Goal: Information Seeking & Learning: Learn about a topic

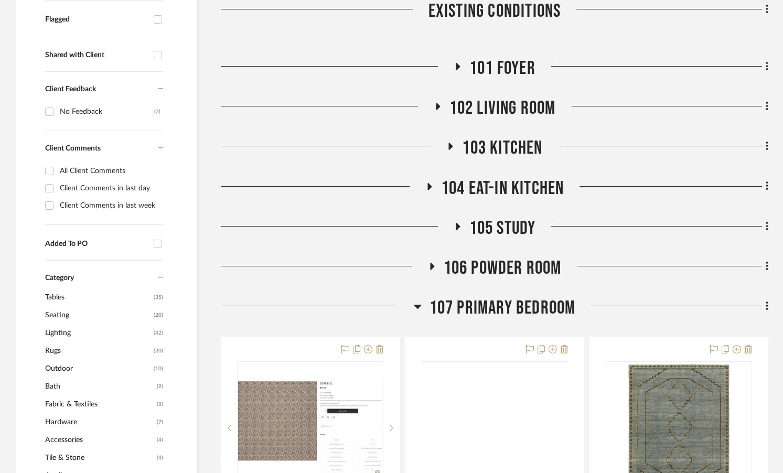
scroll to position [402, 0]
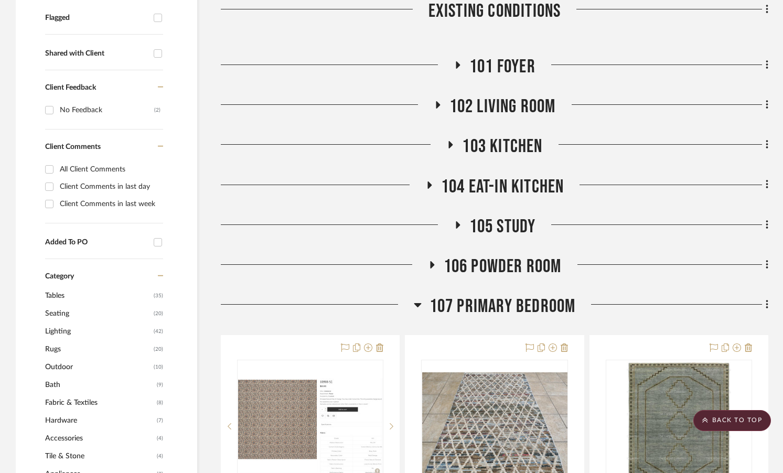
click at [455, 255] on span "106 Powder Room" at bounding box center [503, 266] width 118 height 23
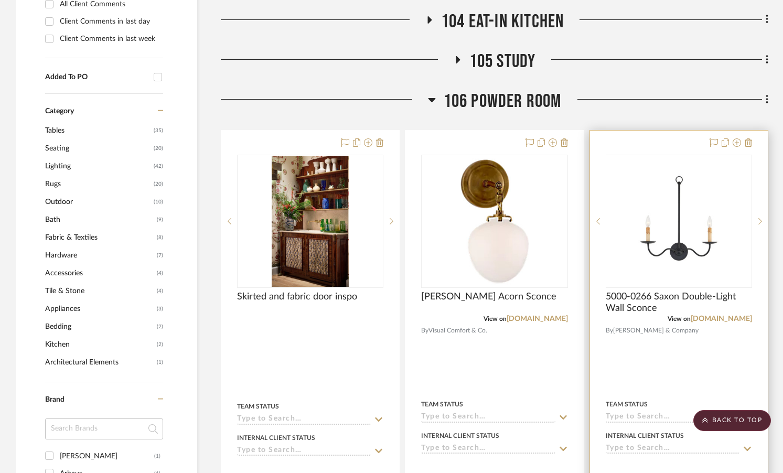
scroll to position [569, 0]
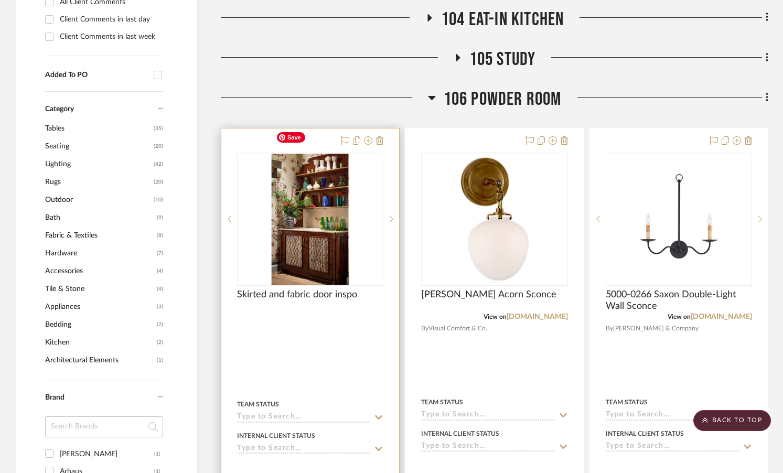
click at [340, 231] on img "0" at bounding box center [310, 219] width 77 height 131
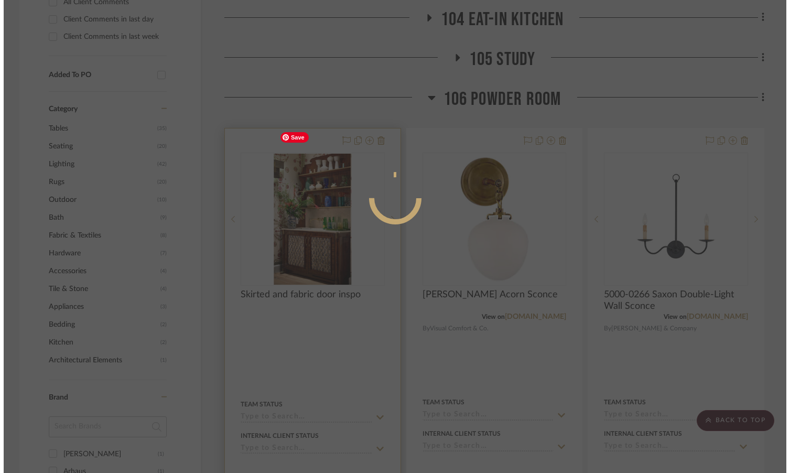
scroll to position [0, 0]
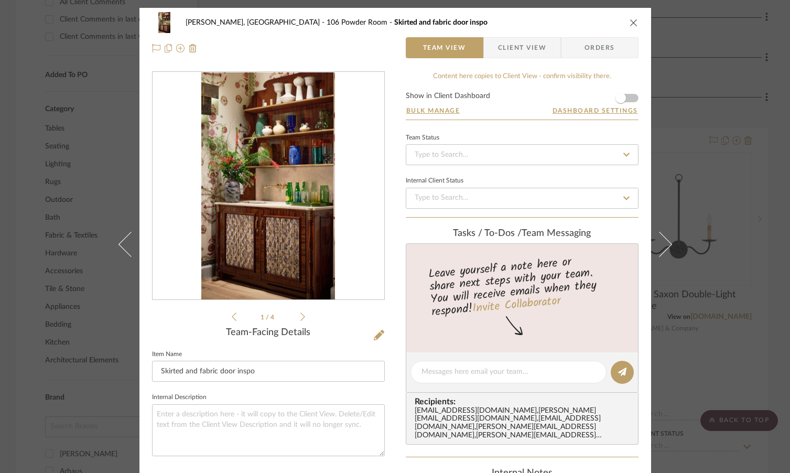
click at [300, 315] on icon at bounding box center [302, 316] width 5 height 9
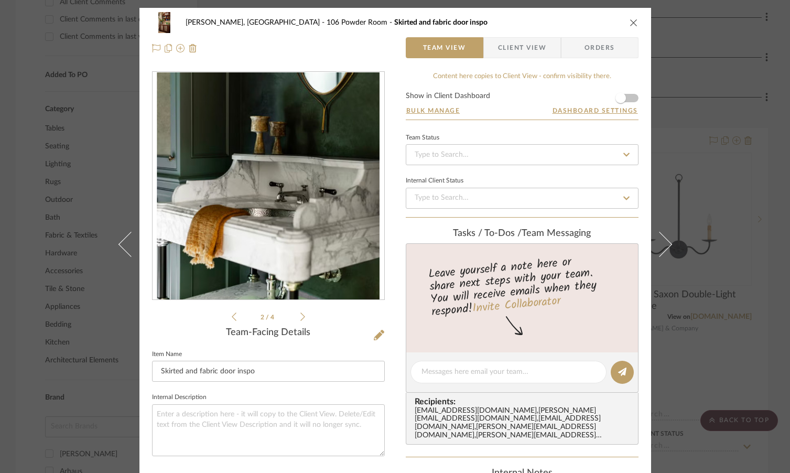
click at [300, 316] on icon at bounding box center [302, 316] width 5 height 9
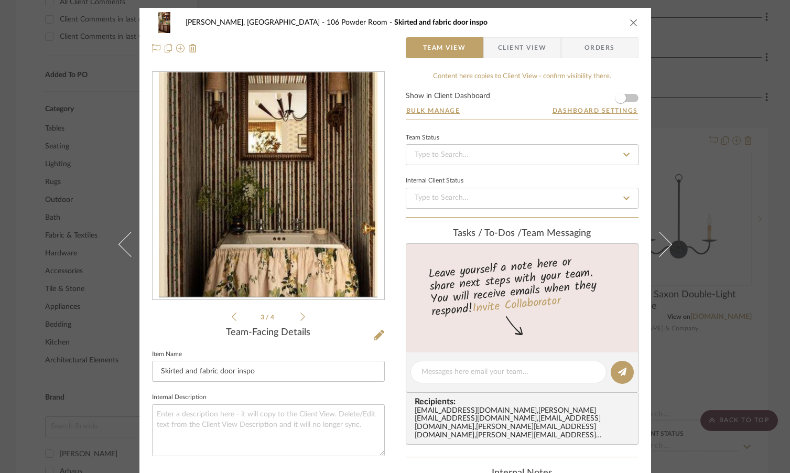
click at [300, 316] on icon at bounding box center [302, 316] width 5 height 9
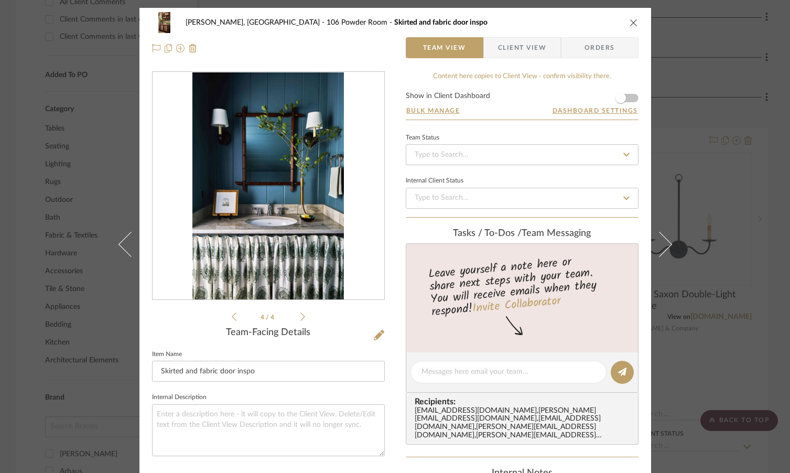
click at [300, 316] on icon at bounding box center [302, 316] width 5 height 9
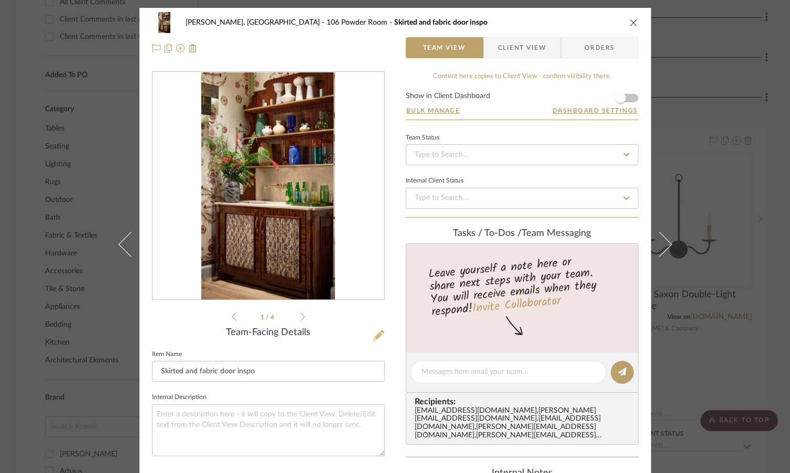
click at [374, 337] on icon at bounding box center [379, 335] width 10 height 10
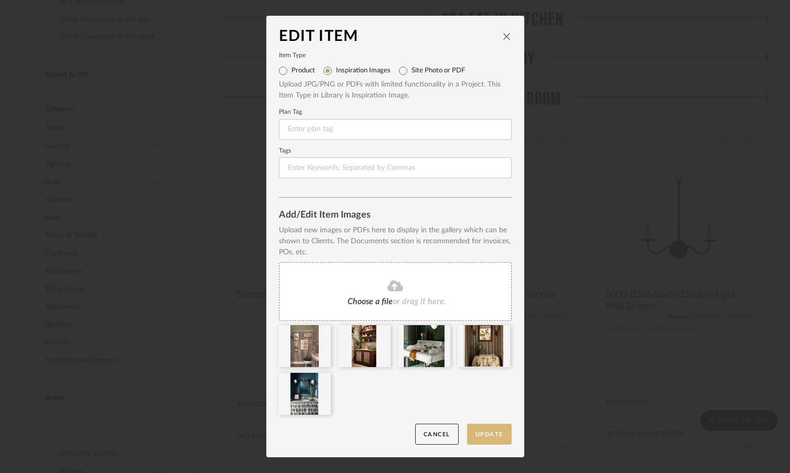
click at [488, 432] on button "Update" at bounding box center [489, 434] width 45 height 21
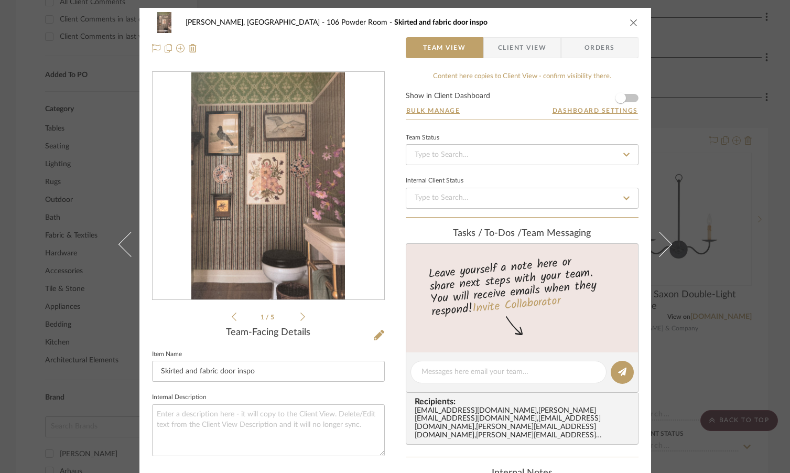
click at [632, 20] on icon "close" at bounding box center [634, 22] width 8 height 8
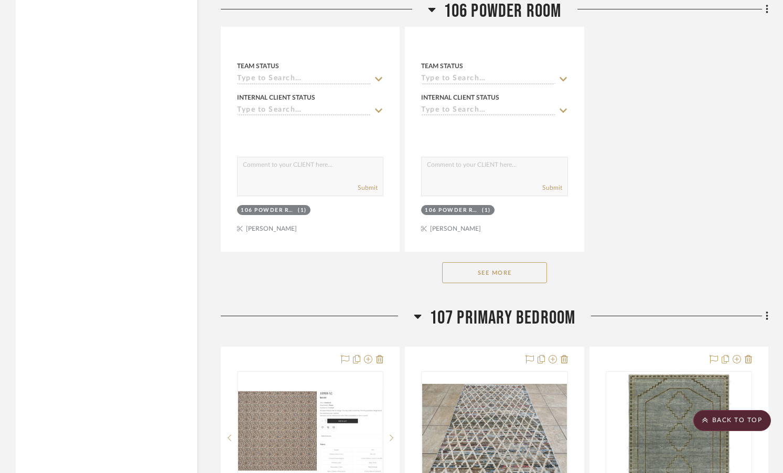
scroll to position [1850, 0]
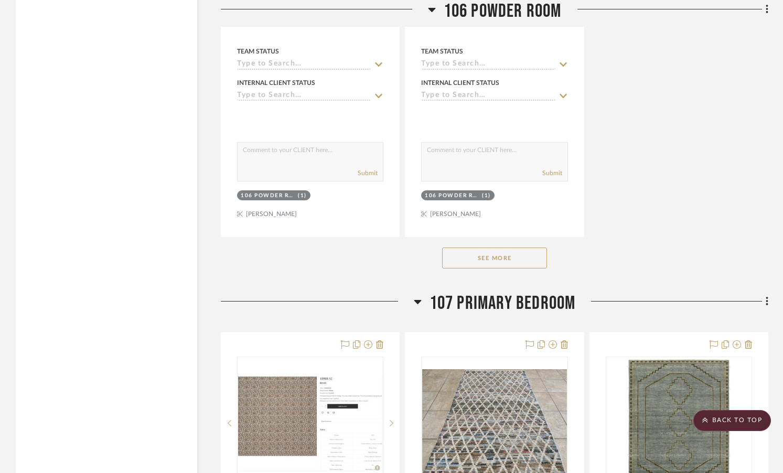
click at [493, 247] on button "See More" at bounding box center [494, 257] width 105 height 21
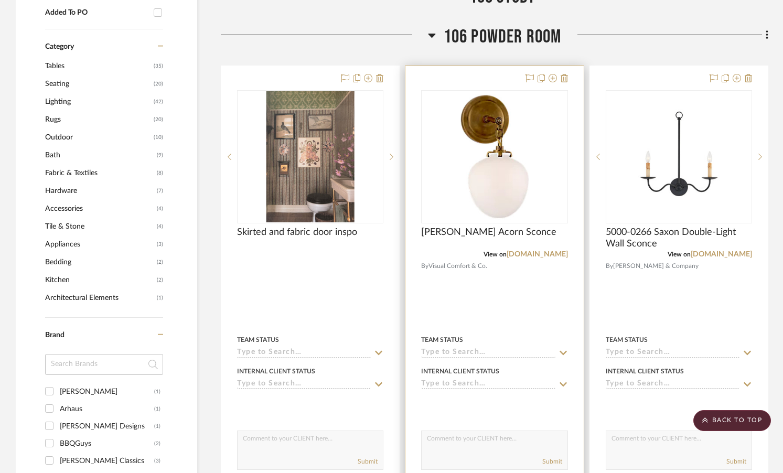
scroll to position [631, 0]
click at [505, 149] on img "0" at bounding box center [494, 157] width 105 height 131
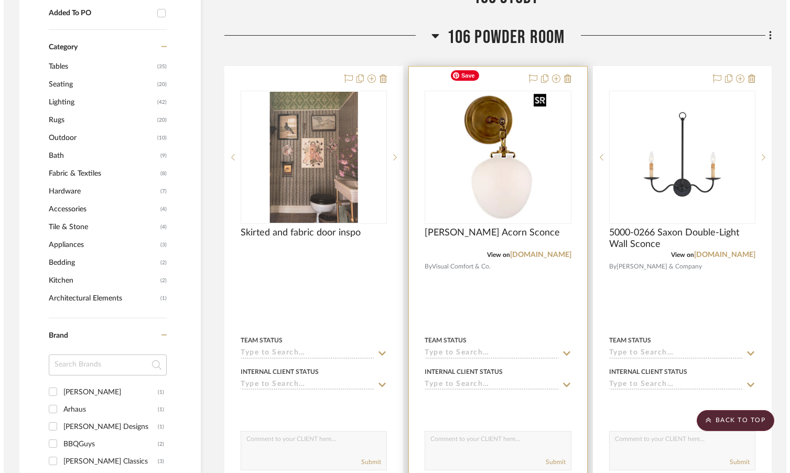
scroll to position [0, 0]
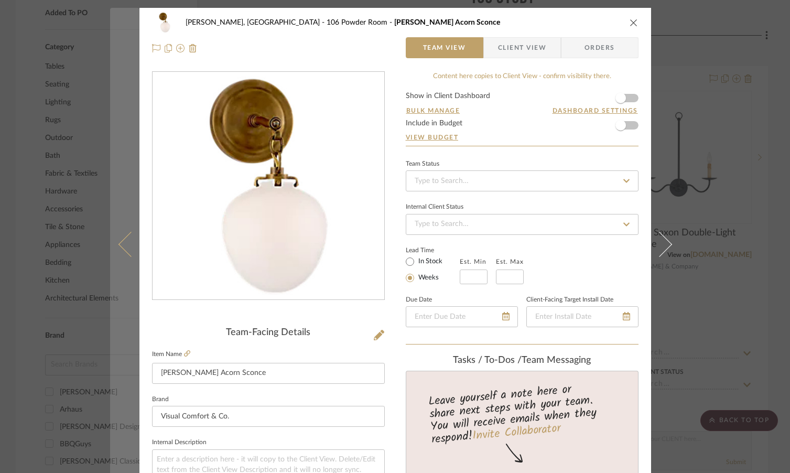
click at [110, 217] on button at bounding box center [124, 244] width 29 height 473
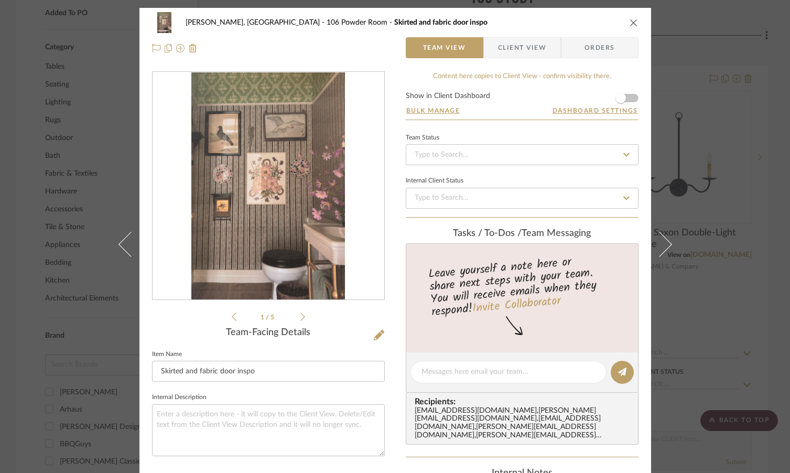
click at [630, 20] on icon "close" at bounding box center [634, 22] width 8 height 8
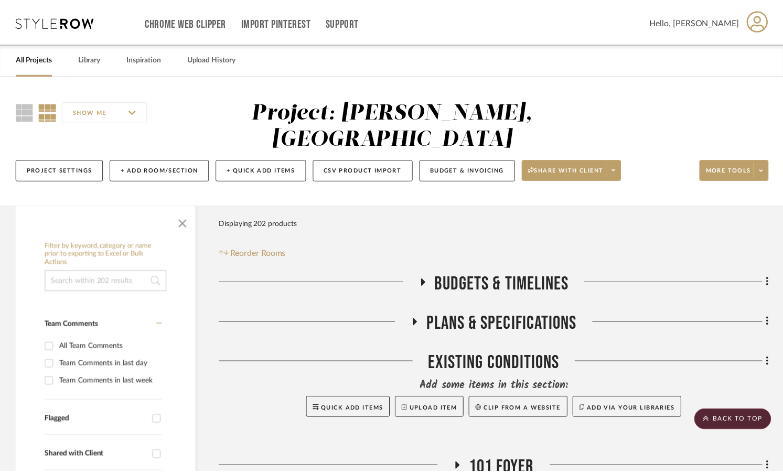
scroll to position [631, 0]
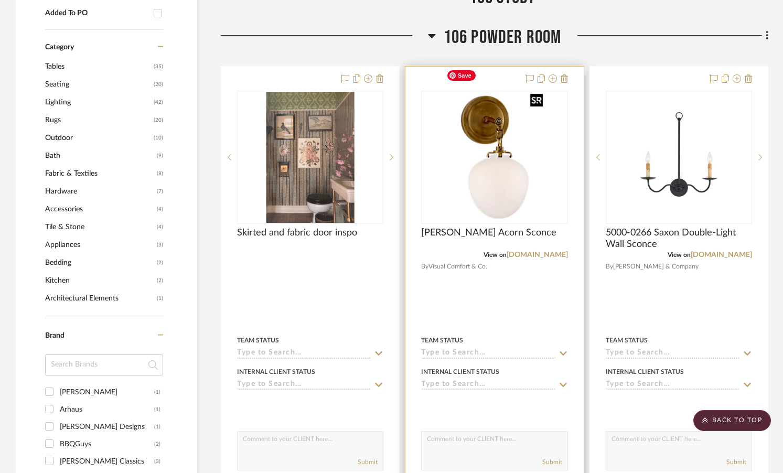
click at [497, 152] on img "0" at bounding box center [494, 157] width 105 height 131
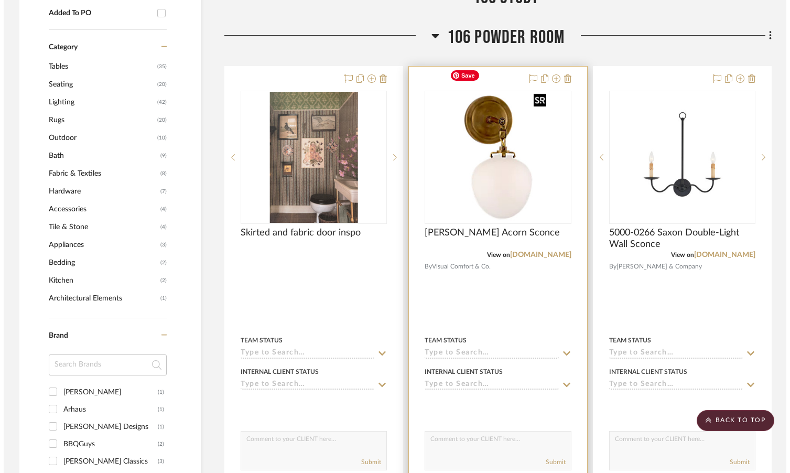
scroll to position [0, 0]
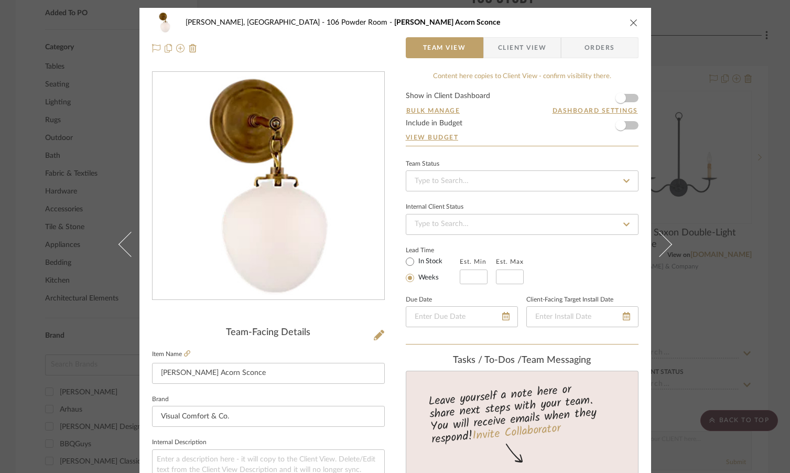
click at [231, 209] on img "0" at bounding box center [268, 186] width 182 height 228
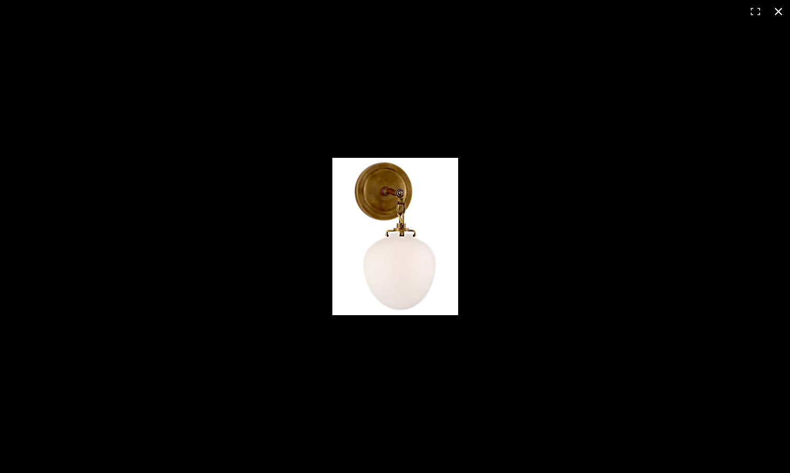
click at [776, 10] on button at bounding box center [778, 11] width 23 height 23
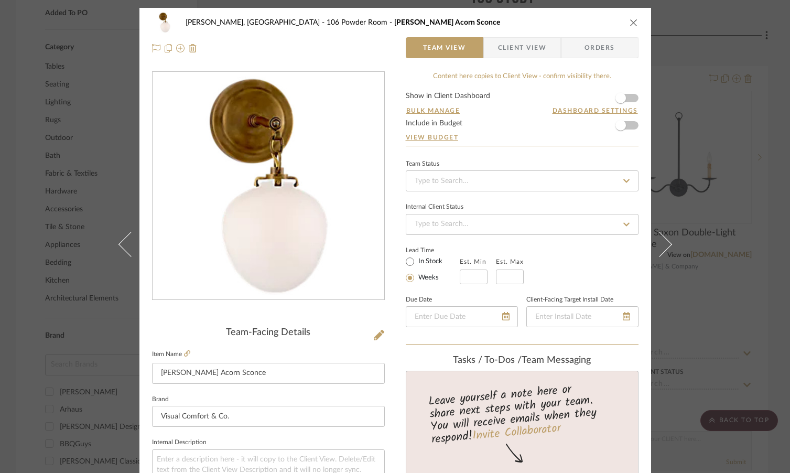
click at [726, 81] on div "[PERSON_NAME], [GEOGRAPHIC_DATA] 106 Powder Room [PERSON_NAME] Acorn Sconce Tea…" at bounding box center [395, 236] width 790 height 473
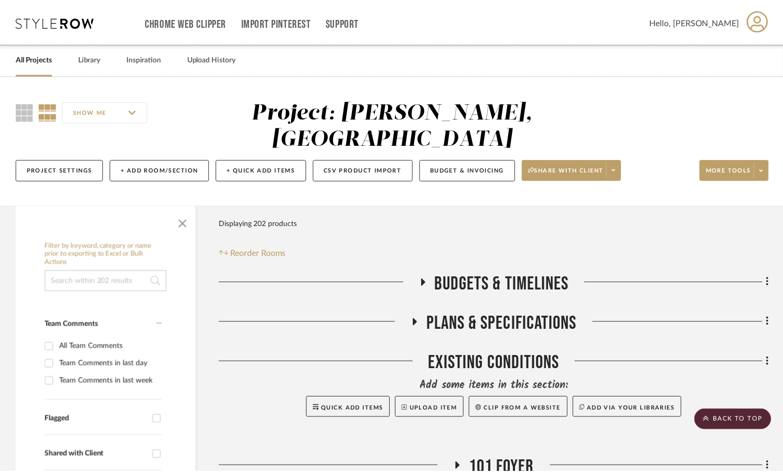
scroll to position [631, 0]
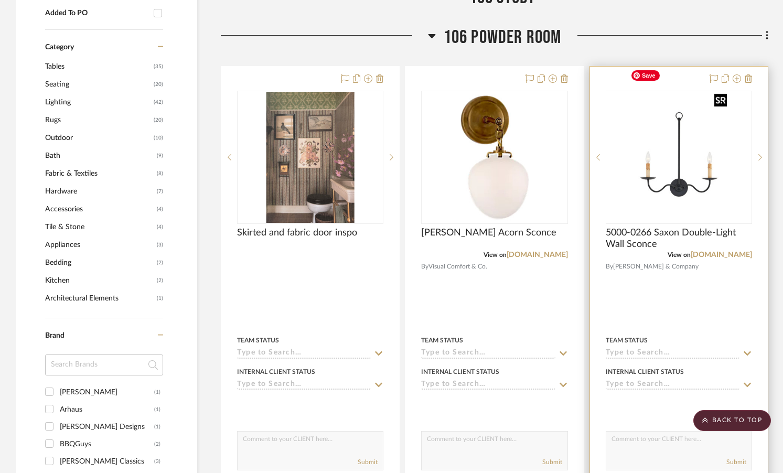
click at [658, 147] on img "0" at bounding box center [678, 157] width 105 height 131
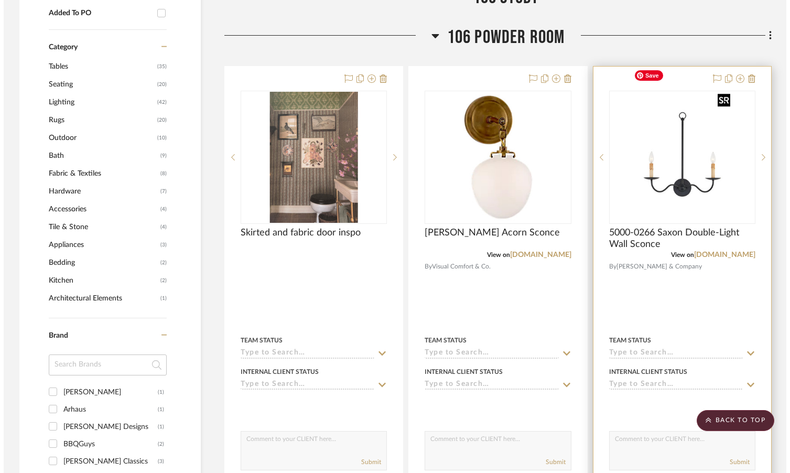
scroll to position [0, 0]
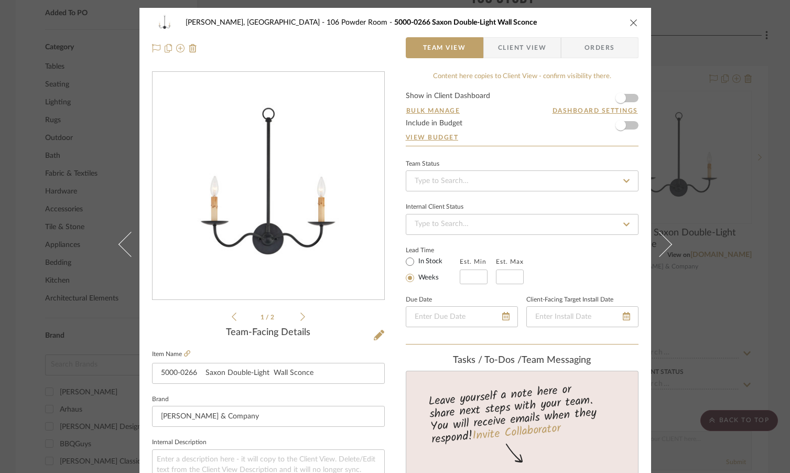
click at [287, 192] on img "0" at bounding box center [268, 186] width 182 height 228
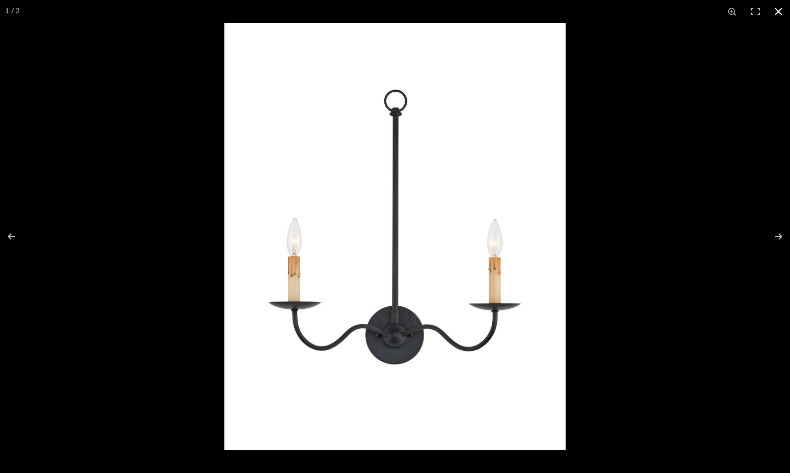
click at [780, 13] on button at bounding box center [778, 11] width 23 height 23
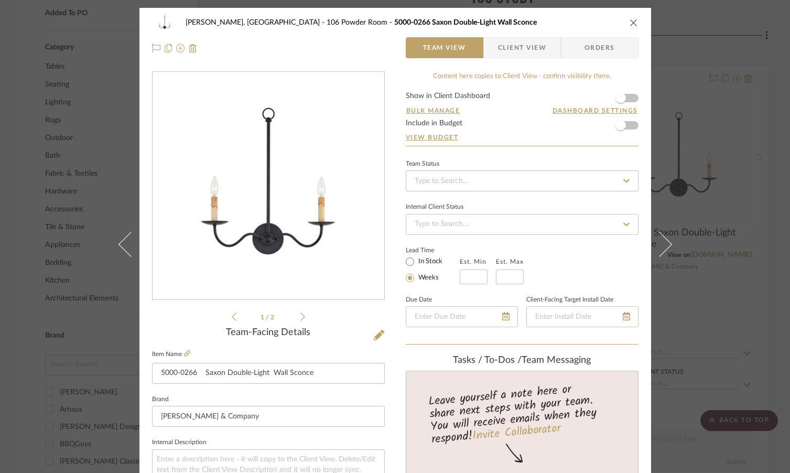
click at [630, 18] on icon "close" at bounding box center [634, 22] width 8 height 8
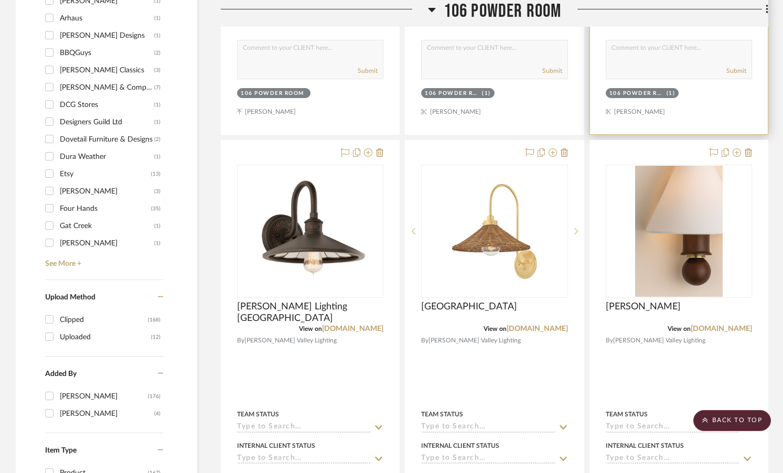
scroll to position [1023, 0]
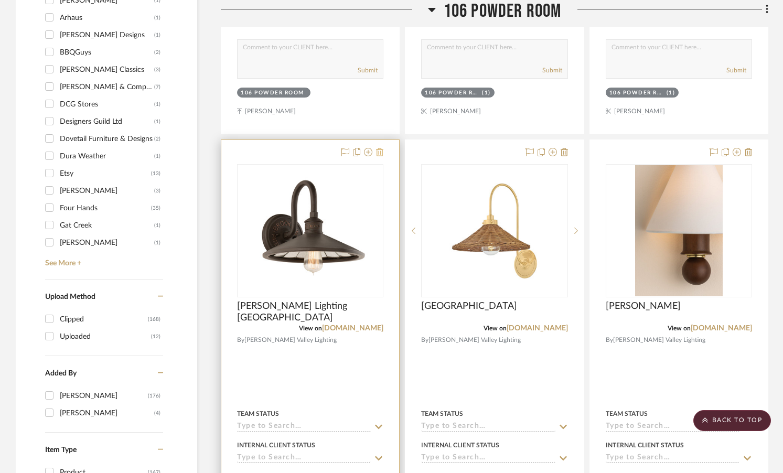
click at [383, 148] on icon at bounding box center [379, 152] width 7 height 8
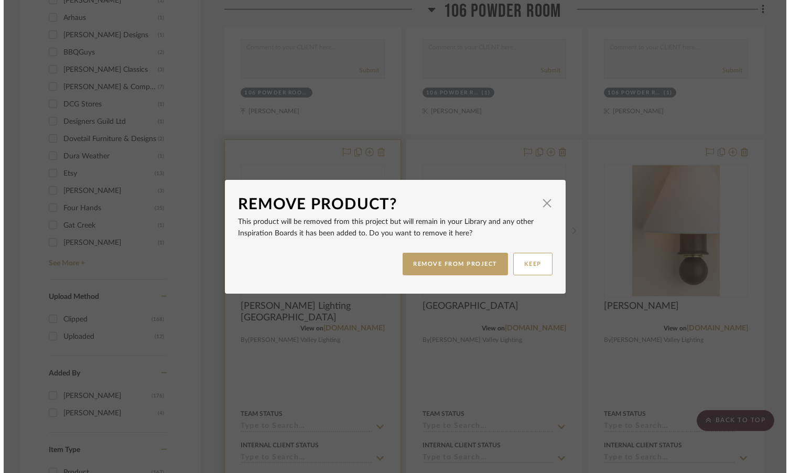
scroll to position [0, 0]
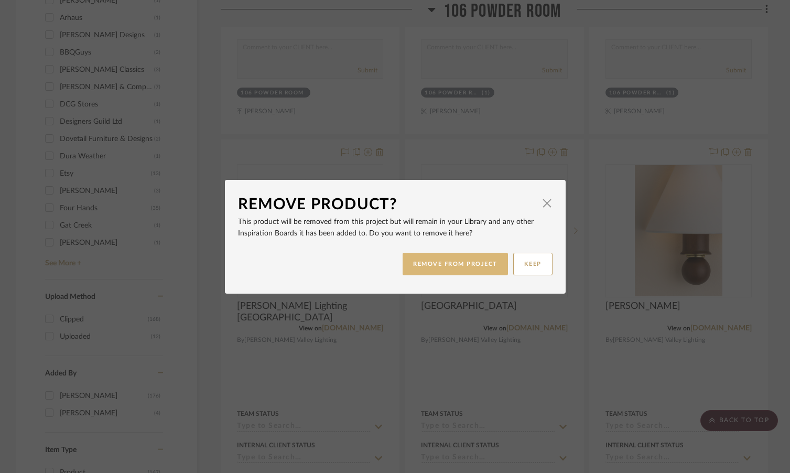
click at [471, 267] on button "REMOVE FROM PROJECT" at bounding box center [455, 264] width 105 height 23
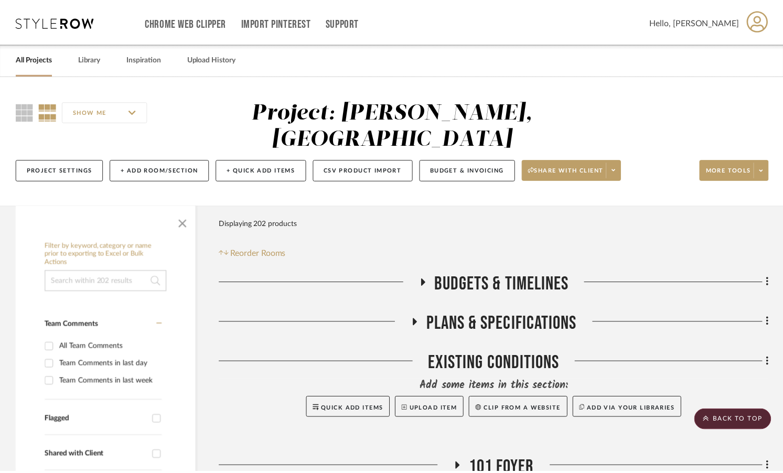
scroll to position [1023, 0]
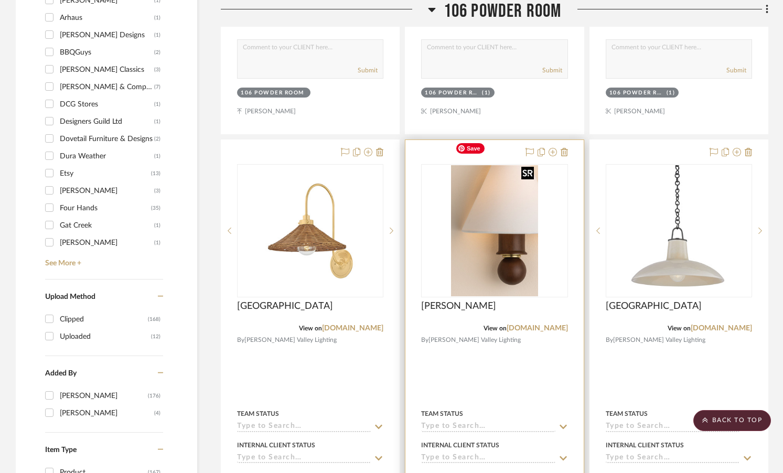
click at [516, 248] on img "0" at bounding box center [494, 230] width 87 height 131
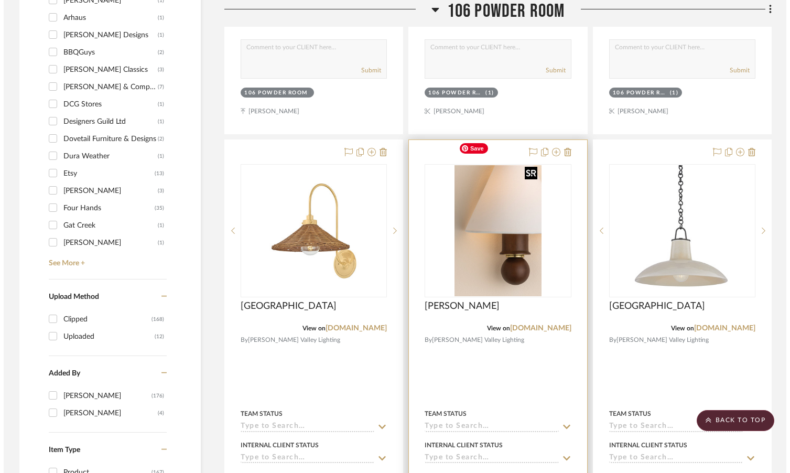
scroll to position [0, 0]
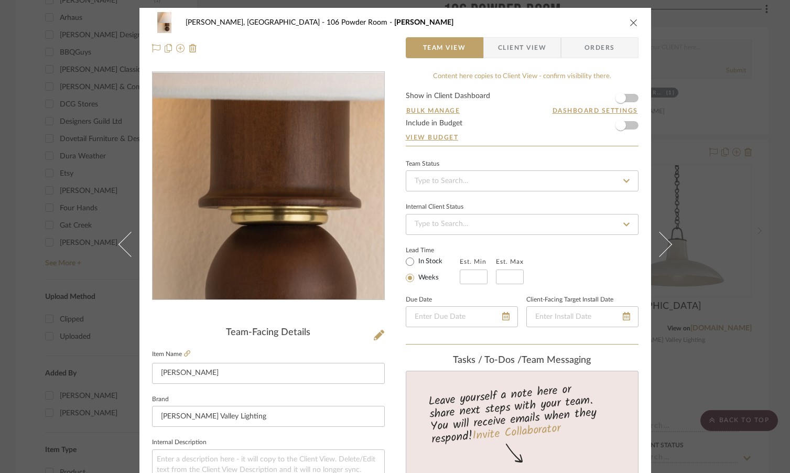
click at [290, 220] on img "0" at bounding box center [268, 186] width 152 height 228
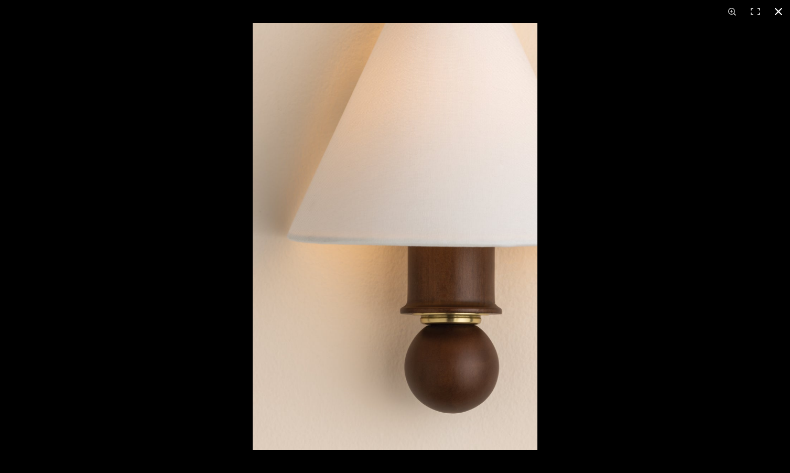
click at [778, 17] on button at bounding box center [778, 11] width 23 height 23
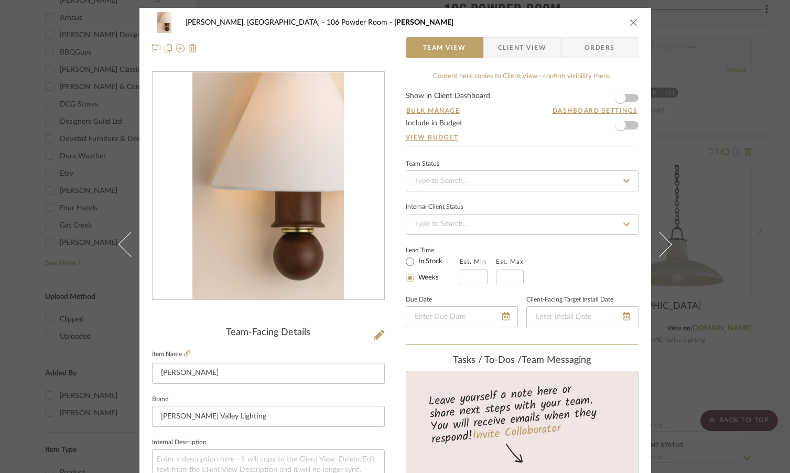
click at [630, 23] on icon "close" at bounding box center [634, 22] width 8 height 8
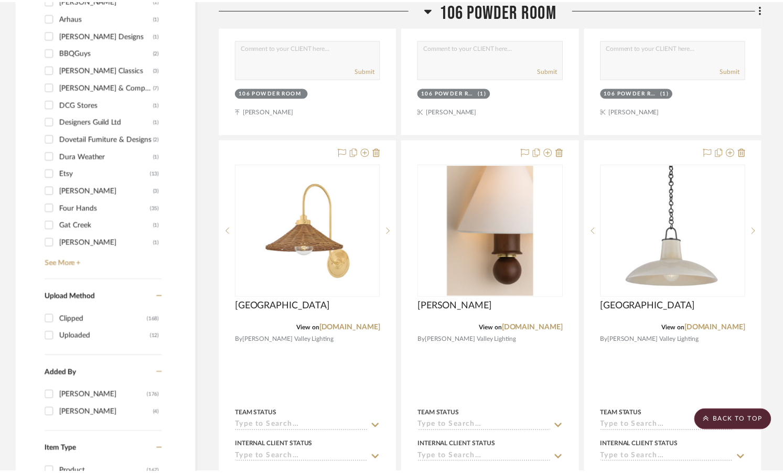
scroll to position [1023, 0]
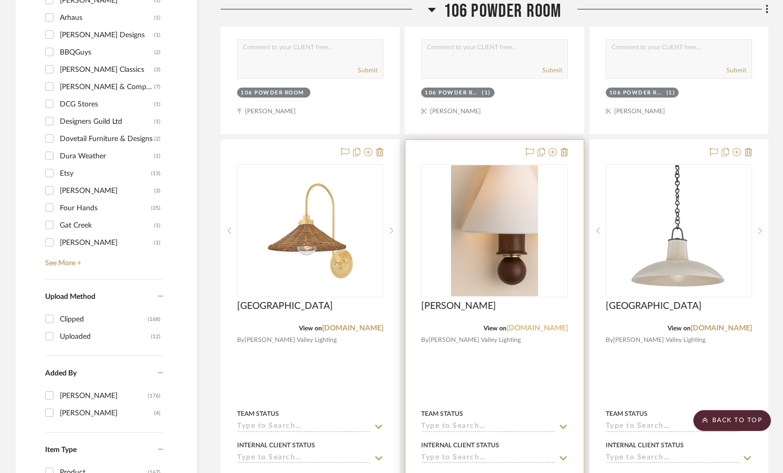
click at [541, 325] on link "[DOMAIN_NAME]" at bounding box center [537, 328] width 61 height 7
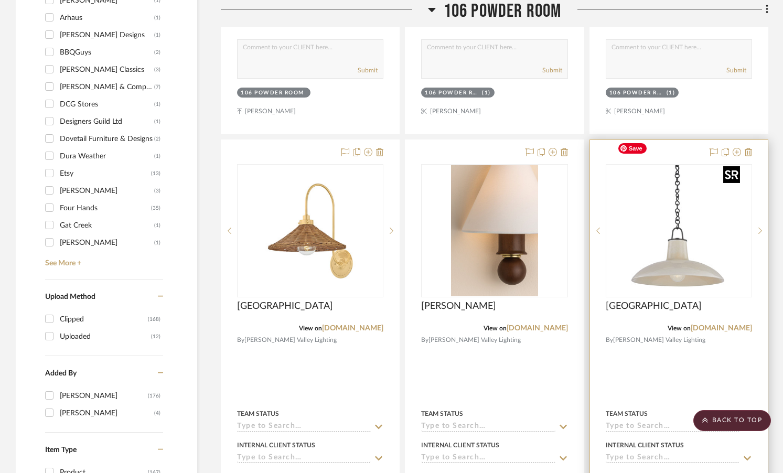
click at [699, 249] on img "0" at bounding box center [678, 230] width 131 height 131
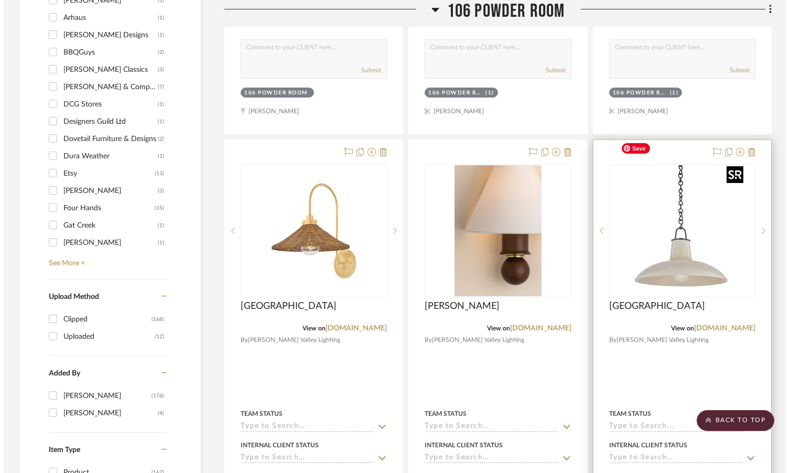
scroll to position [0, 0]
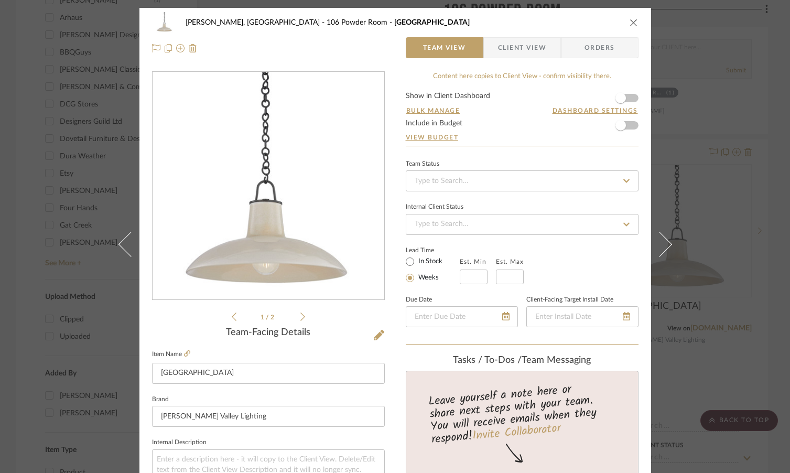
click at [279, 249] on img "0" at bounding box center [269, 186] width 228 height 228
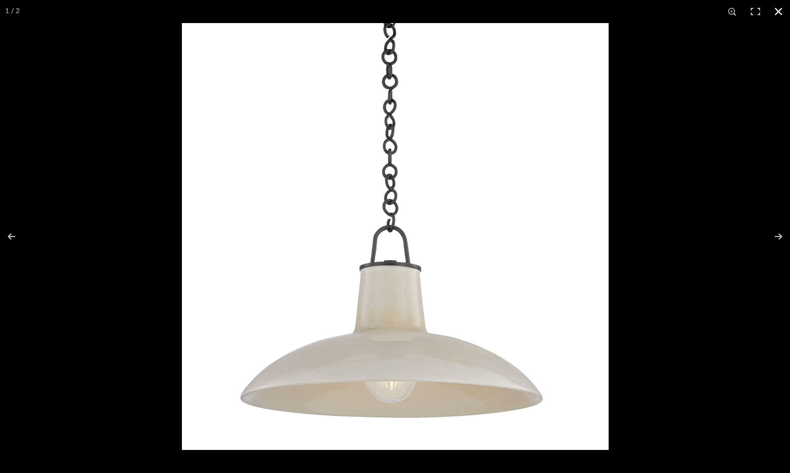
click at [690, 258] on div at bounding box center [577, 259] width 790 height 473
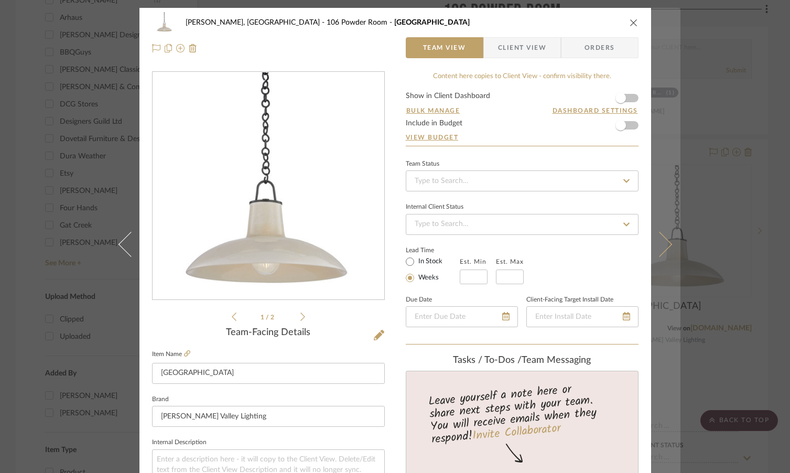
click at [663, 244] on icon at bounding box center [659, 244] width 25 height 25
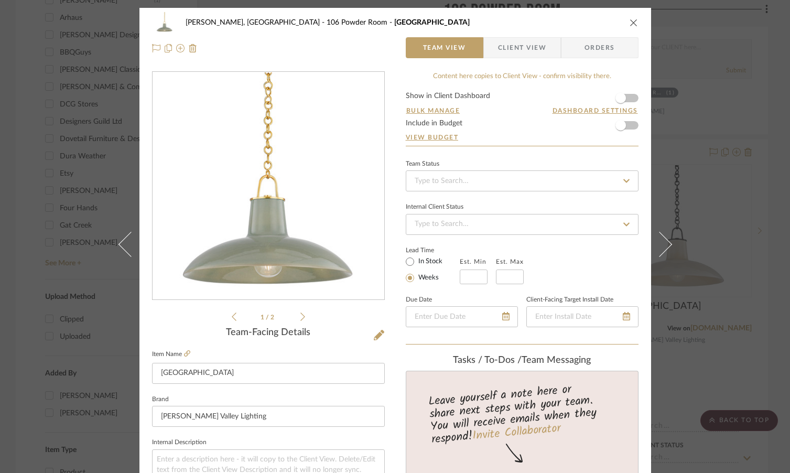
click at [266, 185] on img "0" at bounding box center [269, 186] width 228 height 228
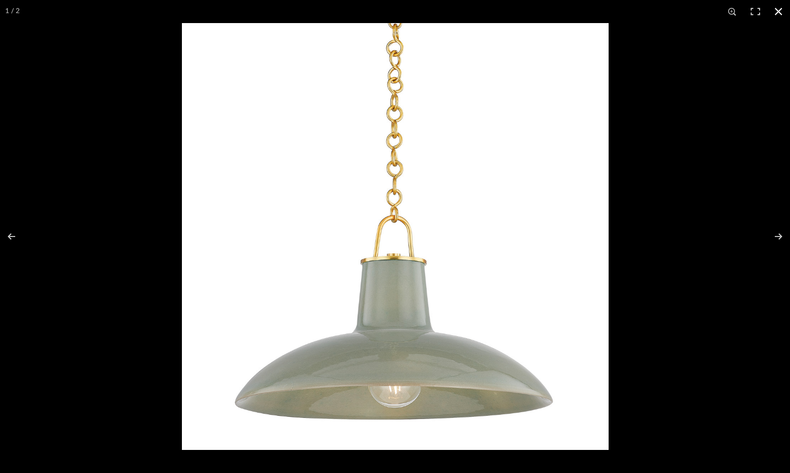
click at [777, 10] on button at bounding box center [778, 11] width 23 height 23
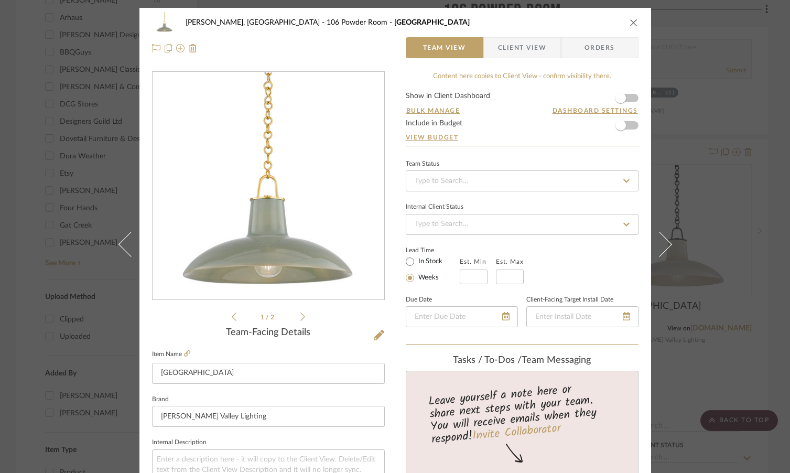
click at [742, 228] on div "[PERSON_NAME], [GEOGRAPHIC_DATA] 106 Powder Room [GEOGRAPHIC_DATA] Team View Cl…" at bounding box center [395, 236] width 790 height 473
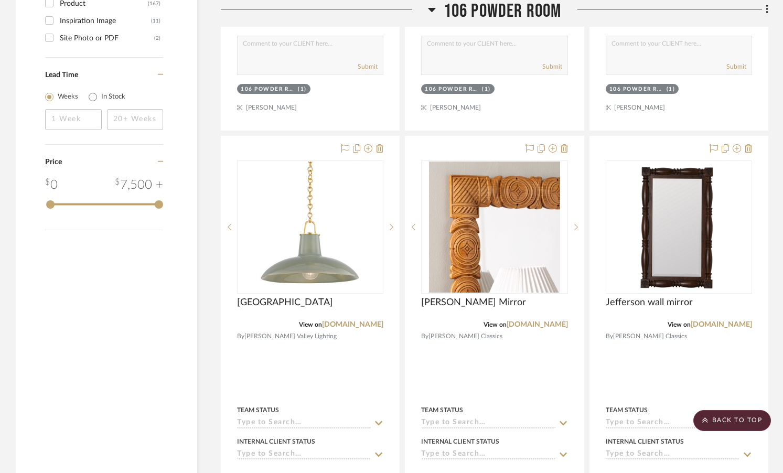
scroll to position [1494, 0]
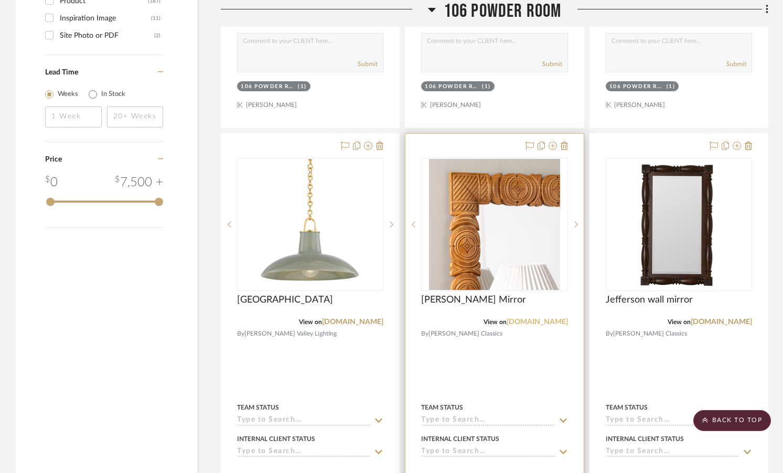
click at [542, 318] on link "[DOMAIN_NAME]" at bounding box center [537, 321] width 61 height 7
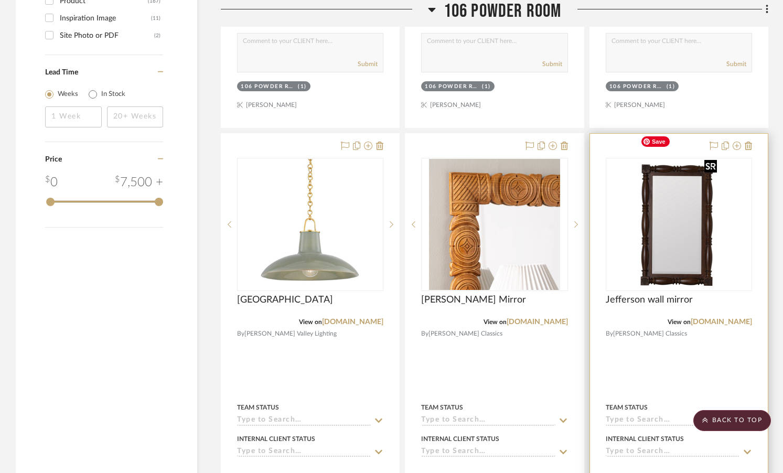
click at [688, 251] on img "0" at bounding box center [678, 224] width 85 height 131
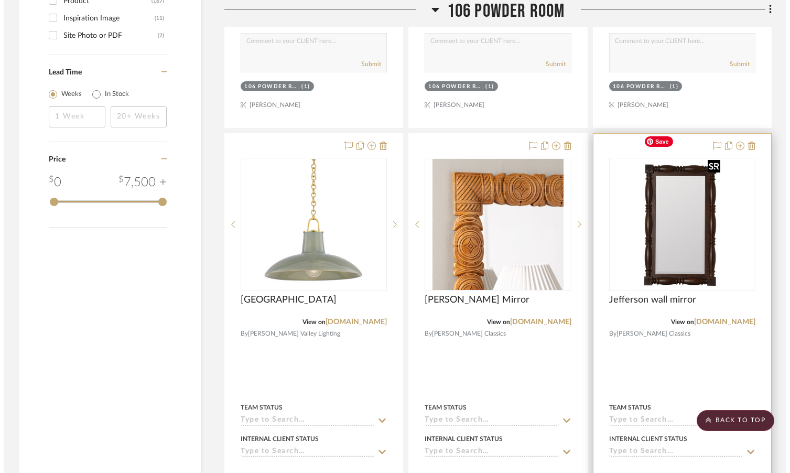
scroll to position [0, 0]
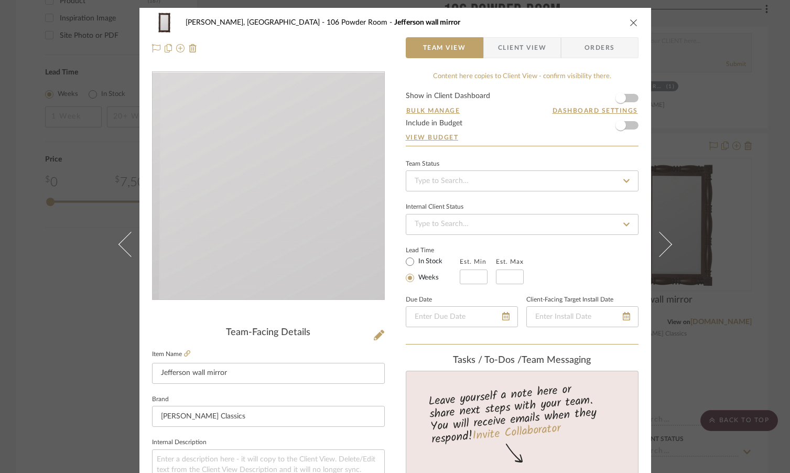
click at [259, 227] on img "0" at bounding box center [268, 186] width 147 height 228
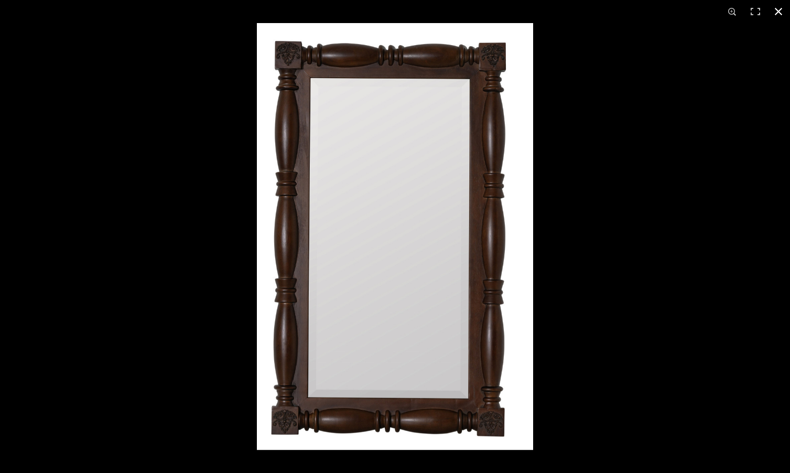
click at [779, 13] on button at bounding box center [778, 11] width 23 height 23
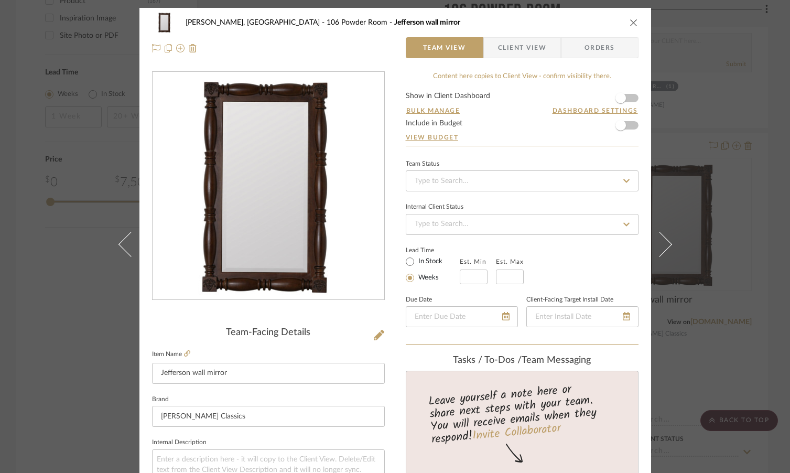
click at [705, 261] on div "[PERSON_NAME], [GEOGRAPHIC_DATA] 106 Powder Room Jefferson wall mirror Team Vie…" at bounding box center [395, 236] width 790 height 473
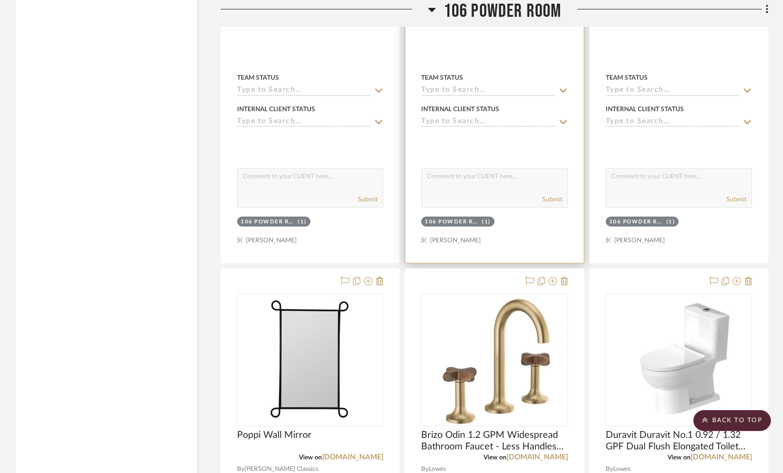
scroll to position [1825, 0]
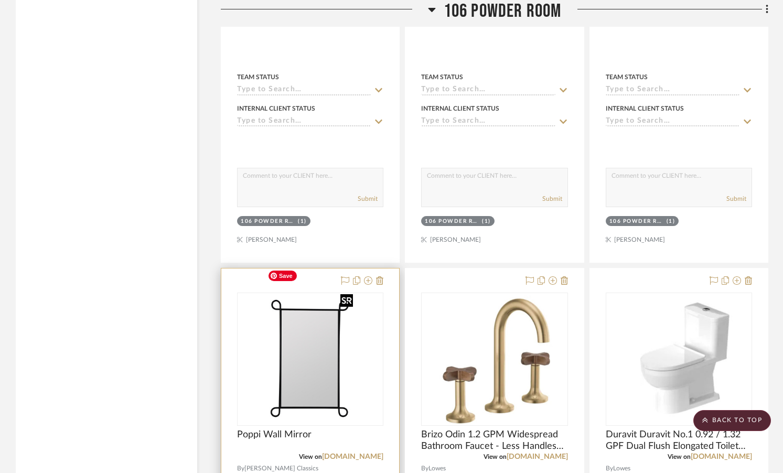
click at [315, 337] on img "0" at bounding box center [310, 359] width 94 height 131
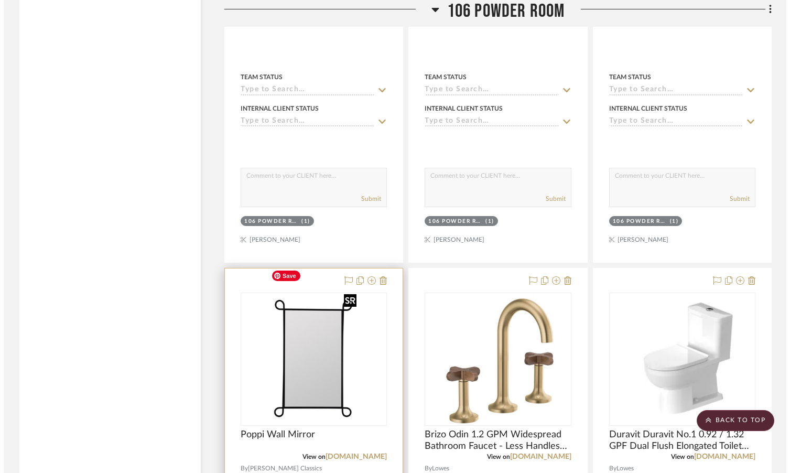
scroll to position [0, 0]
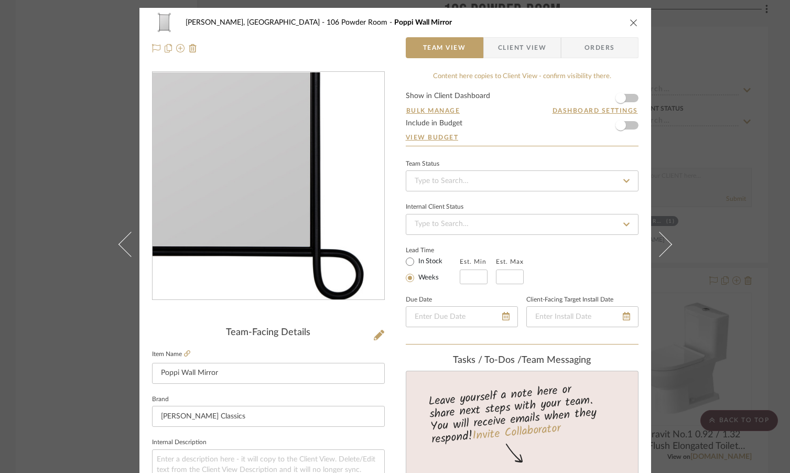
click at [298, 249] on img "0" at bounding box center [268, 186] width 163 height 228
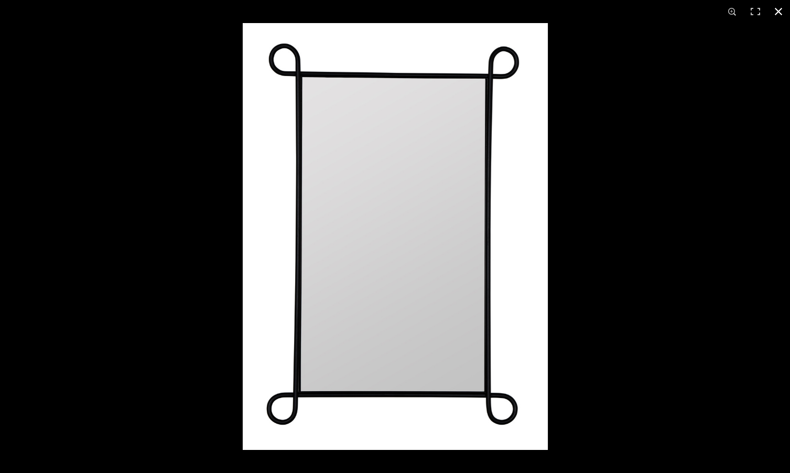
click at [644, 304] on div at bounding box center [638, 259] width 790 height 473
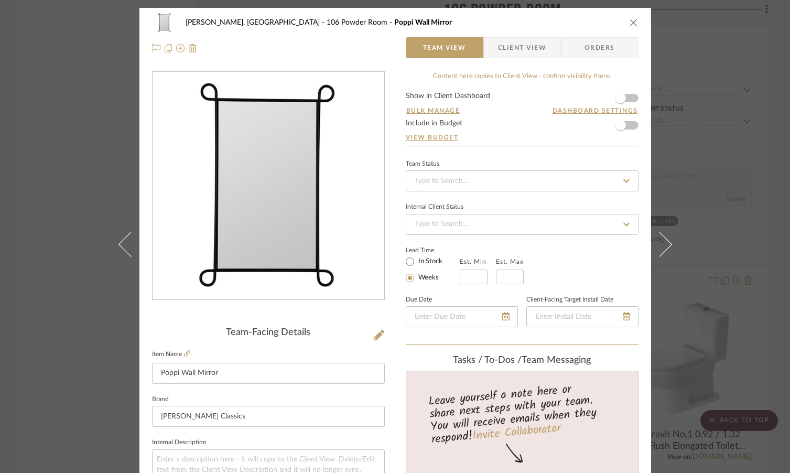
click at [630, 23] on icon "close" at bounding box center [634, 22] width 8 height 8
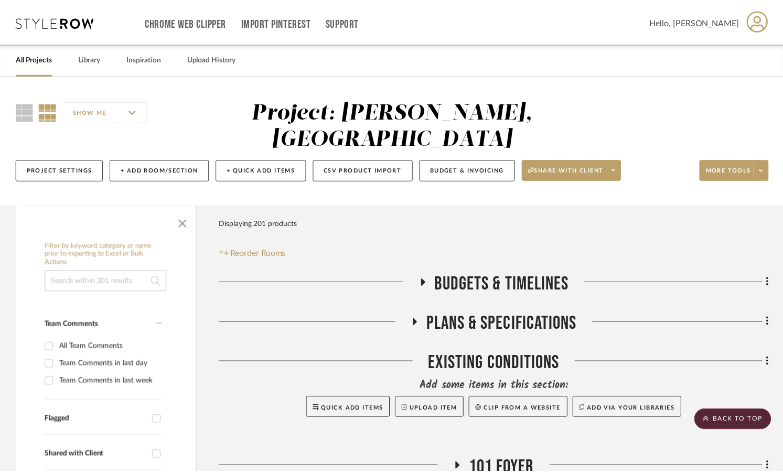
scroll to position [1825, 0]
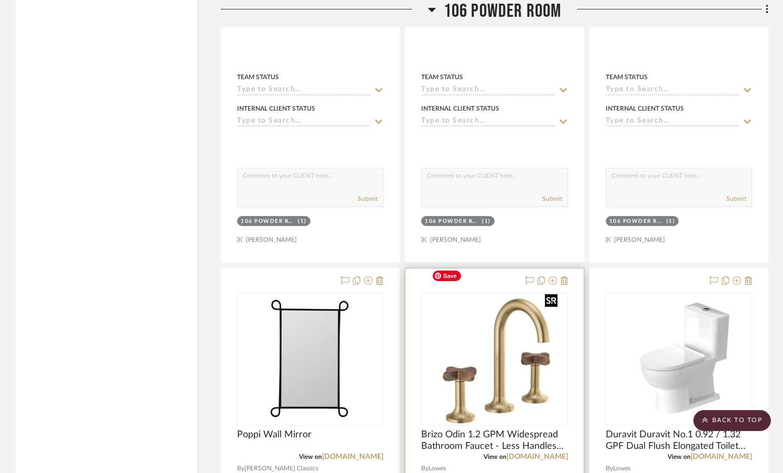
click at [489, 318] on img "0" at bounding box center [494, 359] width 135 height 131
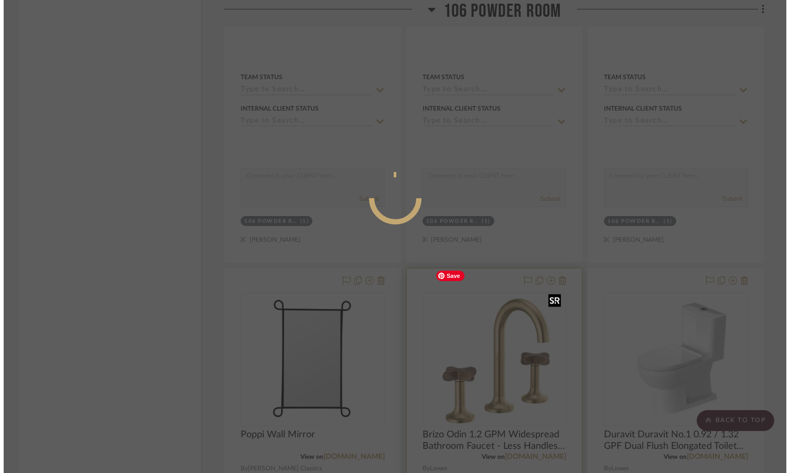
scroll to position [0, 0]
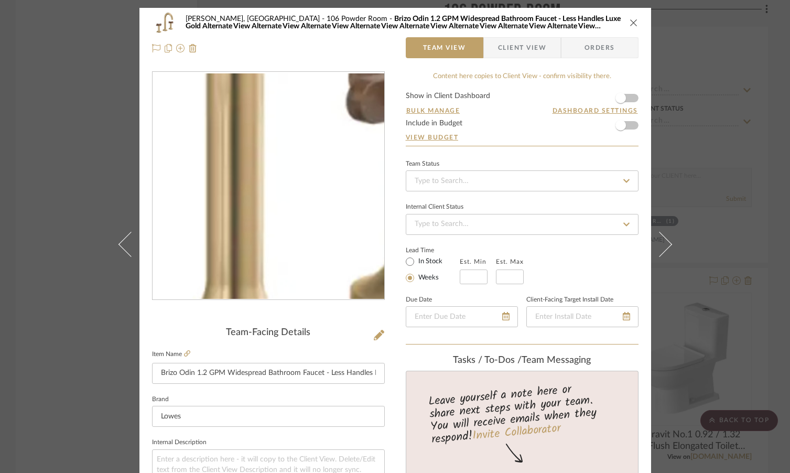
click at [284, 217] on img "0" at bounding box center [269, 185] width 232 height 225
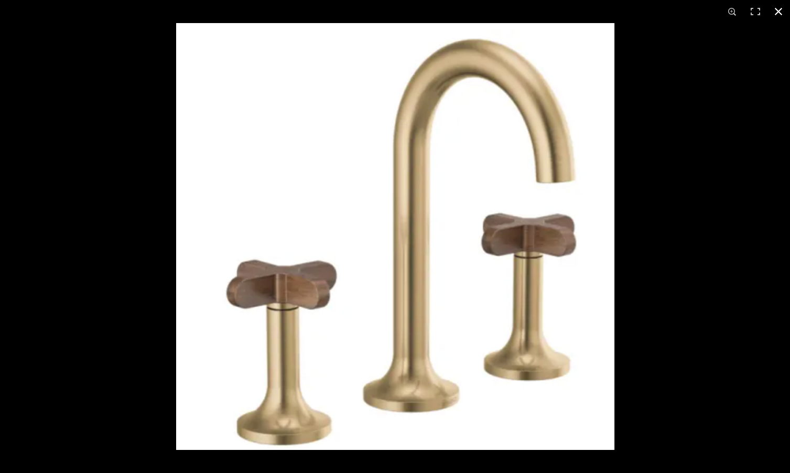
click at [781, 9] on button at bounding box center [778, 11] width 23 height 23
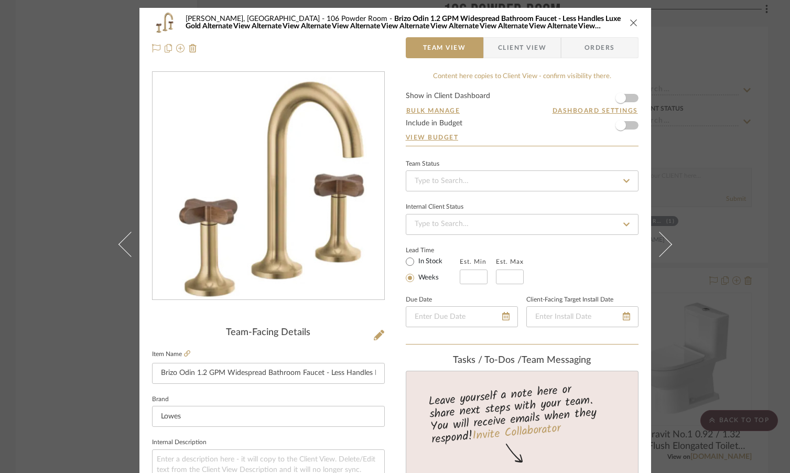
click at [725, 262] on div "[PERSON_NAME], Clarkesville 106 Powder Room Brizo Odin 1.2 GPM Widespread Bathr…" at bounding box center [395, 236] width 790 height 473
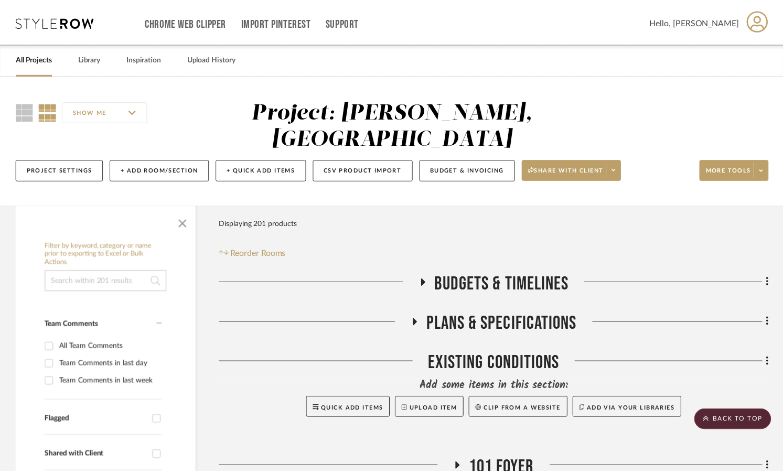
scroll to position [1825, 0]
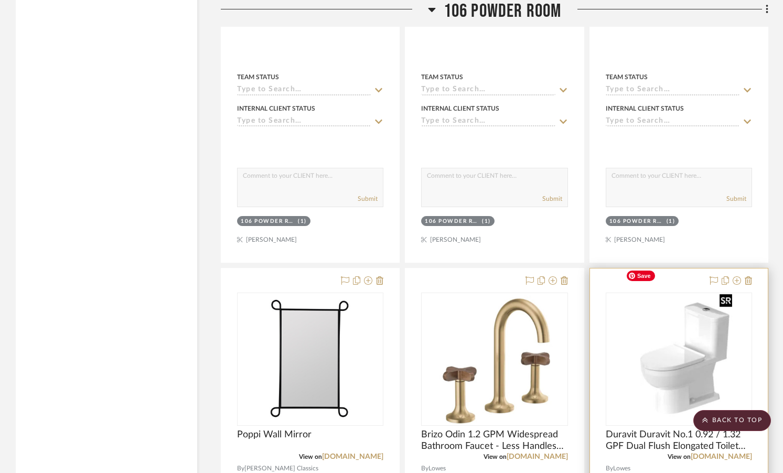
click at [684, 315] on img "0" at bounding box center [678, 359] width 115 height 131
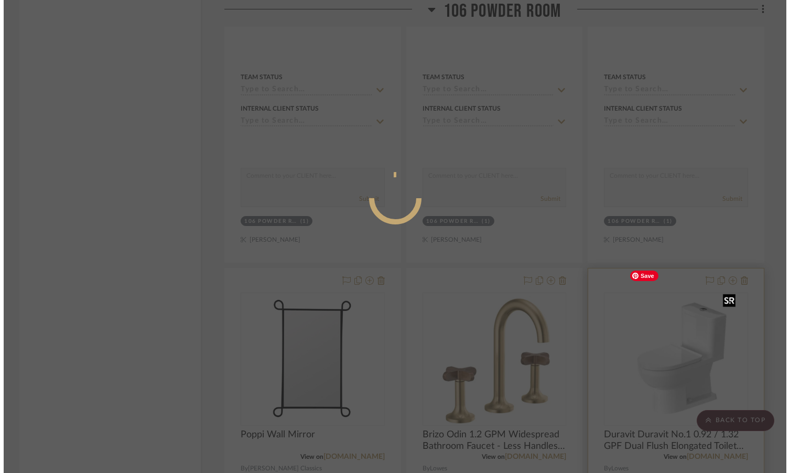
scroll to position [0, 0]
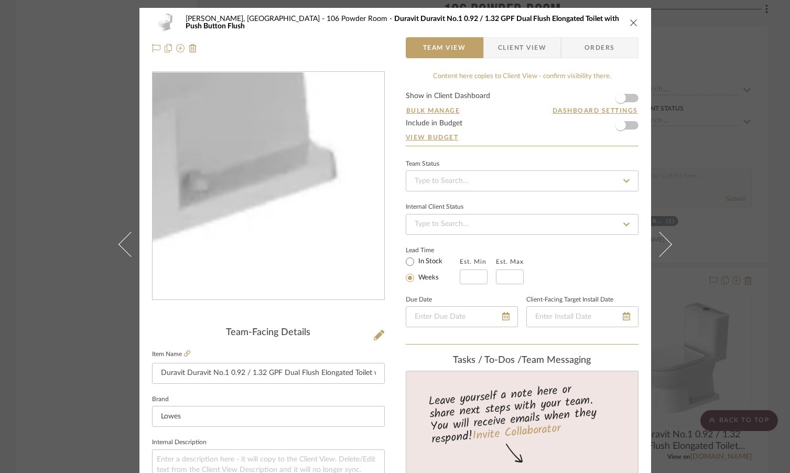
click at [313, 258] on img "0" at bounding box center [268, 186] width 200 height 228
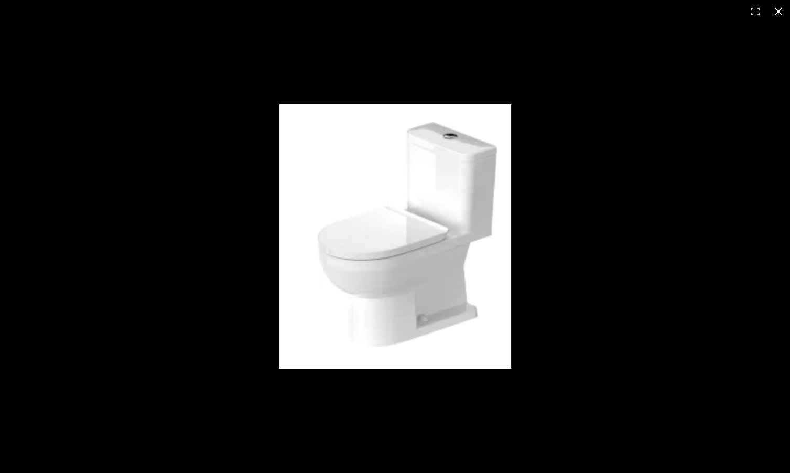
click at [593, 265] on div at bounding box center [523, 250] width 489 height 293
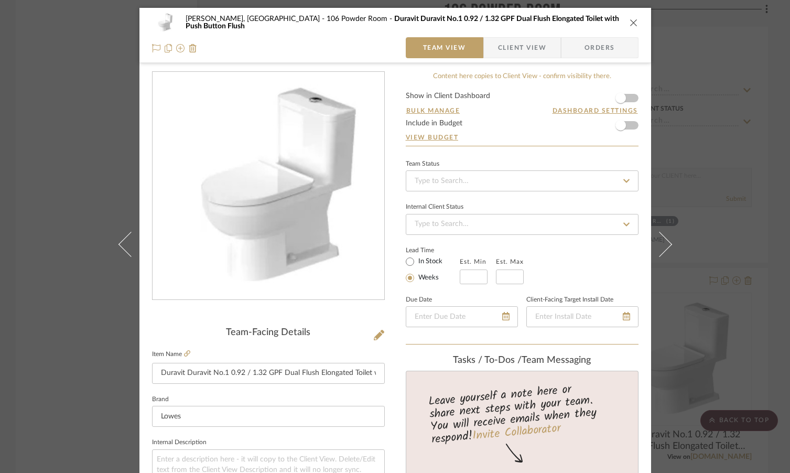
scroll to position [16, 0]
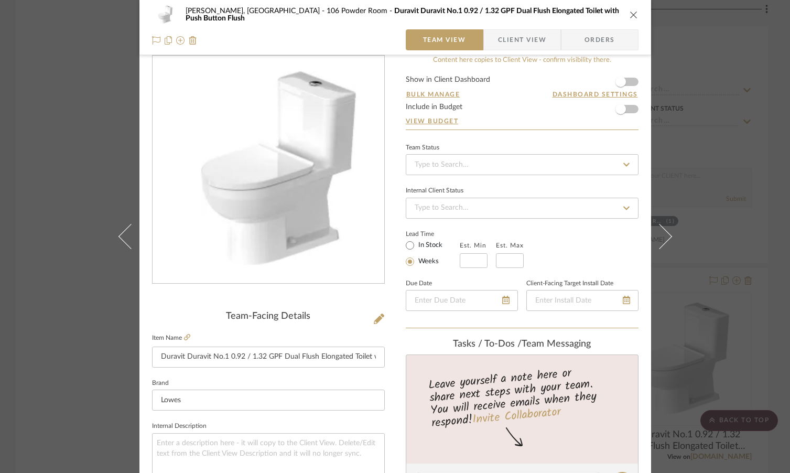
click at [751, 114] on div "[PERSON_NAME], Clarkesville 106 Powder Room Duravit Duravit No.1 0.92 / 1.32 GP…" at bounding box center [395, 236] width 790 height 473
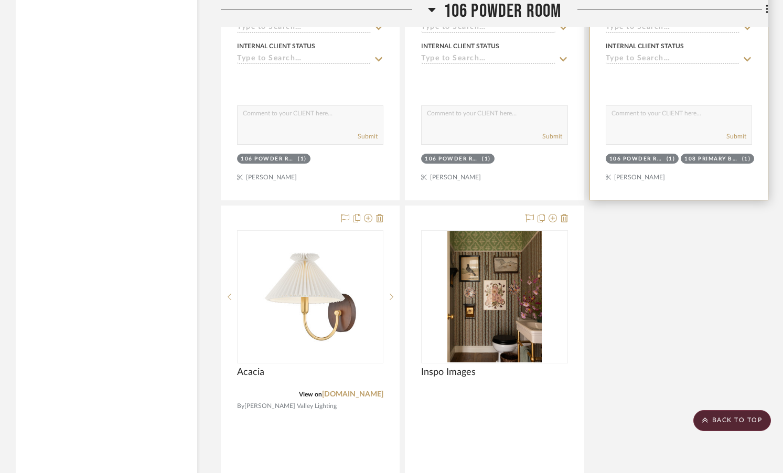
scroll to position [2353, 0]
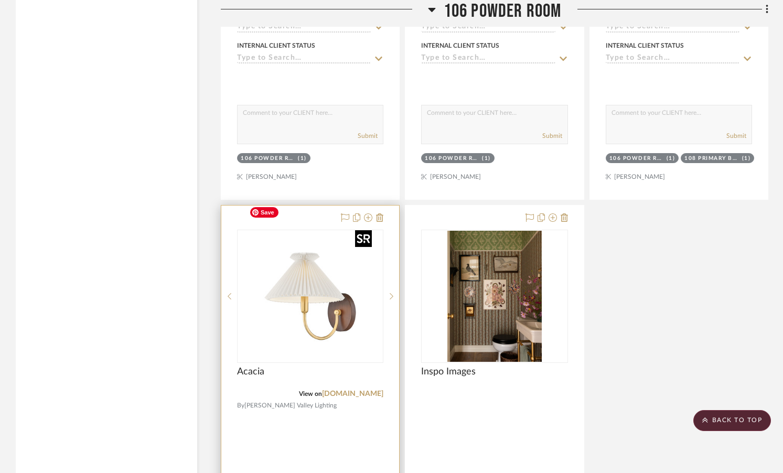
click at [341, 288] on img "0" at bounding box center [310, 296] width 131 height 131
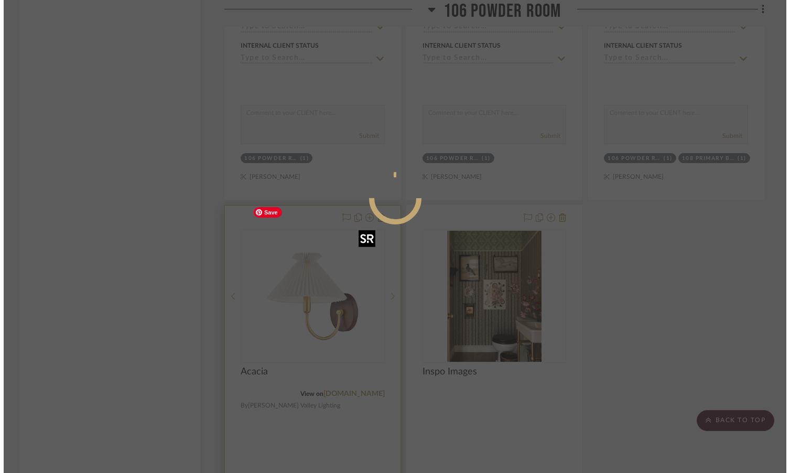
scroll to position [0, 0]
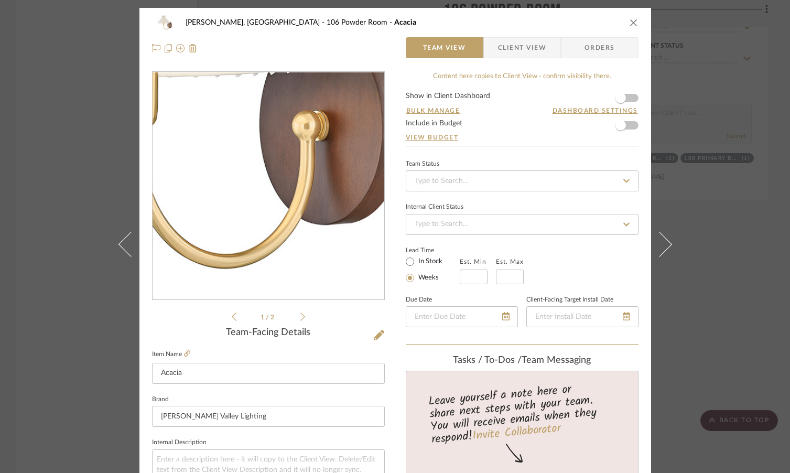
click at [298, 234] on img "0" at bounding box center [269, 186] width 228 height 228
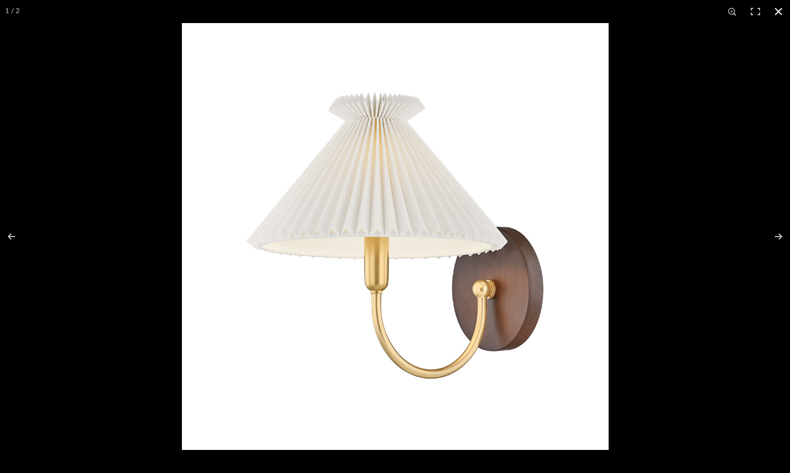
click at [779, 8] on button at bounding box center [778, 11] width 23 height 23
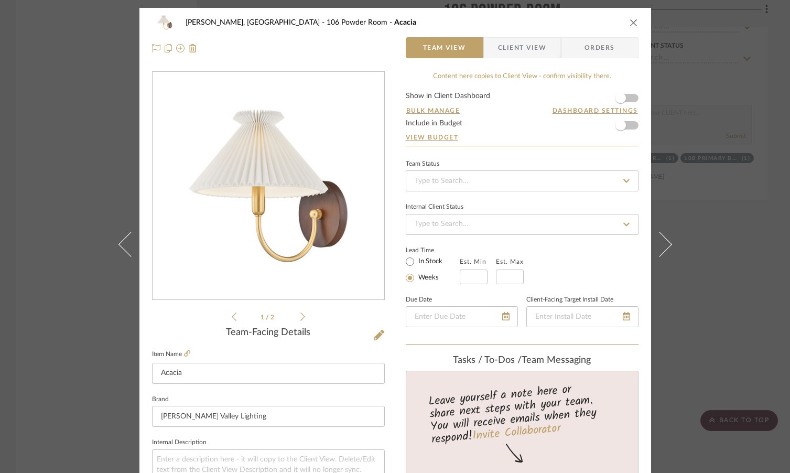
click at [748, 286] on div "[PERSON_NAME], [GEOGRAPHIC_DATA] 106 Powder Room Acacia Team View Client View O…" at bounding box center [395, 236] width 790 height 473
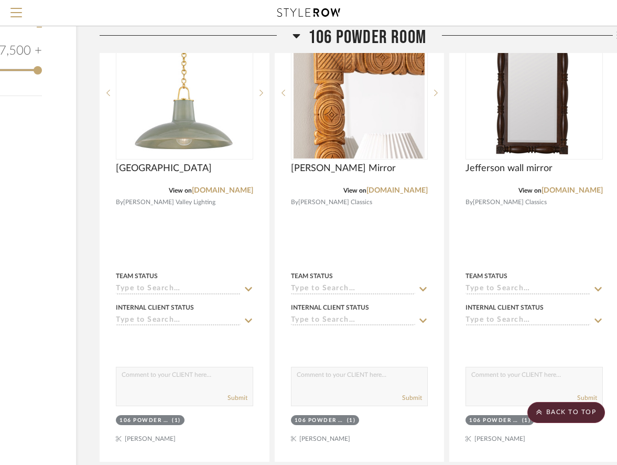
scroll to position [1611, 121]
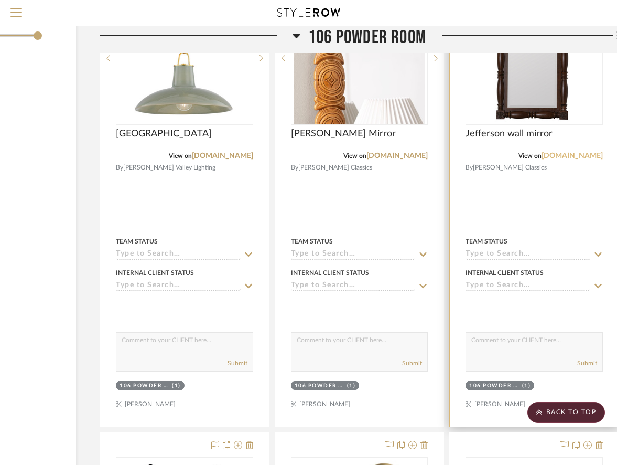
click at [575, 152] on link "[DOMAIN_NAME]" at bounding box center [572, 155] width 61 height 7
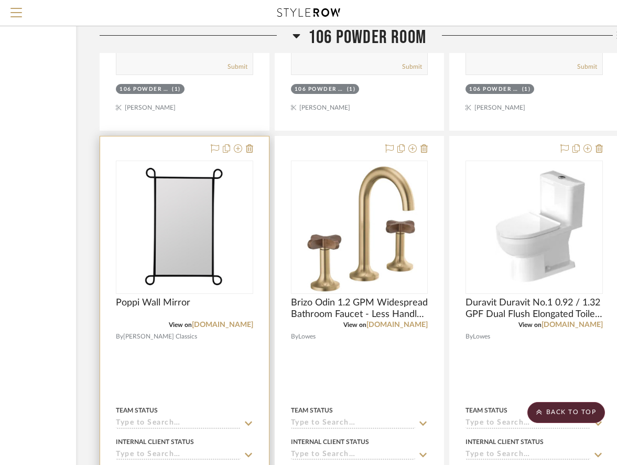
scroll to position [1917, 121]
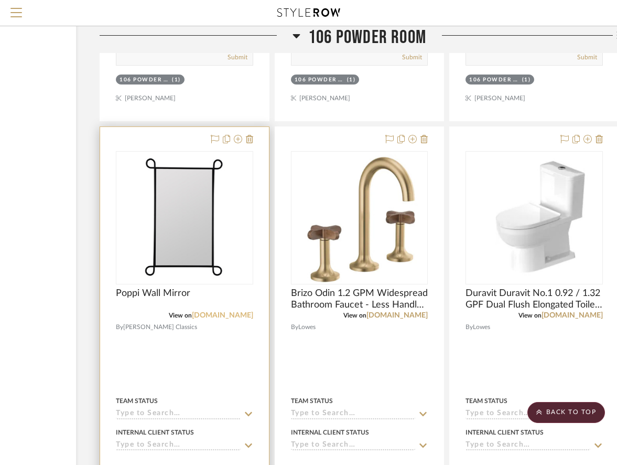
click at [219, 311] on link "[DOMAIN_NAME]" at bounding box center [222, 314] width 61 height 7
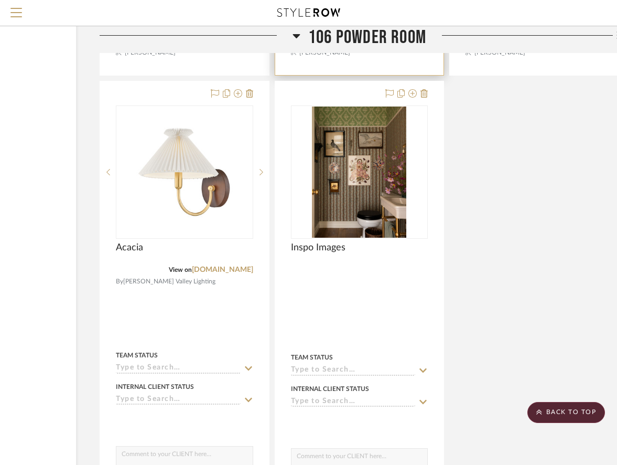
scroll to position [2460, 121]
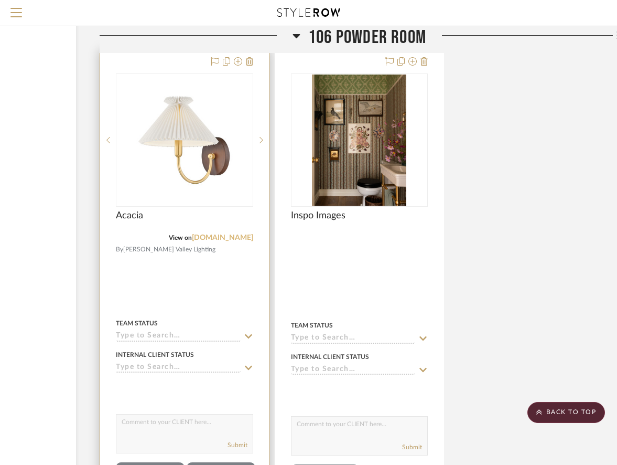
click at [229, 234] on link "[DOMAIN_NAME]" at bounding box center [222, 237] width 61 height 7
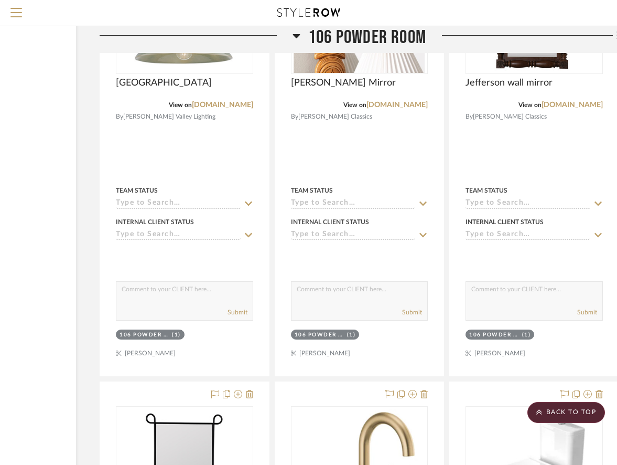
scroll to position [1561, 121]
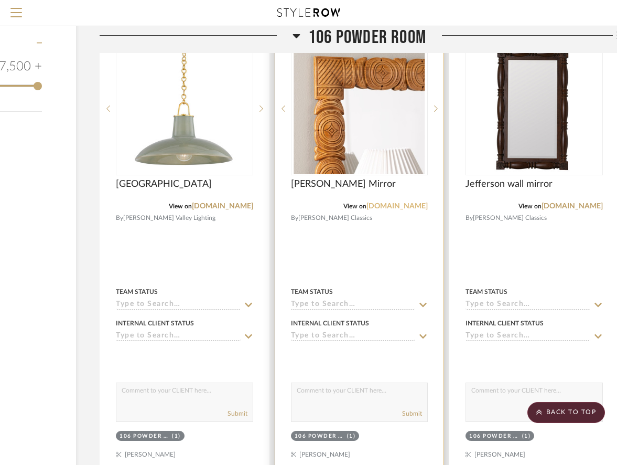
click at [401, 202] on link "[DOMAIN_NAME]" at bounding box center [397, 205] width 61 height 7
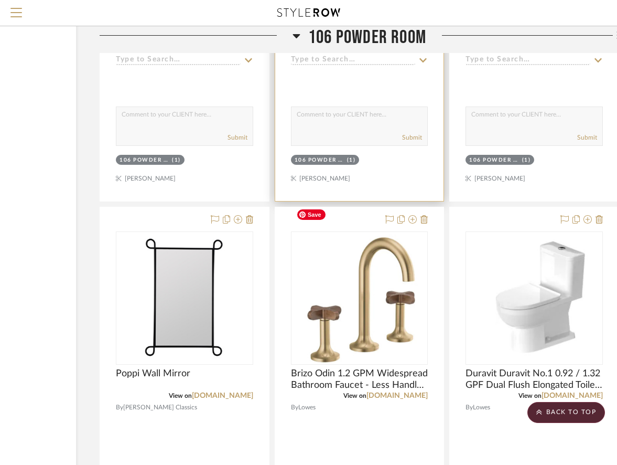
scroll to position [1837, 121]
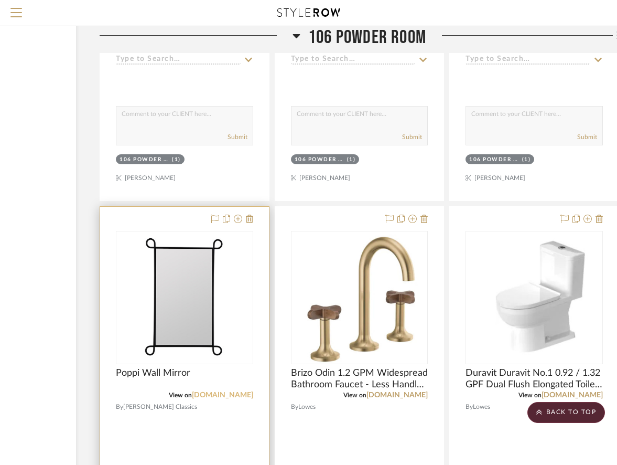
click at [218, 391] on link "[DOMAIN_NAME]" at bounding box center [222, 394] width 61 height 7
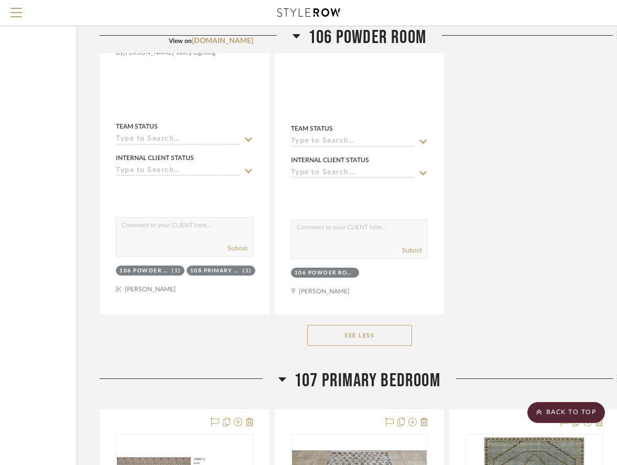
scroll to position [2857, 121]
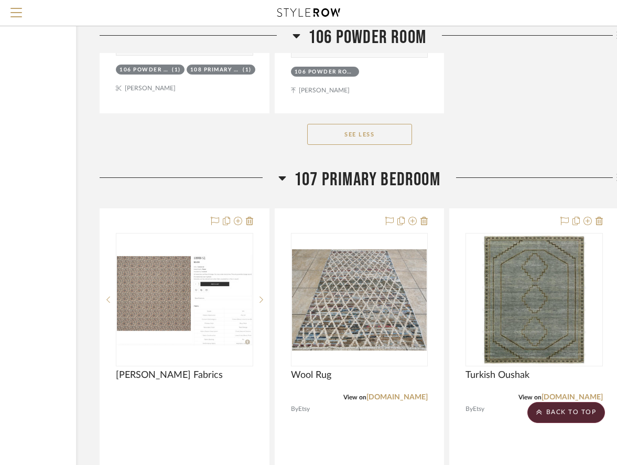
click at [285, 171] on icon at bounding box center [282, 177] width 8 height 13
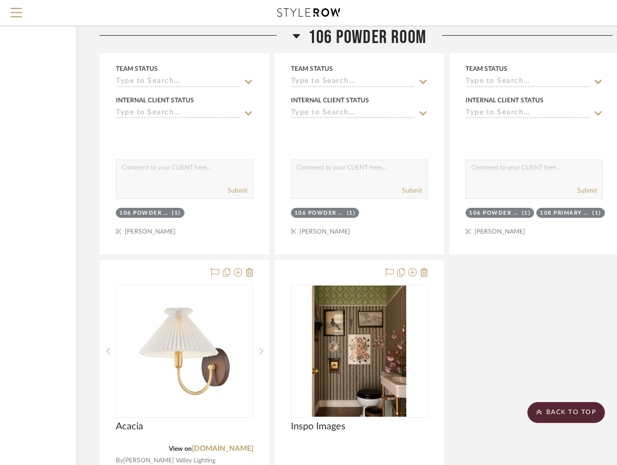
scroll to position [2172, 121]
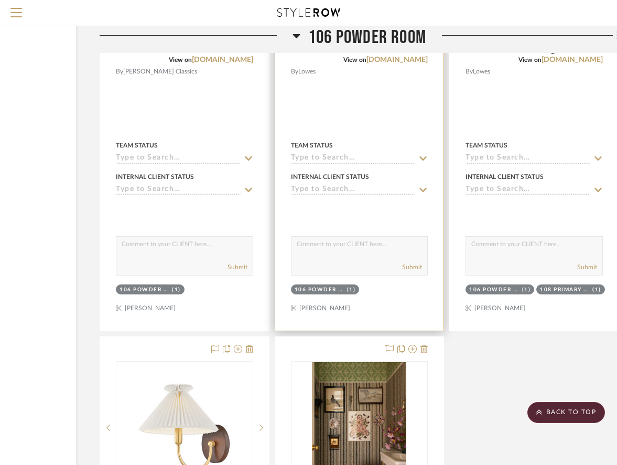
click at [297, 55] on div "View on [DOMAIN_NAME]" at bounding box center [359, 59] width 137 height 9
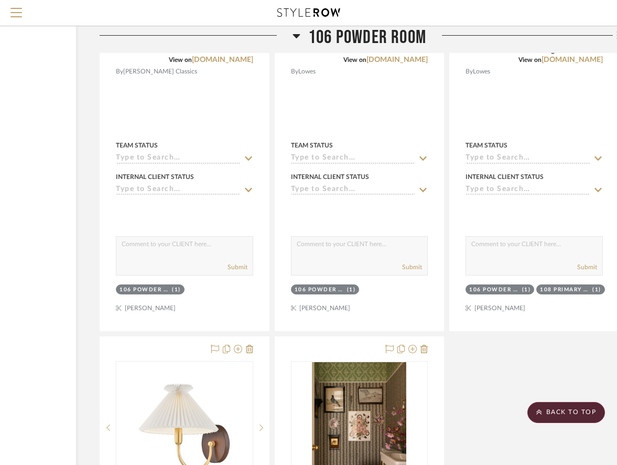
click at [295, 37] on icon at bounding box center [296, 36] width 7 height 4
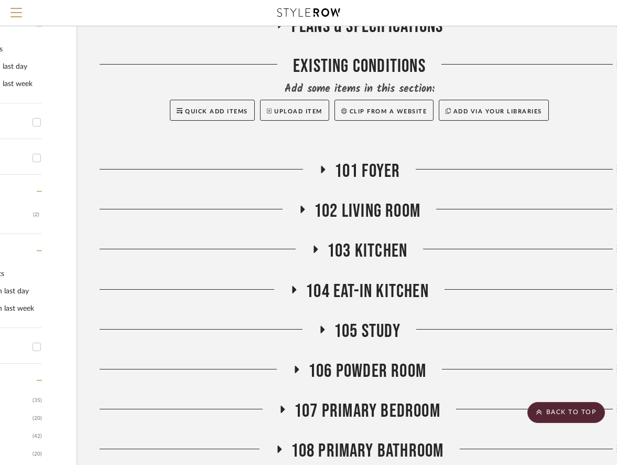
scroll to position [247, 121]
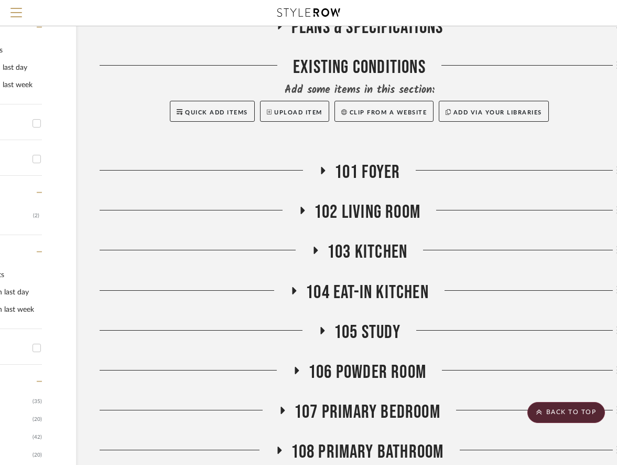
click at [351, 321] on span "105 Study" at bounding box center [367, 332] width 67 height 23
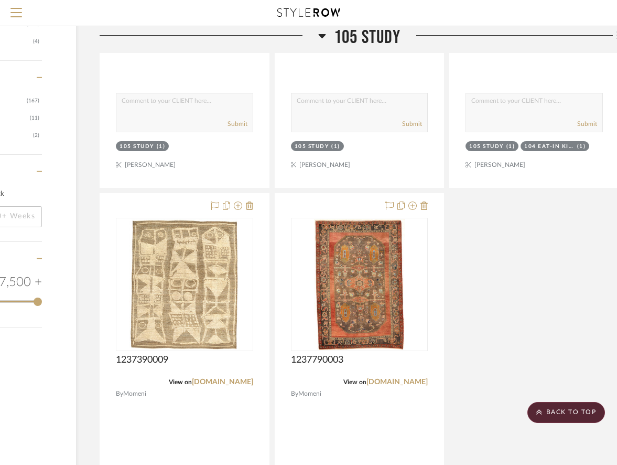
scroll to position [1346, 121]
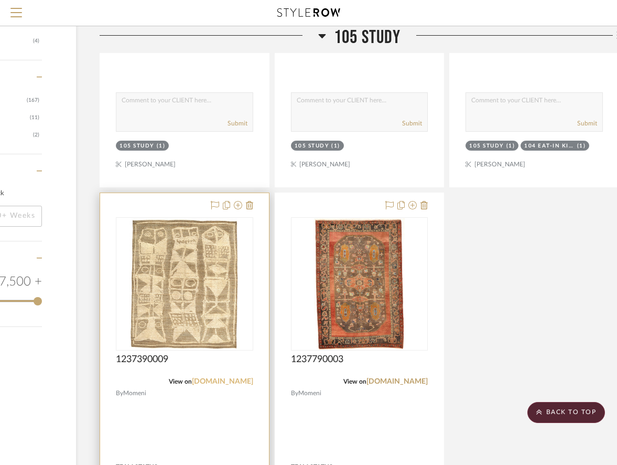
click at [210, 378] on link "[DOMAIN_NAME]" at bounding box center [222, 381] width 61 height 7
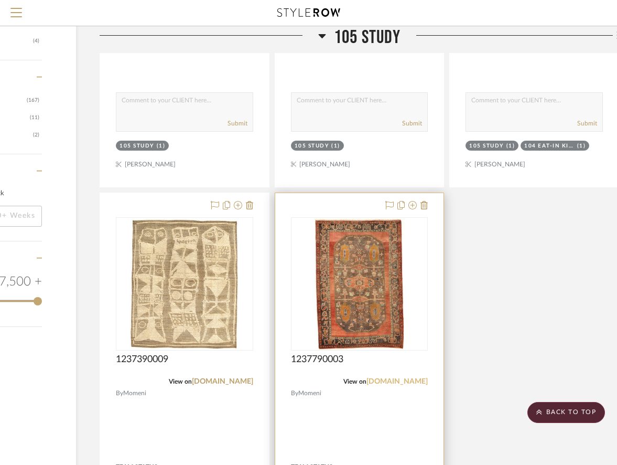
click at [390, 378] on link "[DOMAIN_NAME]" at bounding box center [397, 381] width 61 height 7
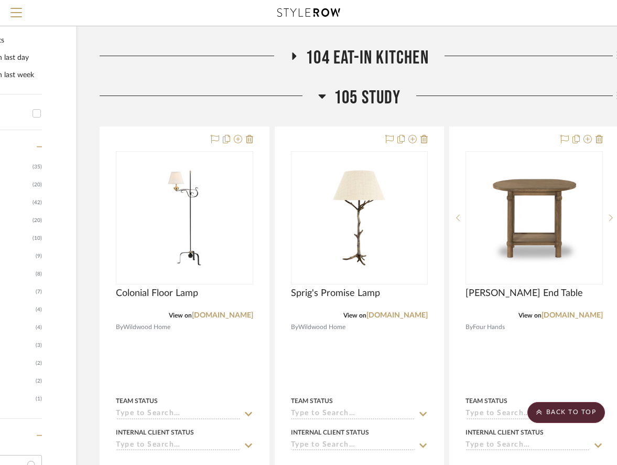
scroll to position [482, 121]
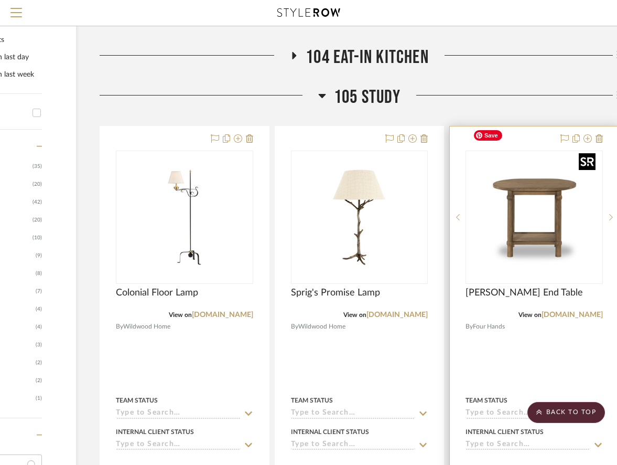
click at [551, 211] on img "0" at bounding box center [534, 217] width 131 height 131
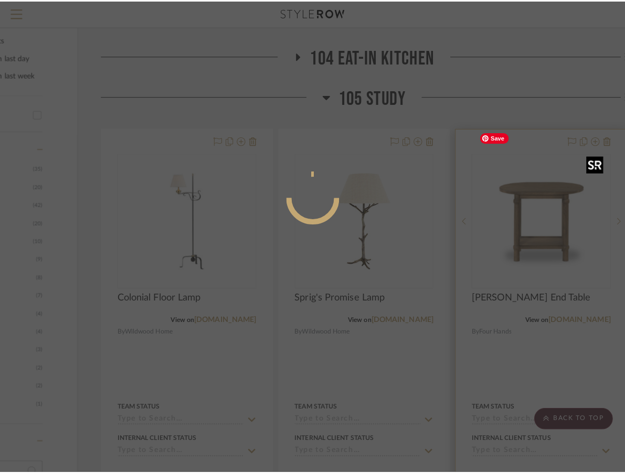
scroll to position [0, 0]
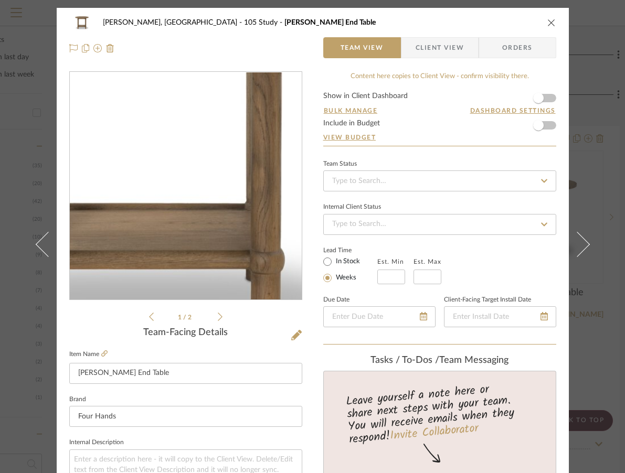
click at [197, 206] on img "0" at bounding box center [186, 186] width 228 height 228
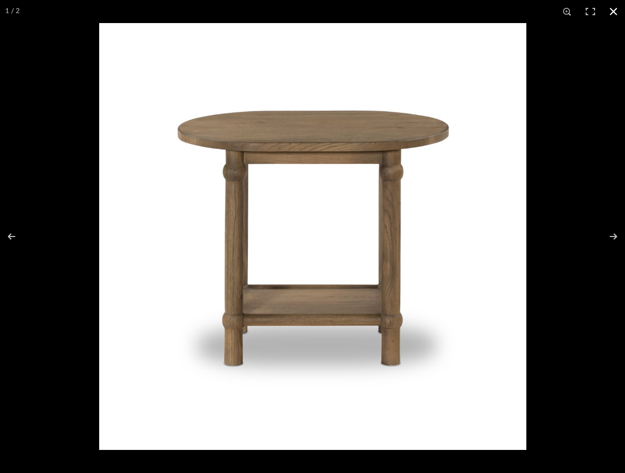
click at [613, 10] on button at bounding box center [612, 11] width 23 height 23
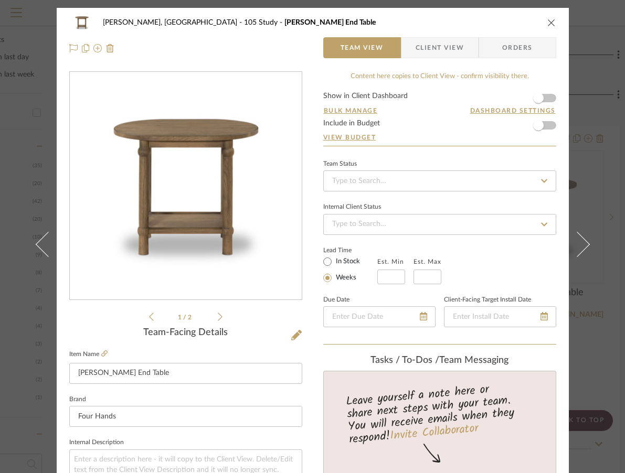
click at [550, 23] on icon "close" at bounding box center [551, 22] width 8 height 8
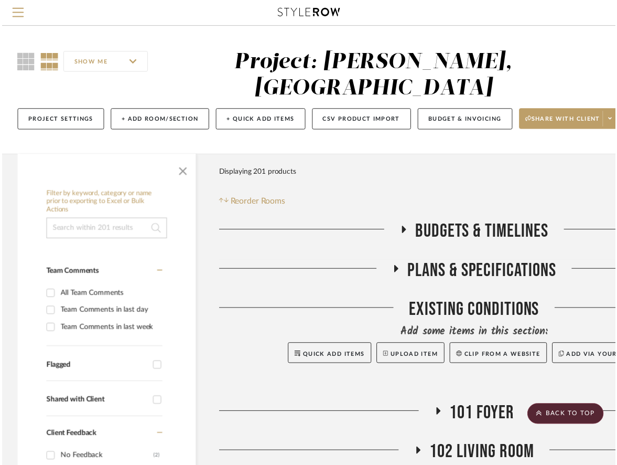
scroll to position [482, 121]
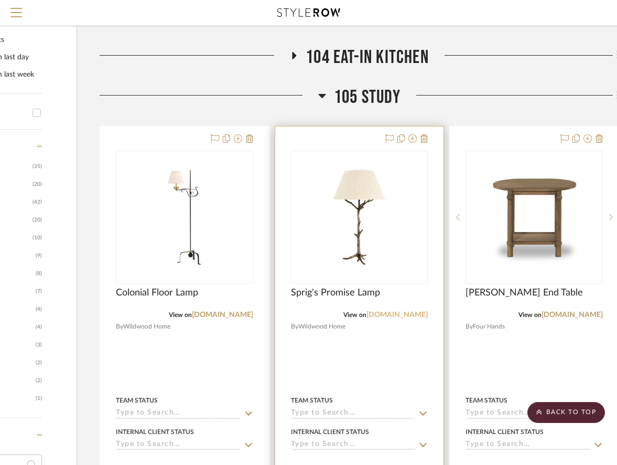
click at [377, 311] on link "[DOMAIN_NAME]" at bounding box center [397, 314] width 61 height 7
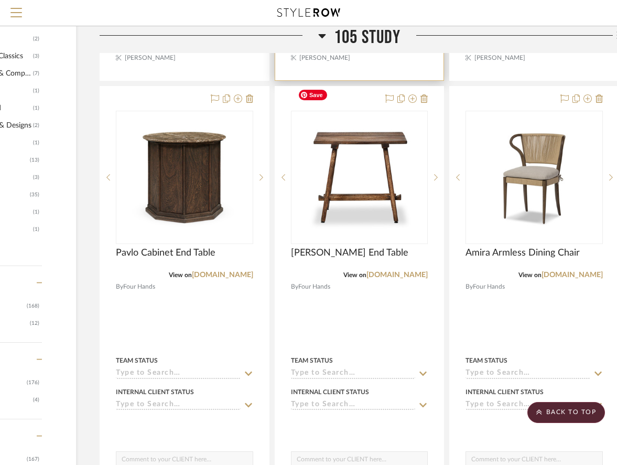
scroll to position [988, 121]
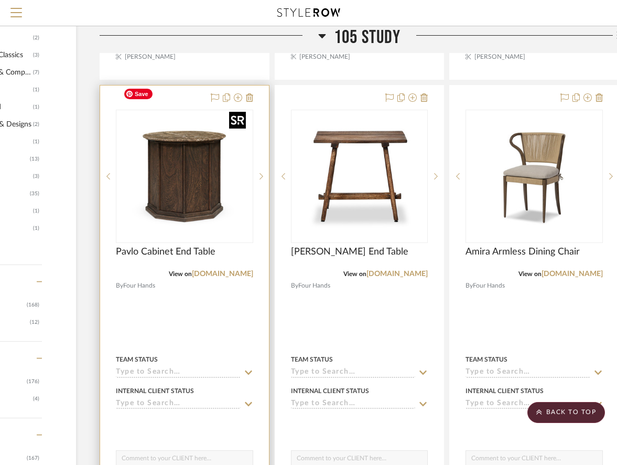
click at [199, 174] on img "0" at bounding box center [184, 176] width 131 height 131
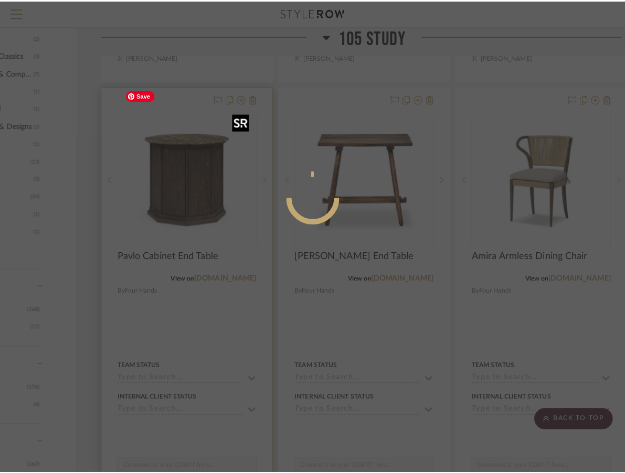
scroll to position [0, 0]
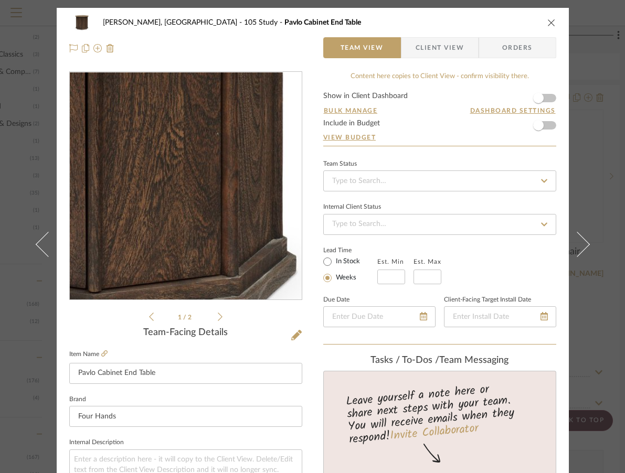
click at [212, 216] on img "0" at bounding box center [186, 186] width 228 height 228
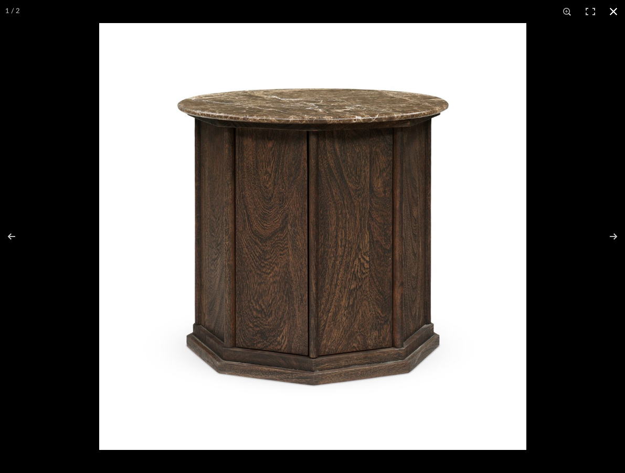
click at [615, 10] on button at bounding box center [612, 11] width 23 height 23
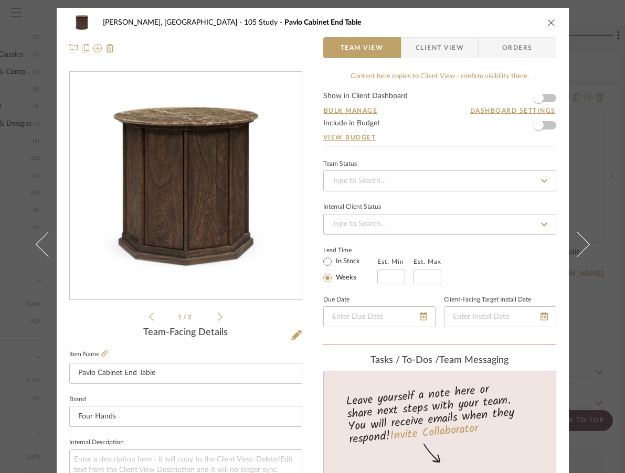
click at [218, 318] on icon at bounding box center [220, 316] width 5 height 9
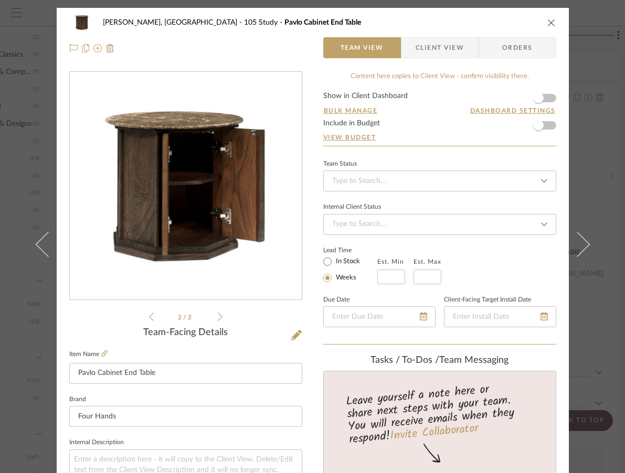
click at [547, 18] on icon "close" at bounding box center [551, 22] width 8 height 8
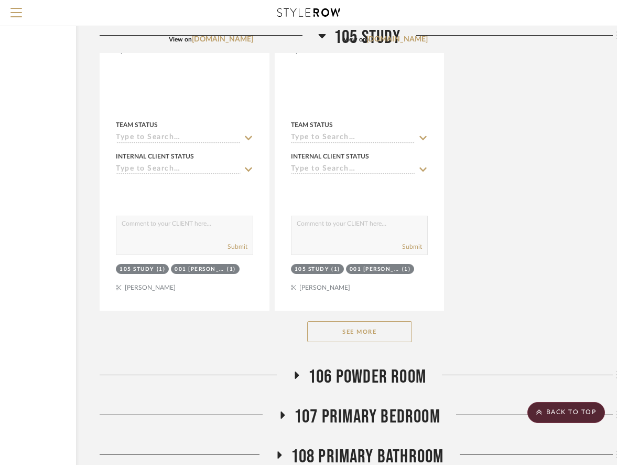
scroll to position [1688, 121]
click at [372, 320] on button "See More" at bounding box center [359, 330] width 105 height 21
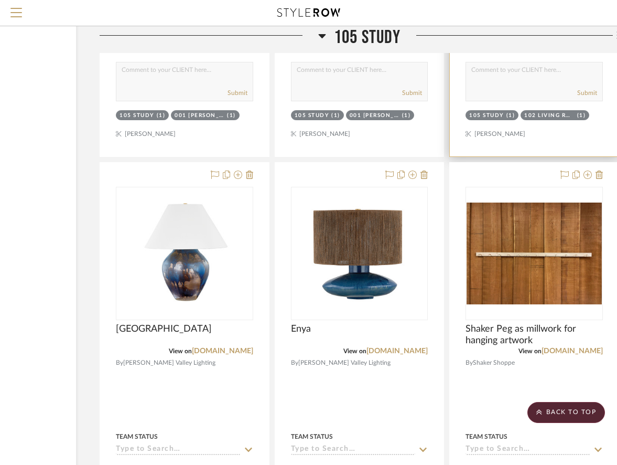
scroll to position [1842, 121]
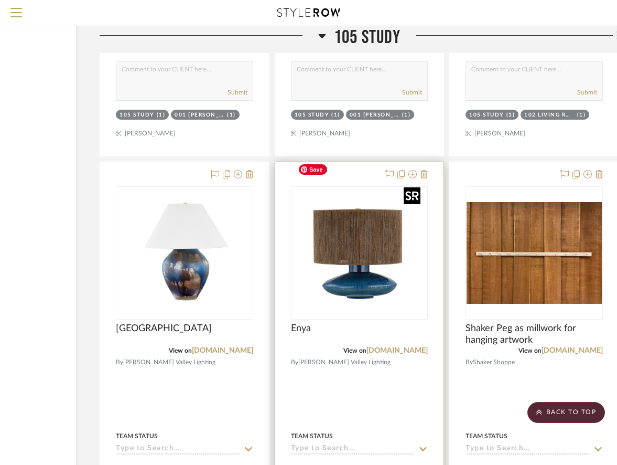
click at [363, 257] on img "0" at bounding box center [359, 252] width 131 height 131
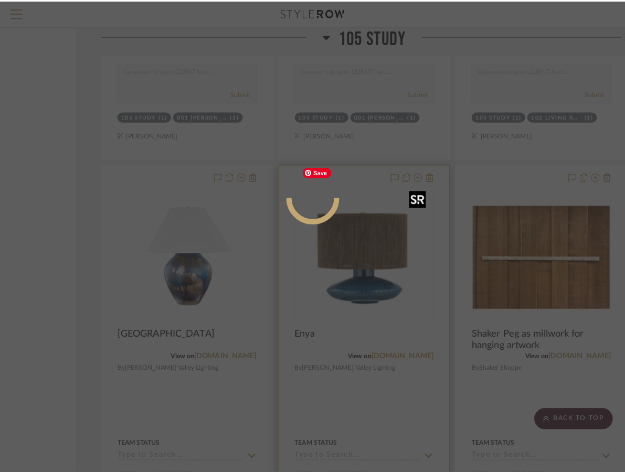
scroll to position [0, 0]
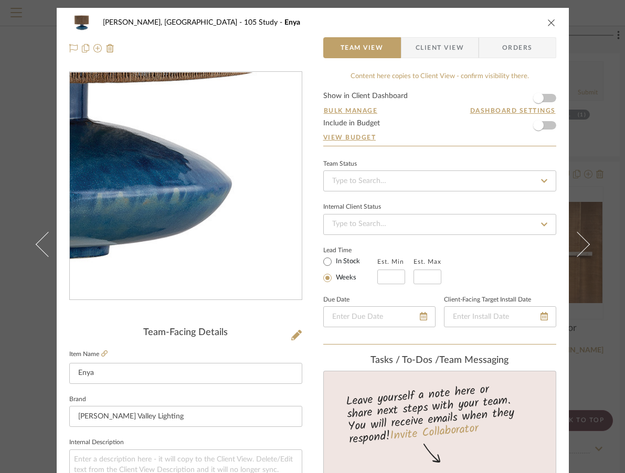
click at [232, 241] on img "0" at bounding box center [186, 186] width 228 height 228
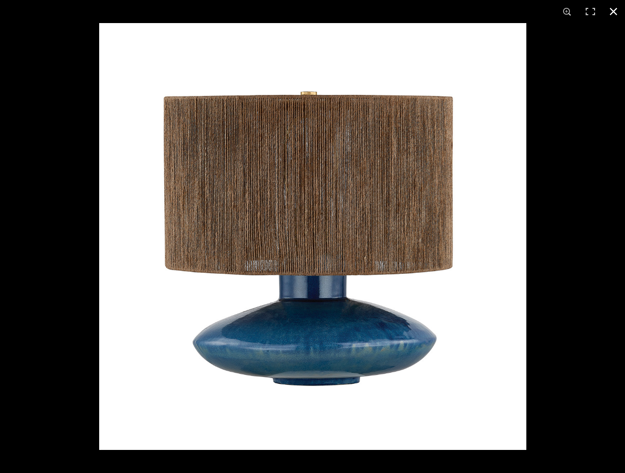
click at [612, 9] on button at bounding box center [612, 11] width 23 height 23
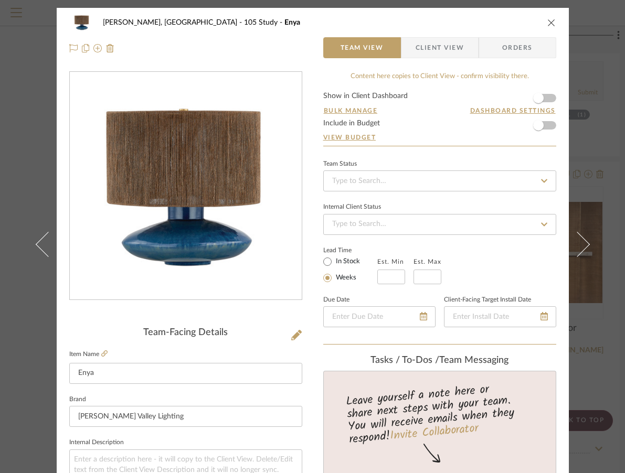
click at [547, 22] on icon "close" at bounding box center [551, 22] width 8 height 8
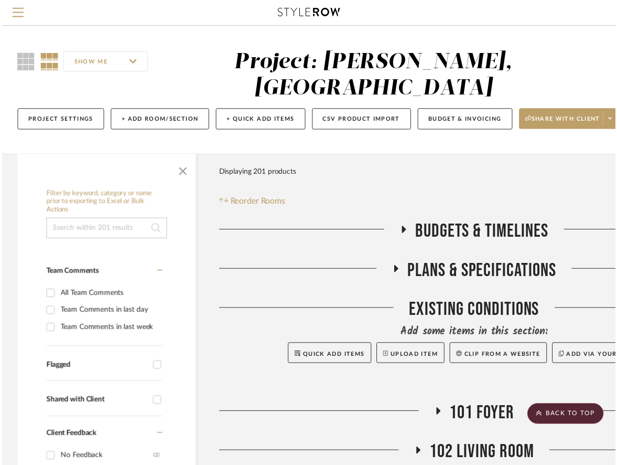
scroll to position [1842, 121]
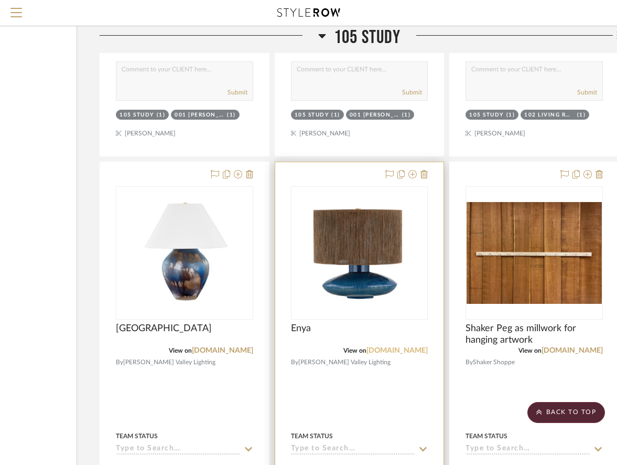
click at [404, 347] on link "[DOMAIN_NAME]" at bounding box center [397, 350] width 61 height 7
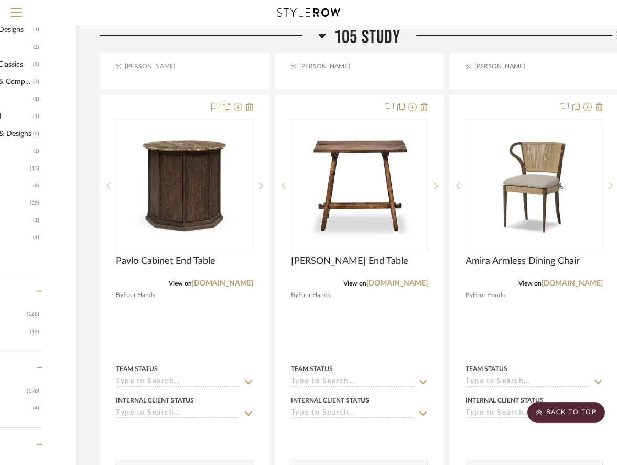
scroll to position [885, 121]
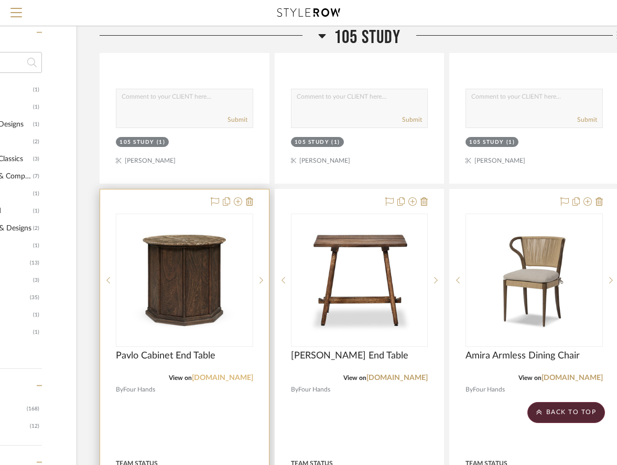
click at [230, 374] on link "[DOMAIN_NAME]" at bounding box center [222, 377] width 61 height 7
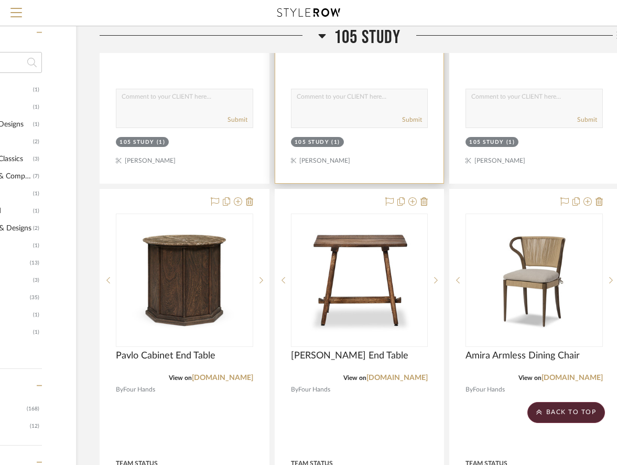
scroll to position [874, 121]
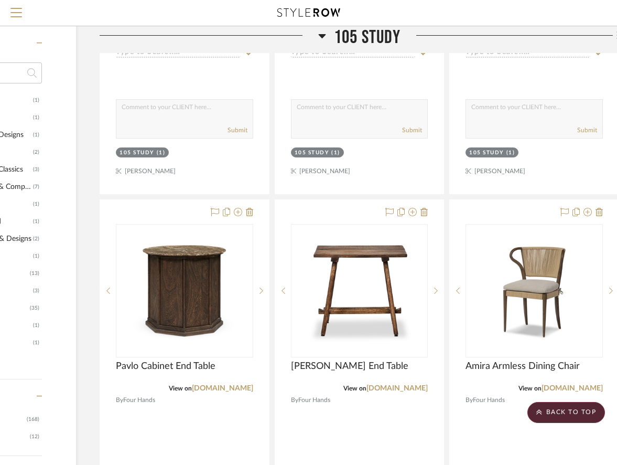
click at [326, 38] on h3 "105 Study" at bounding box center [359, 37] width 82 height 23
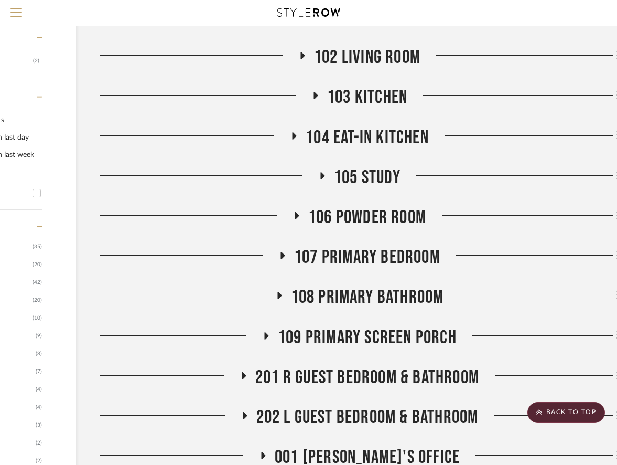
scroll to position [395, 121]
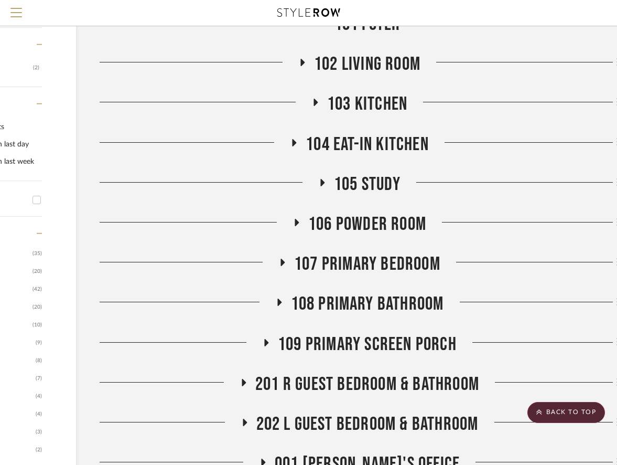
click at [349, 173] on span "105 Study" at bounding box center [367, 184] width 67 height 23
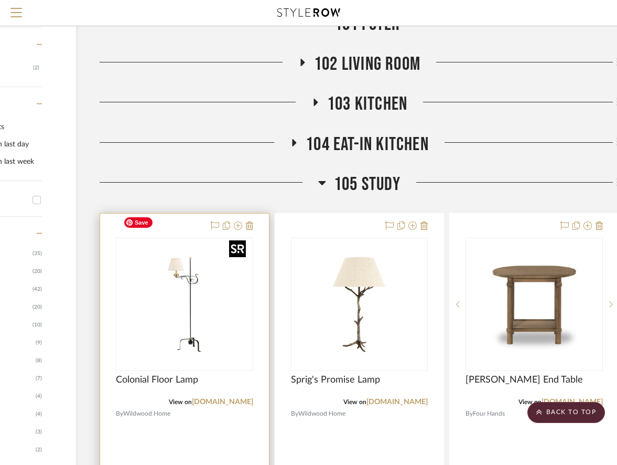
click at [188, 303] on img "0" at bounding box center [184, 304] width 131 height 131
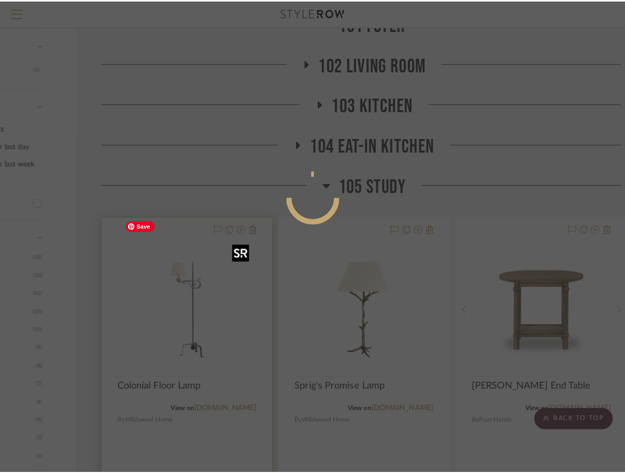
scroll to position [0, 0]
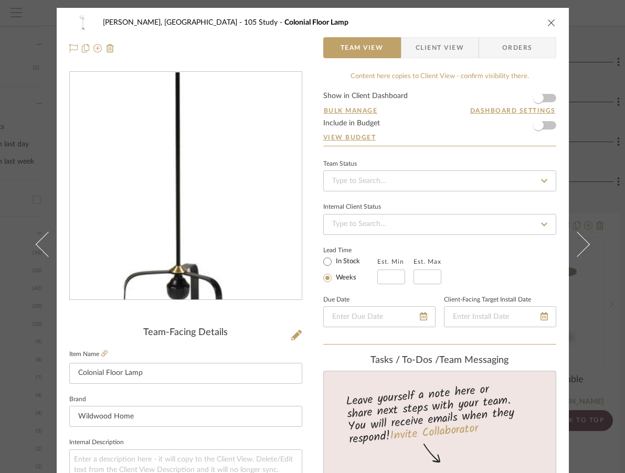
click at [195, 218] on img "0" at bounding box center [186, 186] width 228 height 228
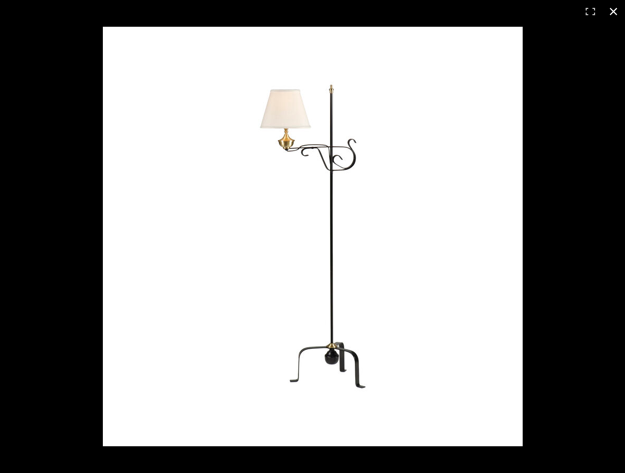
click at [613, 11] on button at bounding box center [612, 11] width 23 height 23
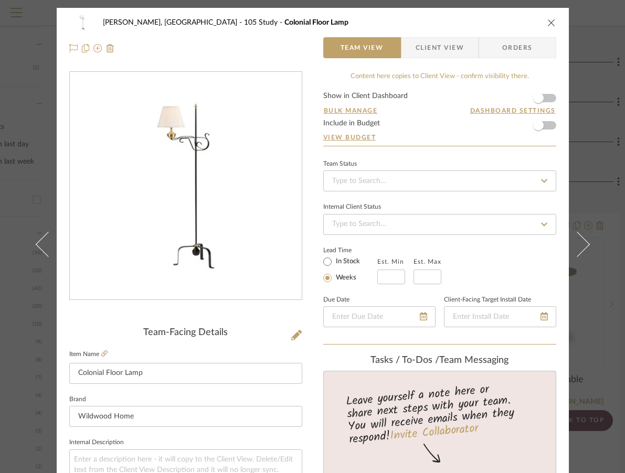
click at [547, 23] on icon "close" at bounding box center [551, 22] width 8 height 8
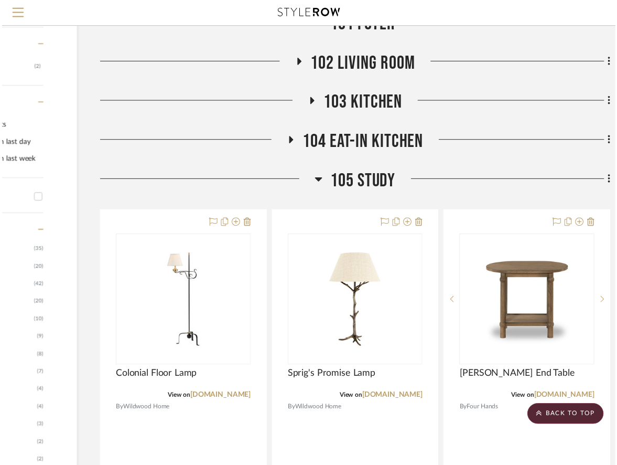
scroll to position [395, 121]
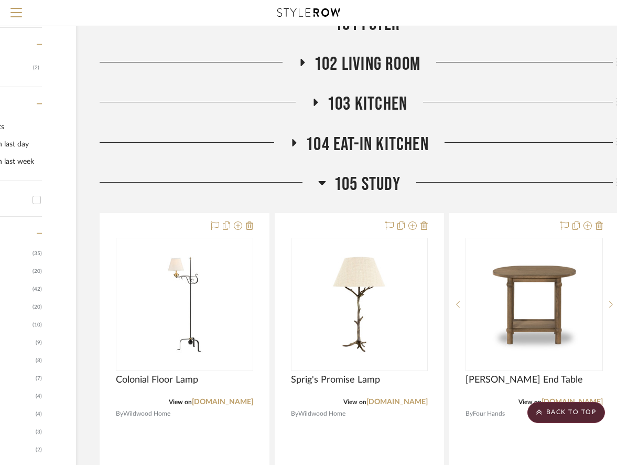
click at [326, 176] on icon at bounding box center [322, 182] width 8 height 13
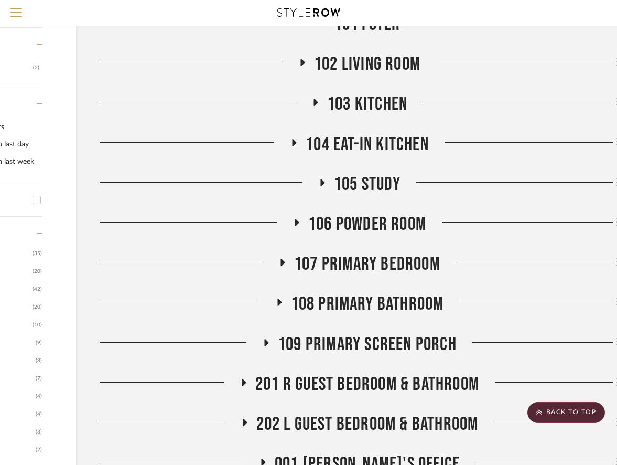
click at [340, 253] on span "107 Primary Bedroom" at bounding box center [367, 264] width 146 height 23
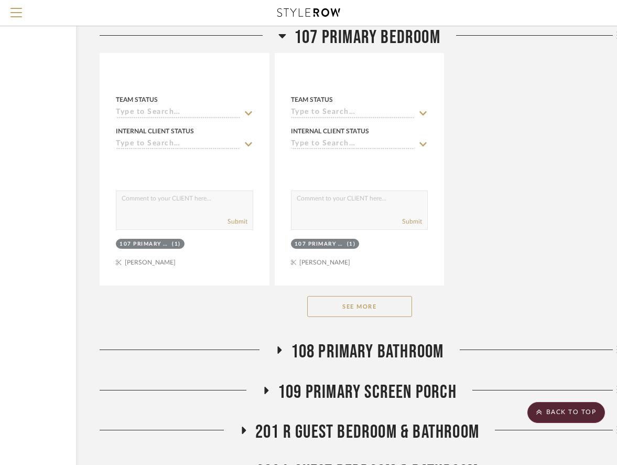
scroll to position [1810, 121]
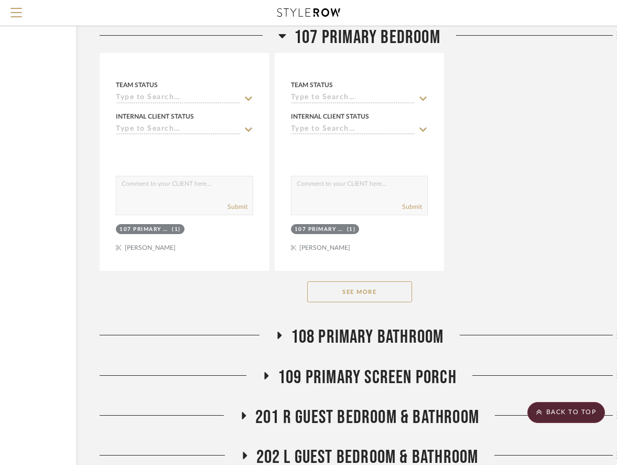
click at [365, 281] on button "See More" at bounding box center [359, 291] width 105 height 21
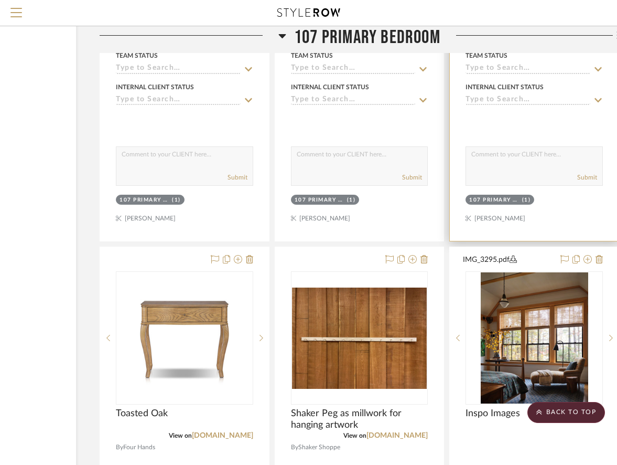
scroll to position [2326, 121]
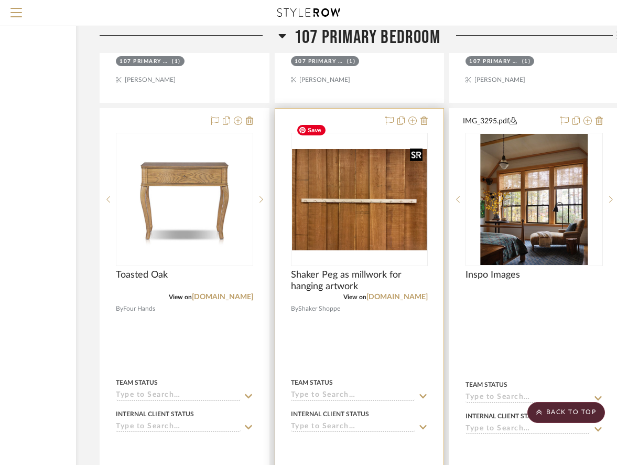
click at [0, 0] on img at bounding box center [0, 0] width 0 height 0
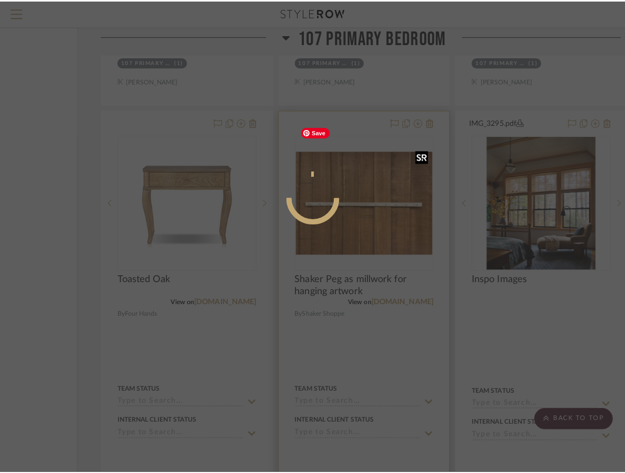
scroll to position [0, 0]
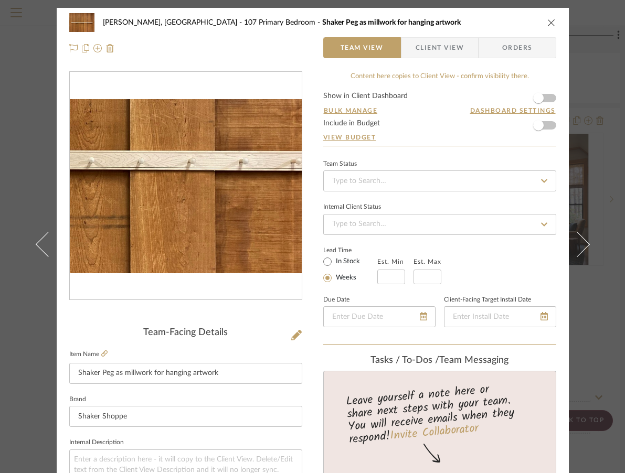
click at [218, 197] on img "0" at bounding box center [186, 186] width 232 height 174
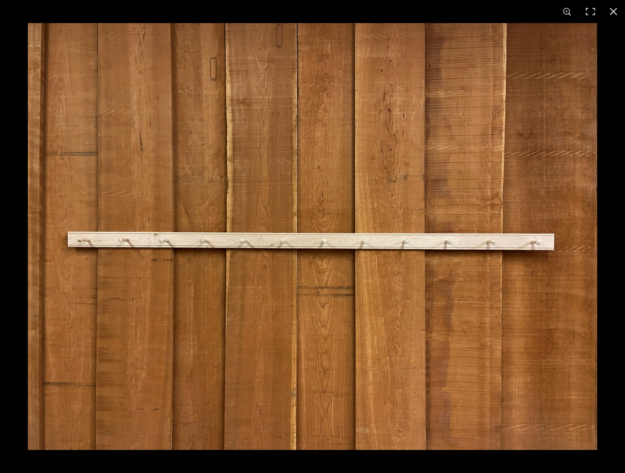
click at [81, 36] on img at bounding box center [312, 236] width 569 height 427
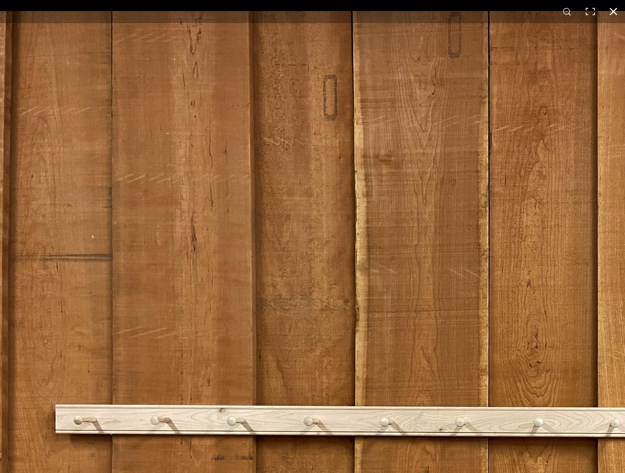
click at [612, 15] on button at bounding box center [612, 11] width 23 height 23
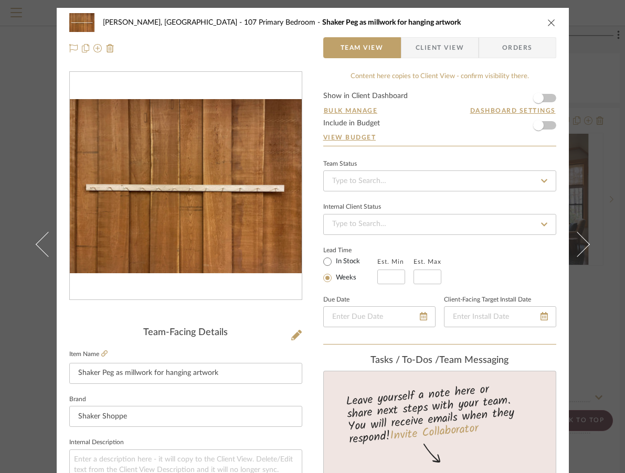
click at [552, 22] on div "[PERSON_NAME], [GEOGRAPHIC_DATA] 107 Primary Bedroom Shaker Peg as millwork for…" at bounding box center [313, 35] width 512 height 55
click at [547, 22] on icon "close" at bounding box center [551, 22] width 8 height 8
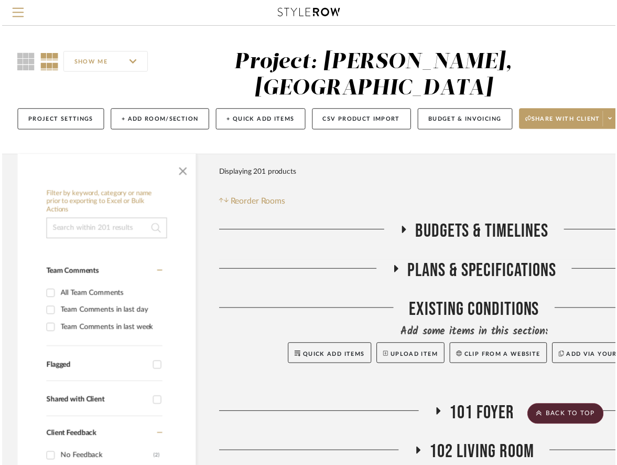
scroll to position [2442, 121]
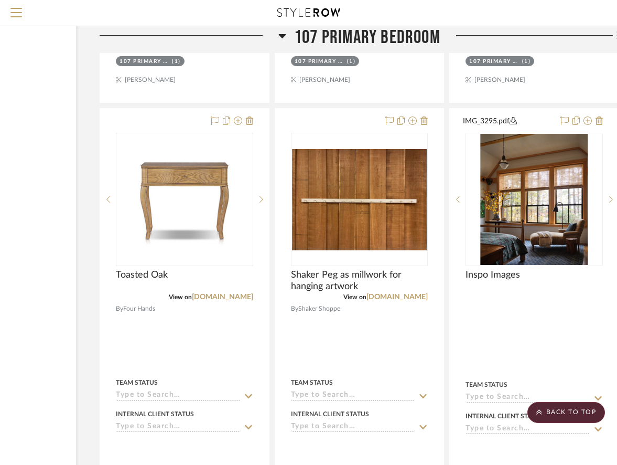
click at [281, 33] on icon at bounding box center [282, 35] width 8 height 13
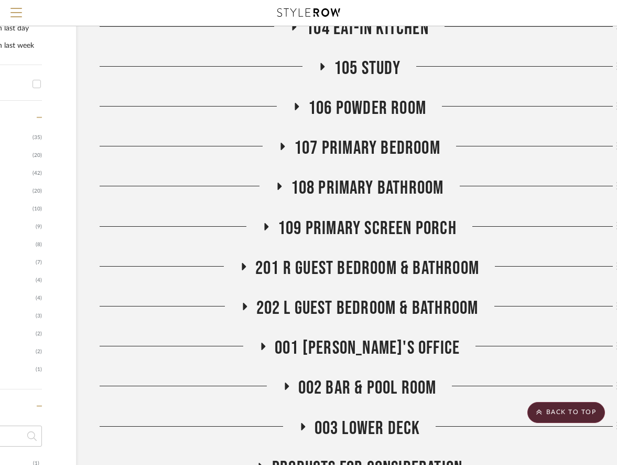
scroll to position [470, 121]
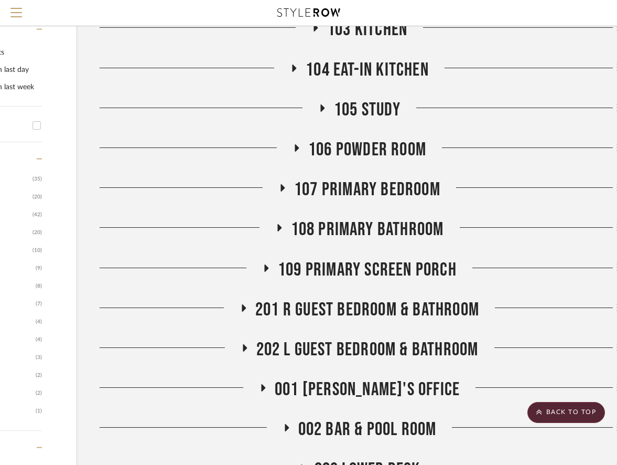
click at [338, 218] on span "108 Primary Bathroom" at bounding box center [367, 229] width 153 height 23
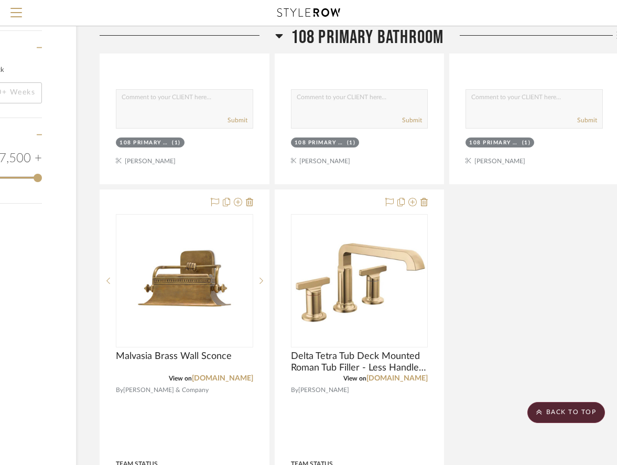
scroll to position [1470, 121]
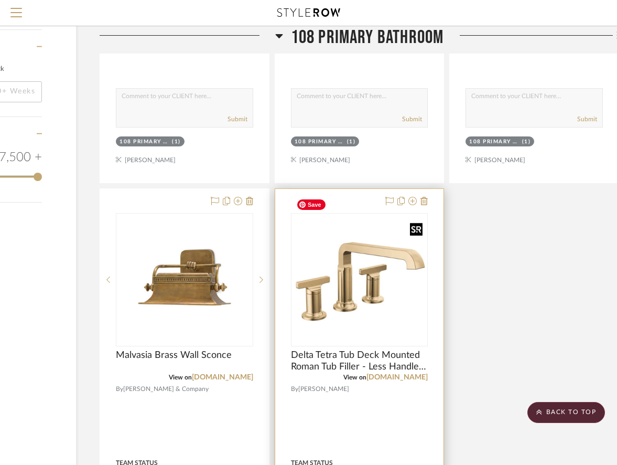
click at [0, 0] on img at bounding box center [0, 0] width 0 height 0
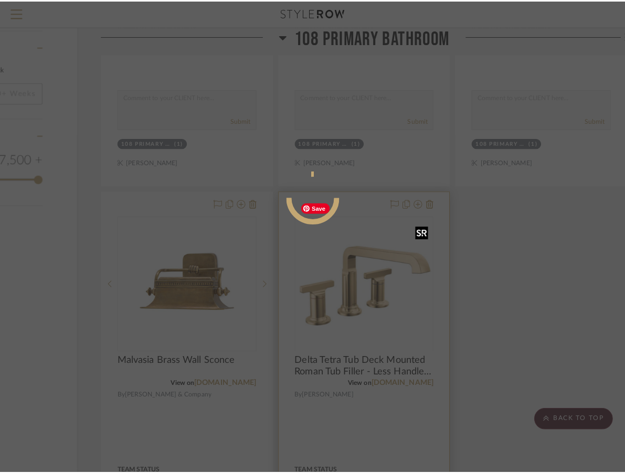
scroll to position [0, 0]
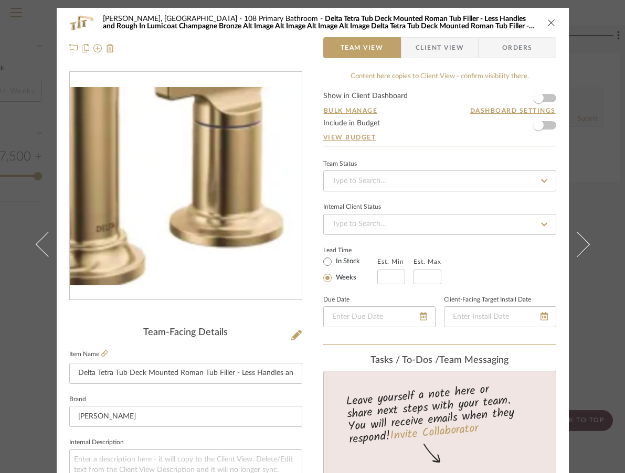
click at [191, 207] on img "0" at bounding box center [186, 186] width 232 height 198
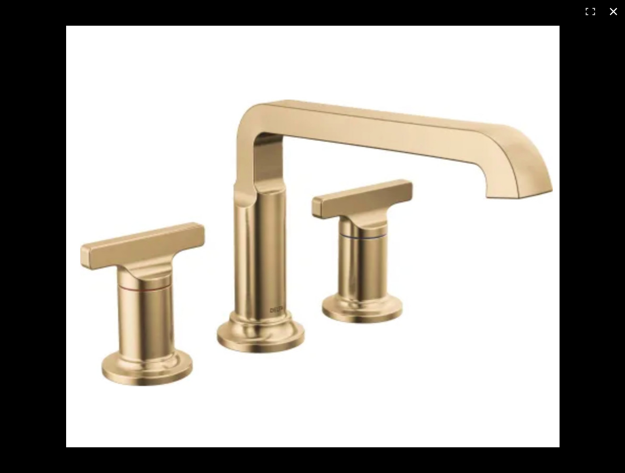
click at [611, 9] on button at bounding box center [612, 11] width 23 height 23
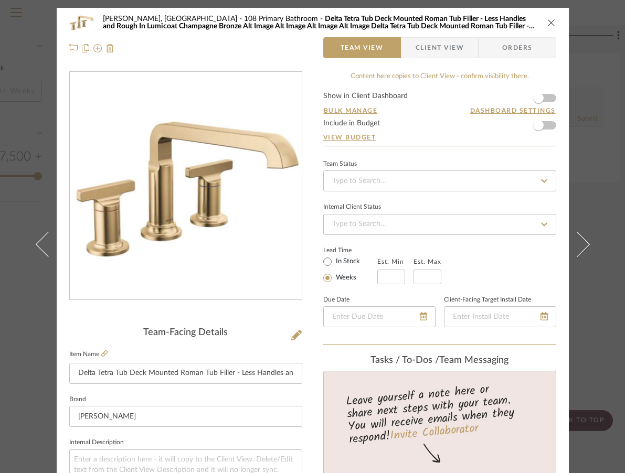
click at [548, 20] on icon "close" at bounding box center [551, 22] width 8 height 8
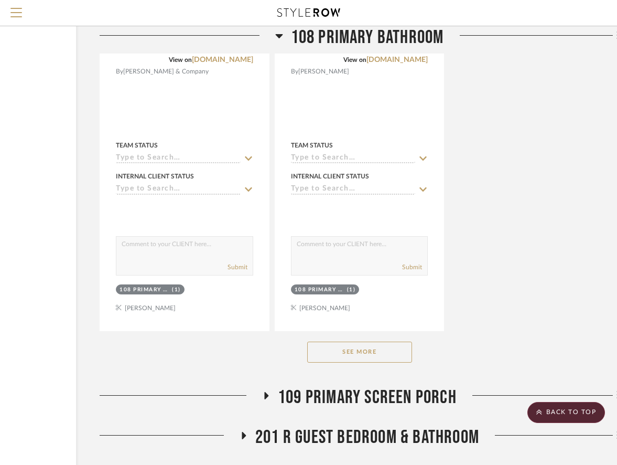
scroll to position [1790, 121]
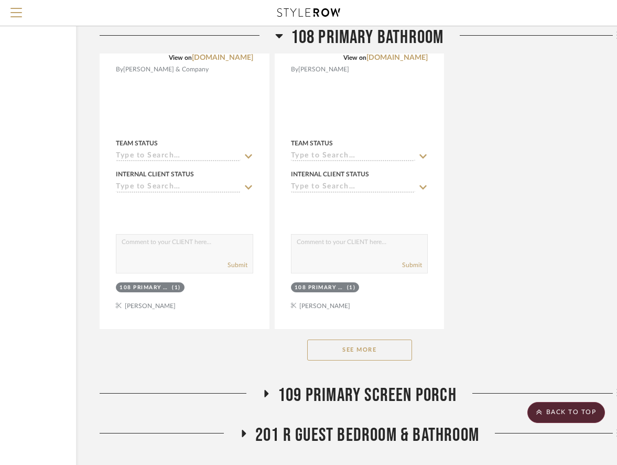
click at [369, 339] on button "See More" at bounding box center [359, 349] width 105 height 21
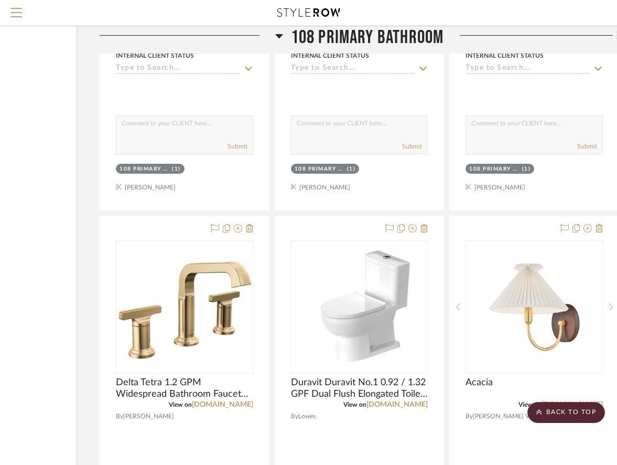
scroll to position [1925, 121]
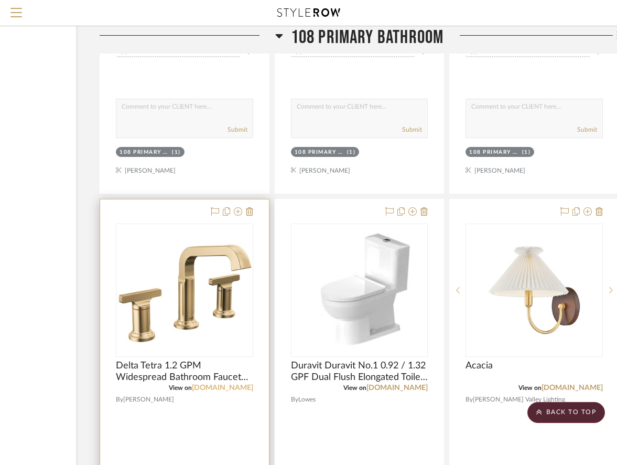
click at [218, 384] on link "[DOMAIN_NAME]" at bounding box center [222, 387] width 61 height 7
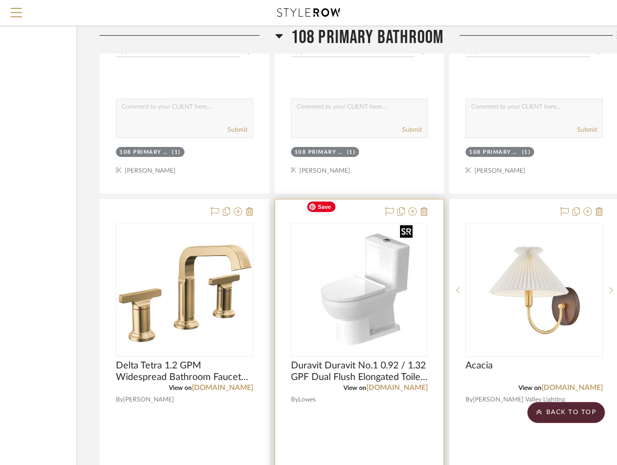
click at [380, 282] on img "0" at bounding box center [359, 289] width 115 height 131
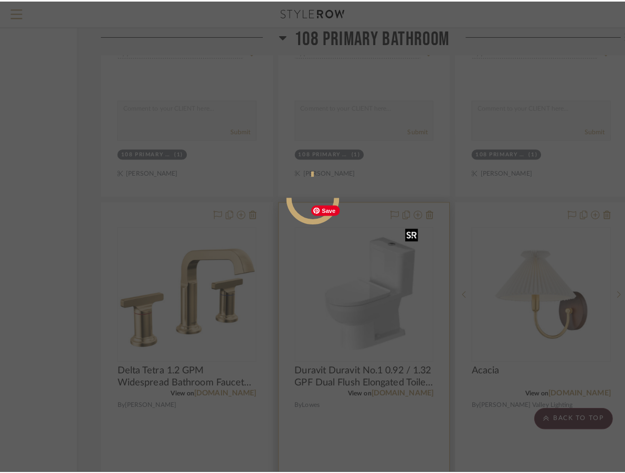
scroll to position [0, 0]
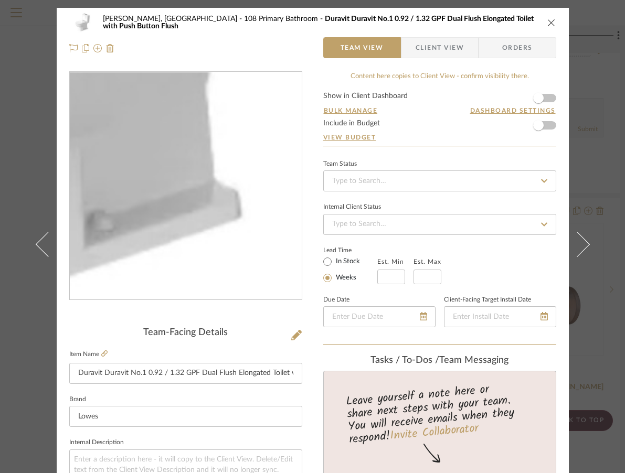
click at [234, 245] on img "0" at bounding box center [185, 186] width 200 height 228
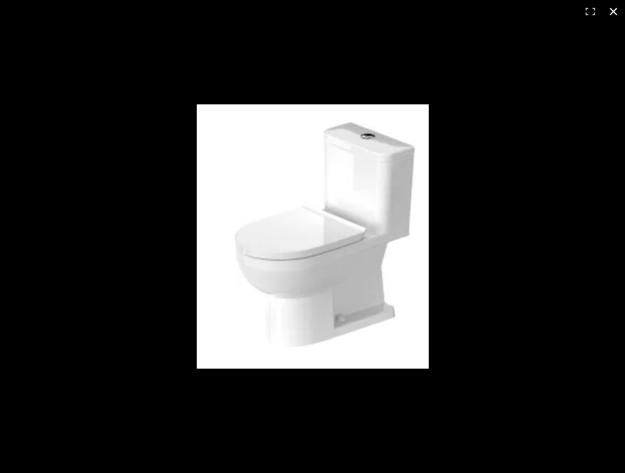
click at [609, 9] on button at bounding box center [612, 11] width 23 height 23
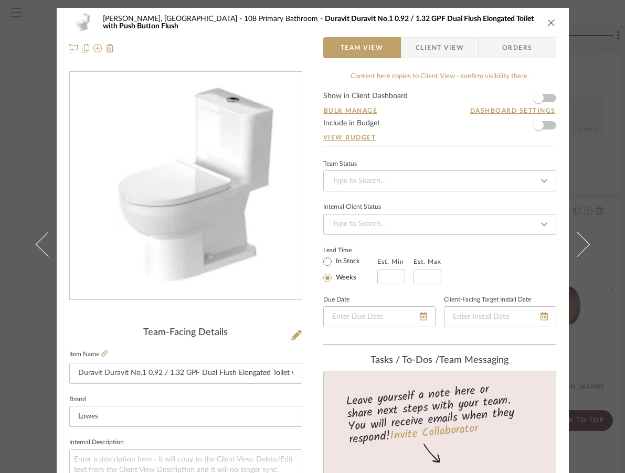
click at [548, 16] on div "[PERSON_NAME], [GEOGRAPHIC_DATA] 108 Primary Bathroom Duravit Duravit No.1 0.92…" at bounding box center [312, 22] width 487 height 21
click at [548, 25] on icon "close" at bounding box center [551, 22] width 8 height 8
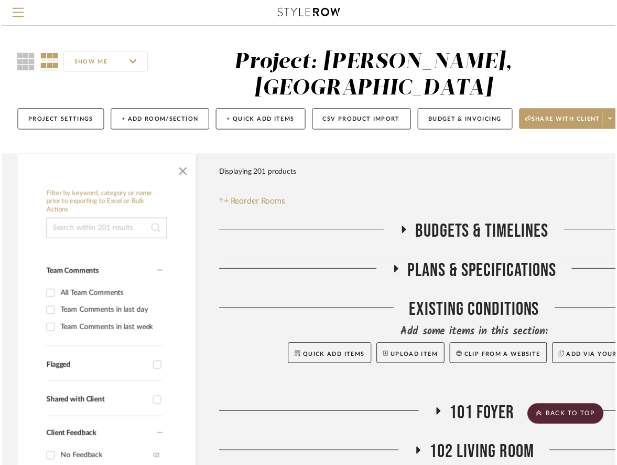
scroll to position [1925, 121]
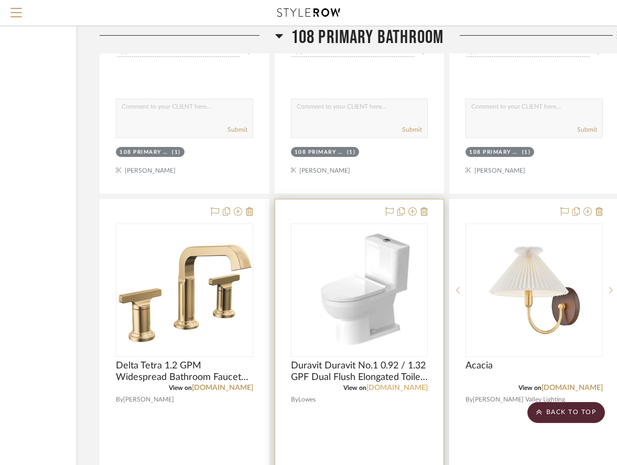
click at [387, 384] on link "[DOMAIN_NAME]" at bounding box center [397, 387] width 61 height 7
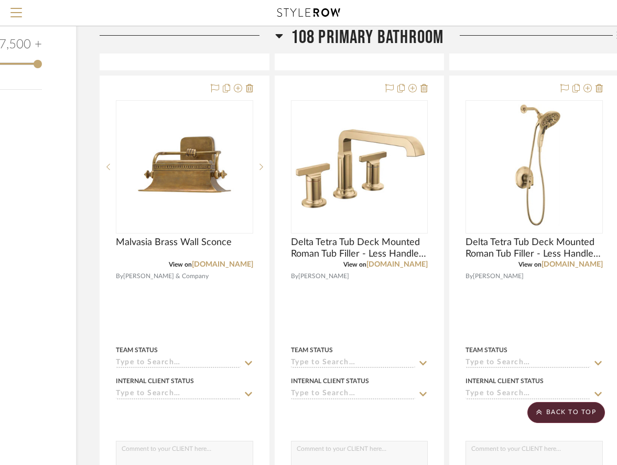
scroll to position [1574, 121]
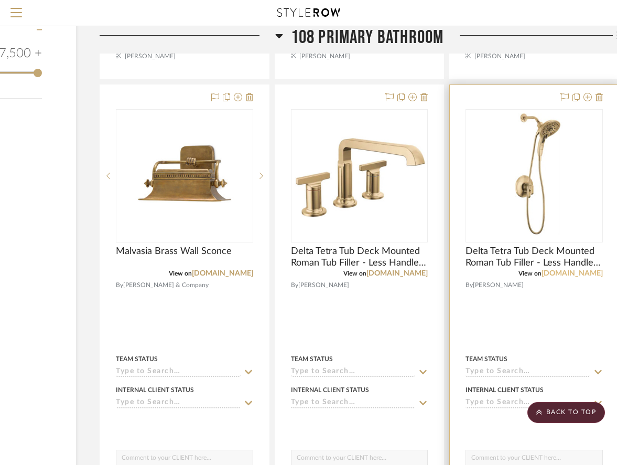
click at [557, 270] on link "[DOMAIN_NAME]" at bounding box center [572, 273] width 61 height 7
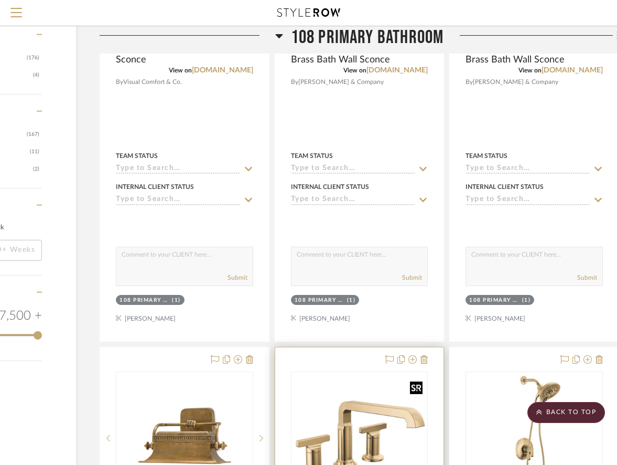
scroll to position [1476, 121]
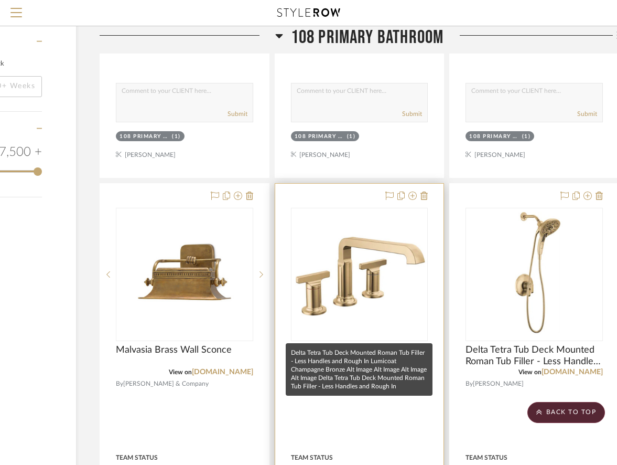
click at [360, 344] on span "Delta Tetra Tub Deck Mounted Roman Tub Filler - Less Handles and Rough In Lumic…" at bounding box center [359, 355] width 137 height 23
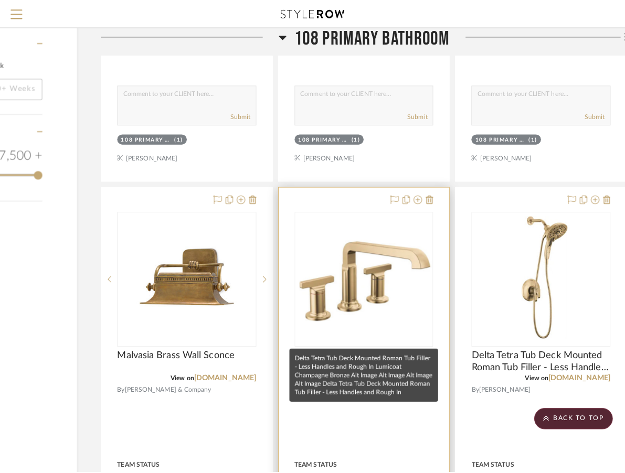
scroll to position [0, 0]
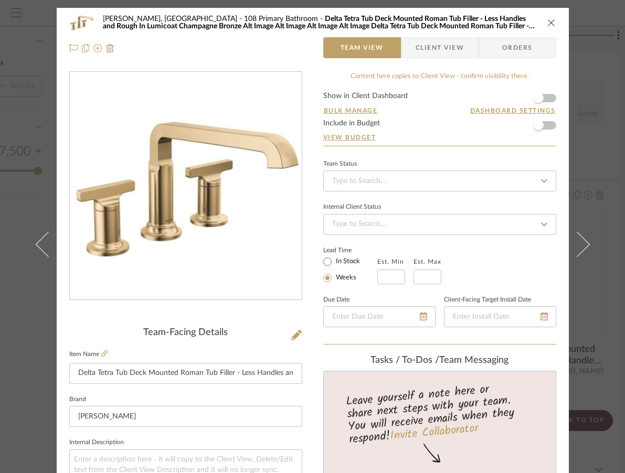
click at [547, 24] on icon "close" at bounding box center [551, 22] width 8 height 8
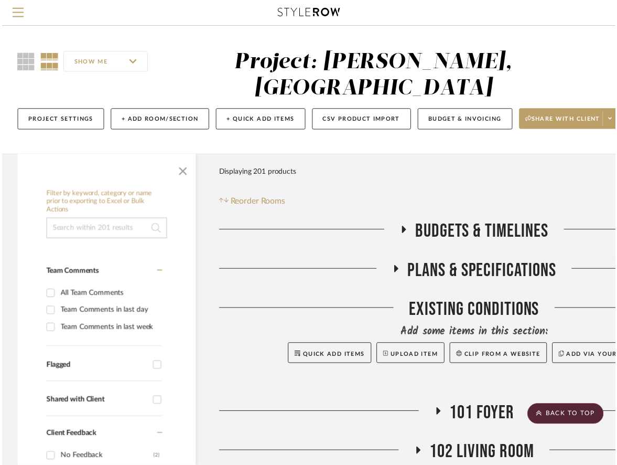
scroll to position [1476, 121]
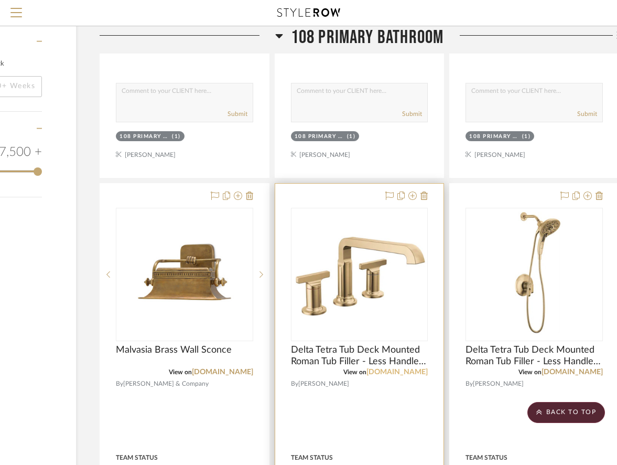
click at [387, 368] on link "[DOMAIN_NAME]" at bounding box center [397, 371] width 61 height 7
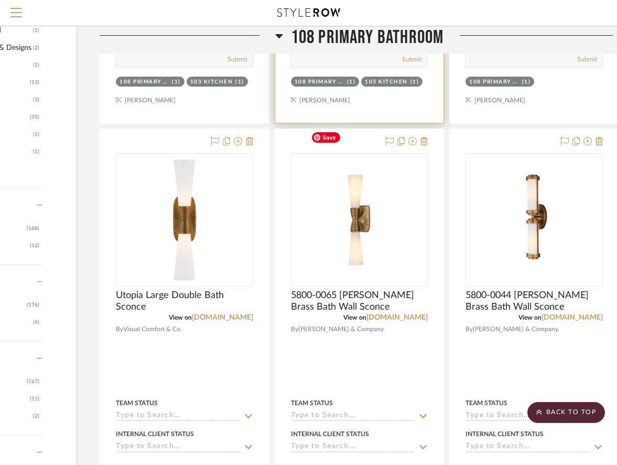
scroll to position [1071, 121]
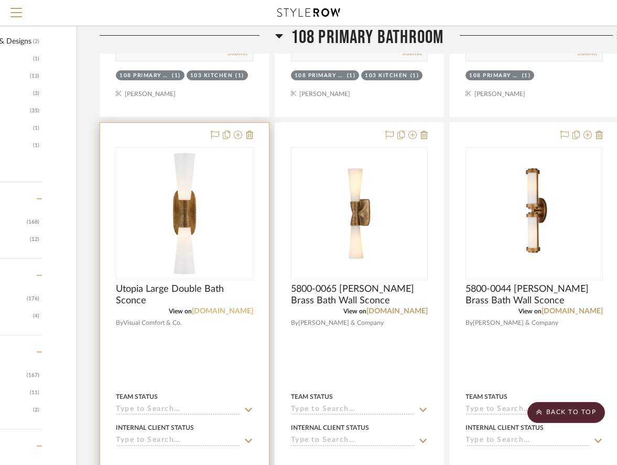
click at [232, 307] on link "[DOMAIN_NAME]" at bounding box center [222, 310] width 61 height 7
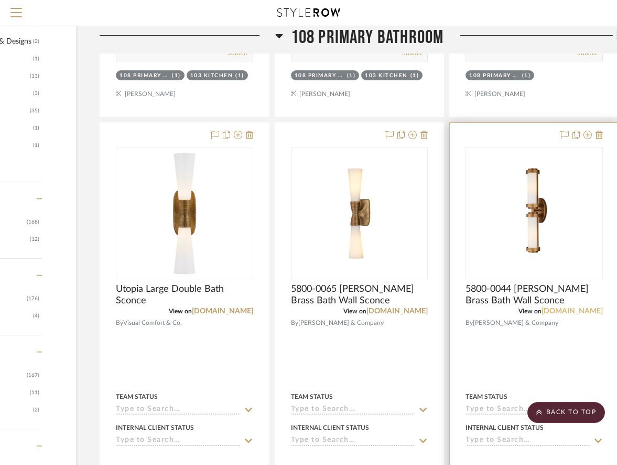
click at [568, 307] on link "[DOMAIN_NAME]" at bounding box center [572, 310] width 61 height 7
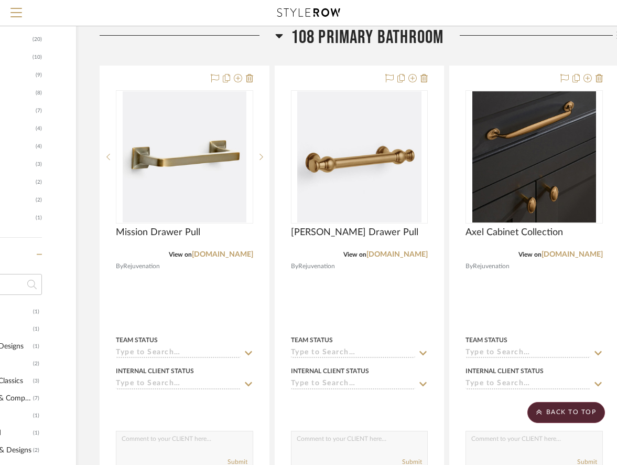
scroll to position [660, 121]
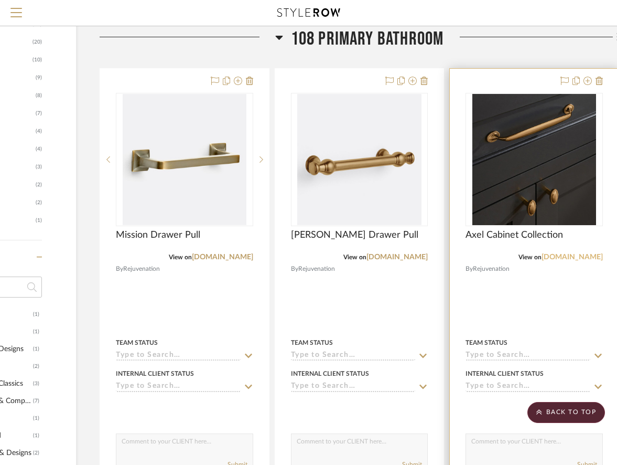
click at [577, 253] on link "[DOMAIN_NAME]" at bounding box center [572, 256] width 61 height 7
click at [278, 36] on icon at bounding box center [278, 38] width 7 height 4
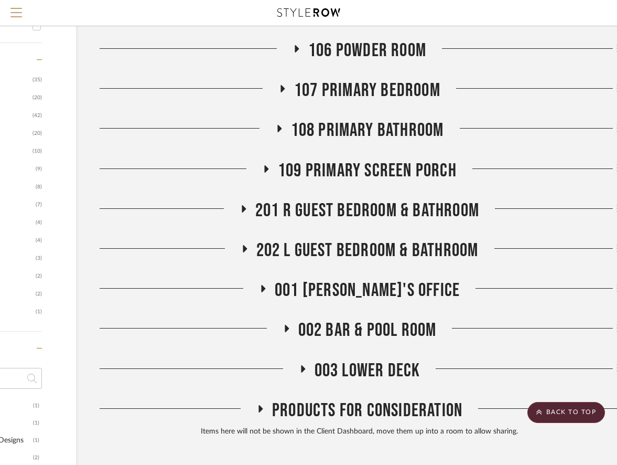
scroll to position [560, 121]
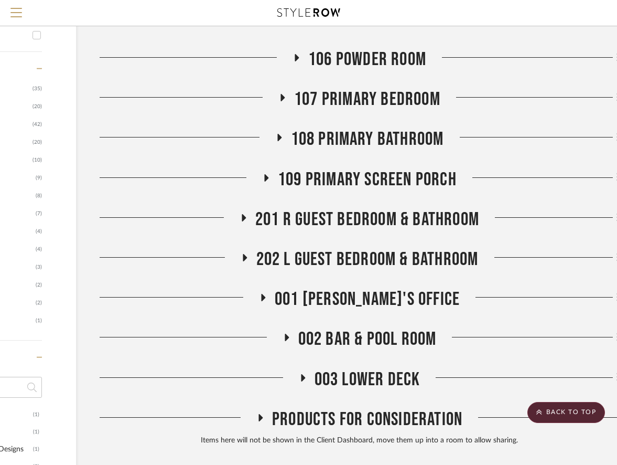
click at [390, 168] on span "109 Primary Screen Porch" at bounding box center [367, 179] width 179 height 23
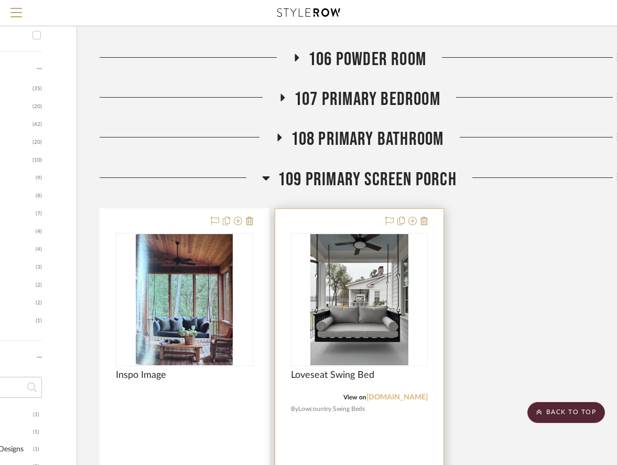
click at [397, 393] on link "[DOMAIN_NAME]" at bounding box center [397, 396] width 61 height 7
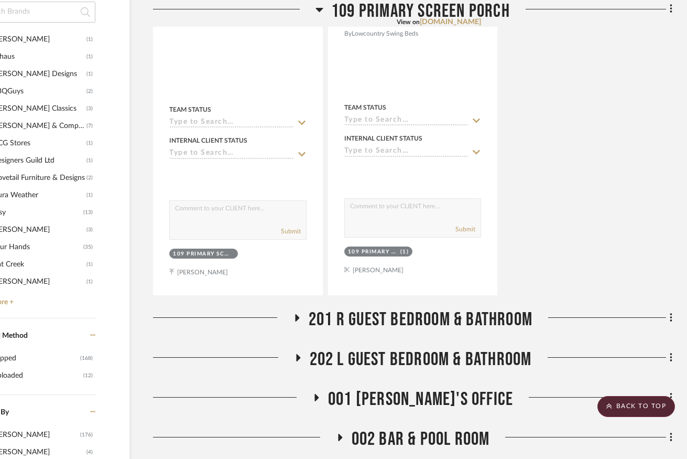
scroll to position [988, 68]
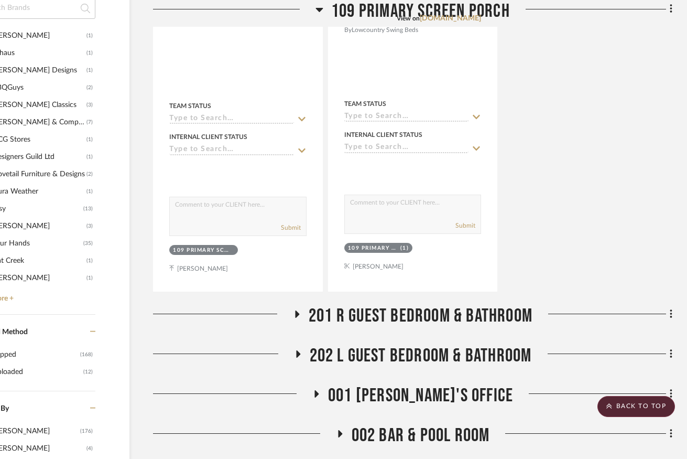
click at [509, 305] on span "201 R Guest Bedroom & Bathroom" at bounding box center [421, 316] width 224 height 23
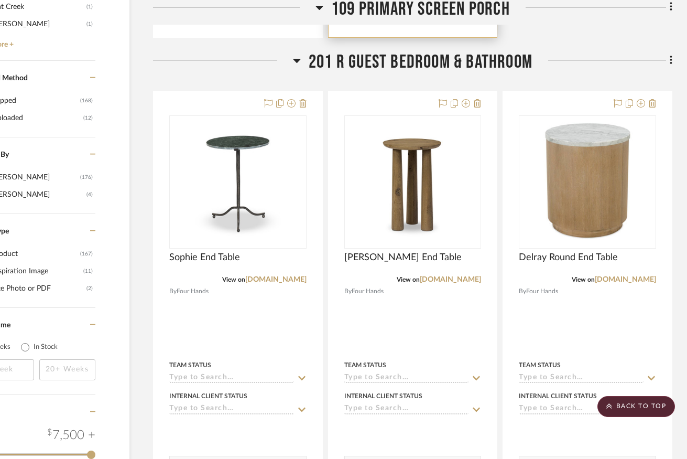
scroll to position [1242, 68]
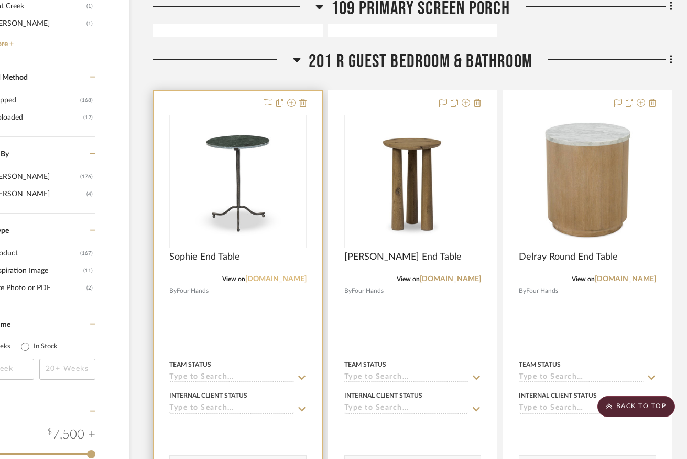
click at [278, 275] on link "[DOMAIN_NAME]" at bounding box center [275, 278] width 61 height 7
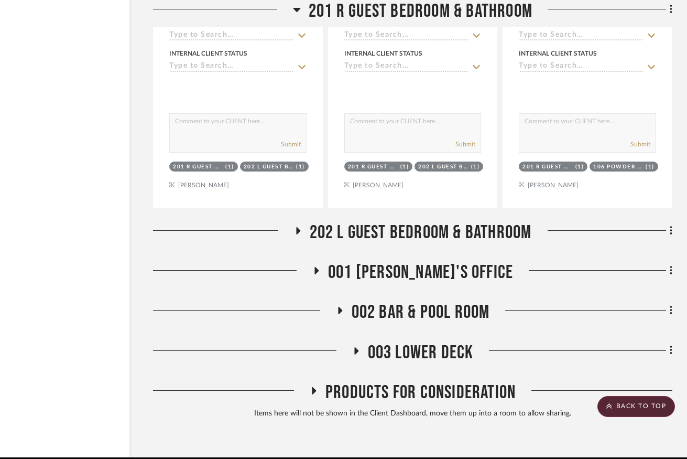
scroll to position [2066, 68]
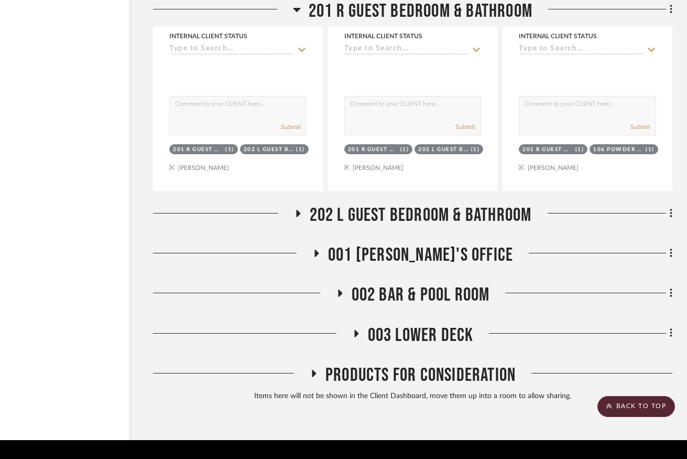
click at [407, 284] on span "002 Bar & Pool Room" at bounding box center [421, 295] width 138 height 23
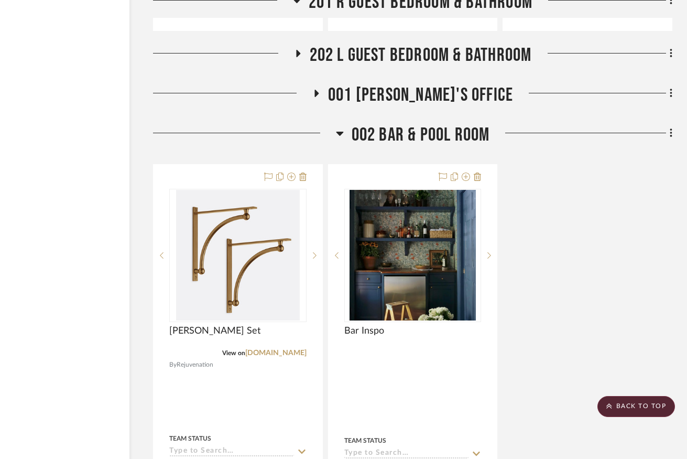
scroll to position [2225, 68]
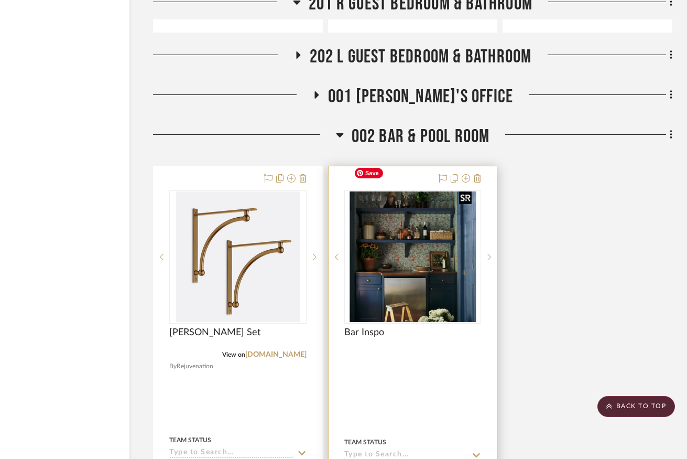
click at [0, 0] on img at bounding box center [0, 0] width 0 height 0
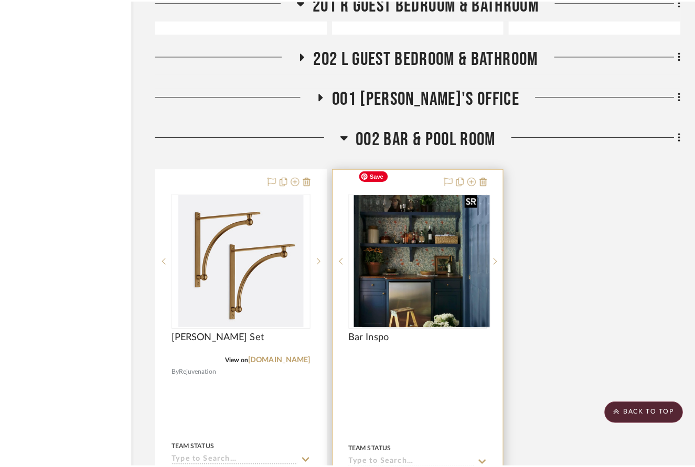
scroll to position [0, 0]
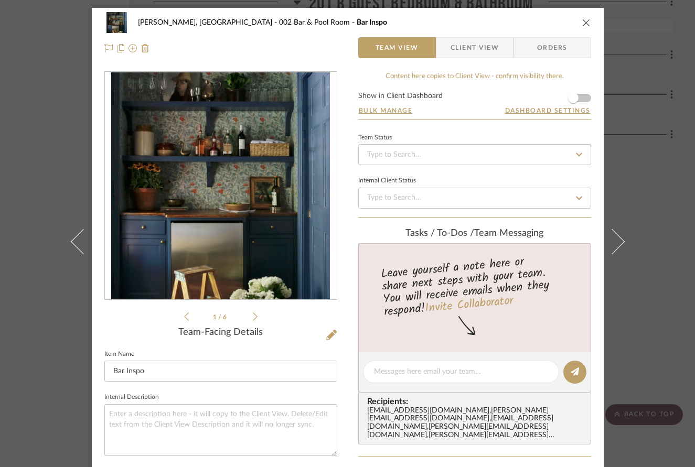
click at [253, 318] on icon at bounding box center [255, 316] width 5 height 9
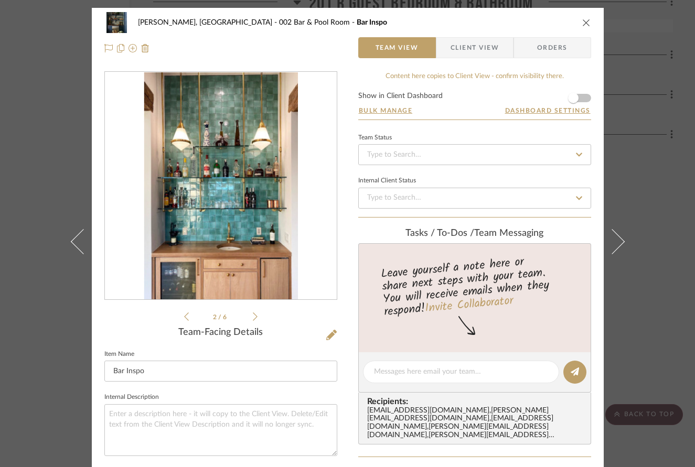
click at [253, 318] on icon at bounding box center [255, 316] width 5 height 9
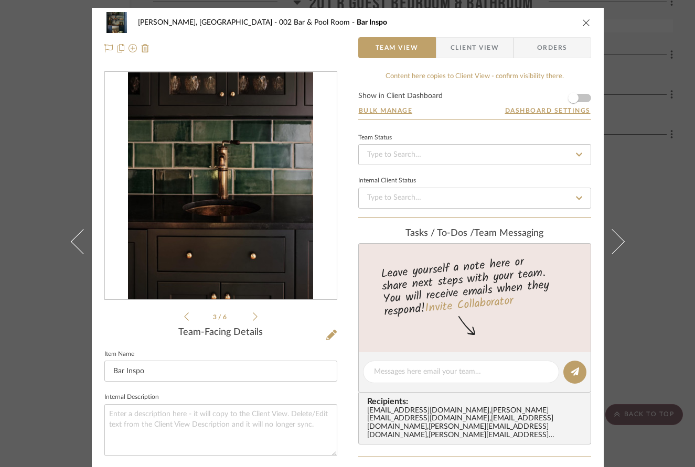
click at [184, 316] on icon at bounding box center [186, 316] width 5 height 9
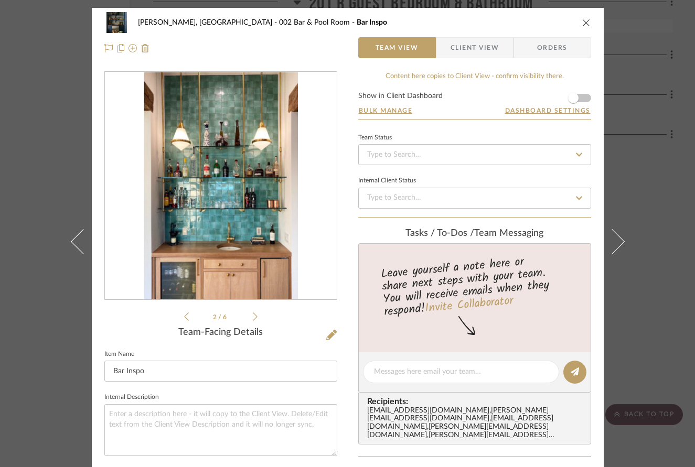
click at [184, 316] on icon at bounding box center [186, 316] width 5 height 9
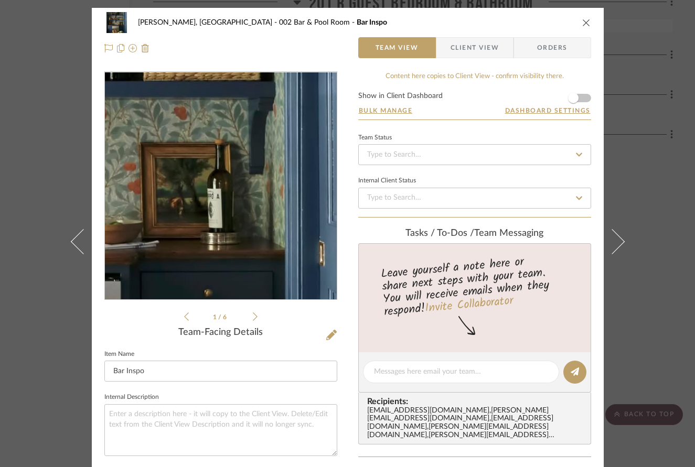
click at [273, 191] on img "0" at bounding box center [220, 186] width 219 height 228
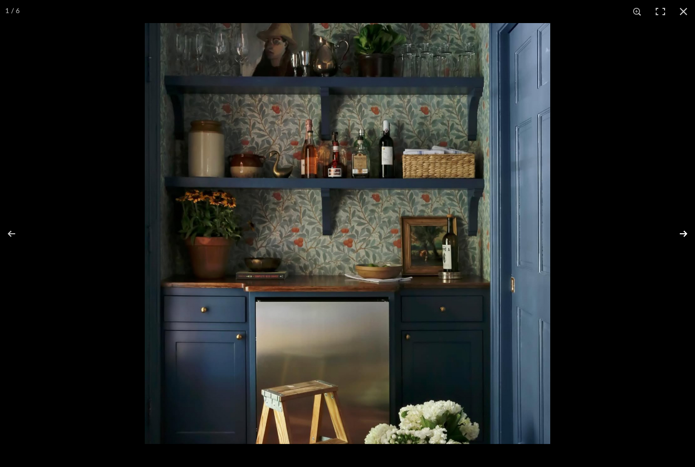
click at [683, 229] on button at bounding box center [676, 234] width 37 height 52
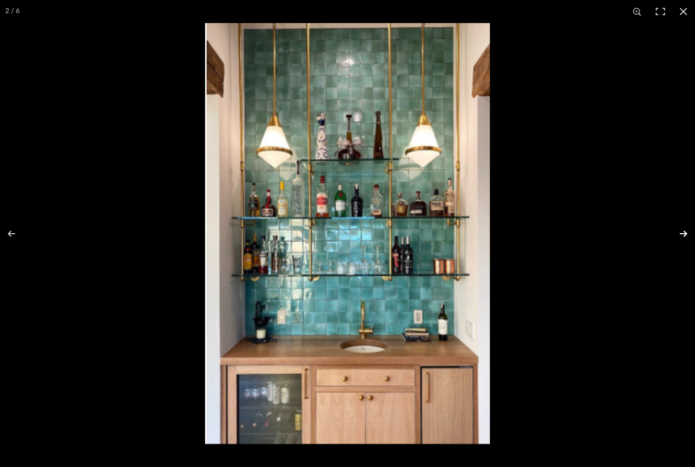
click at [683, 229] on button at bounding box center [676, 234] width 37 height 52
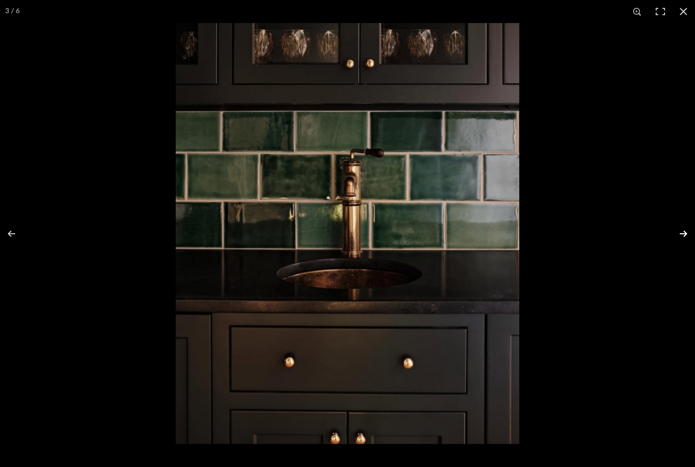
click at [677, 233] on button at bounding box center [676, 234] width 37 height 52
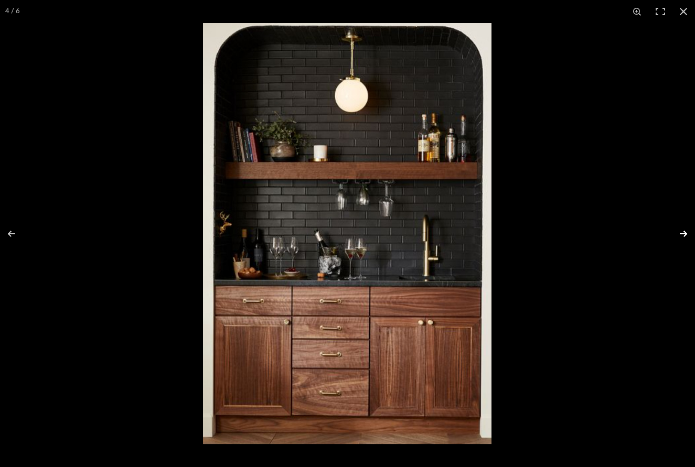
click at [680, 231] on button at bounding box center [676, 234] width 37 height 52
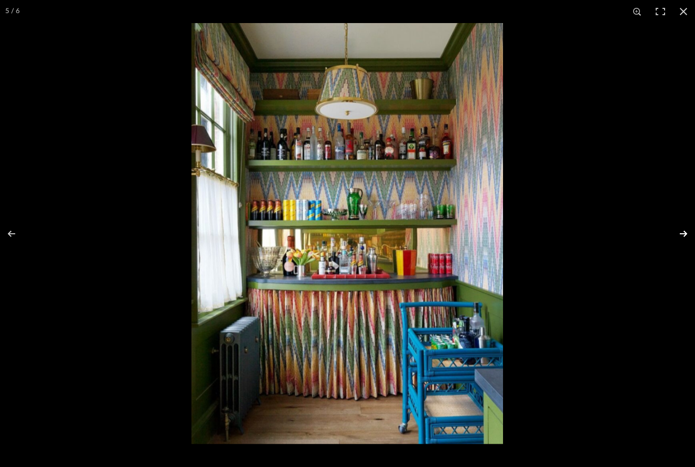
click at [680, 231] on button at bounding box center [676, 234] width 37 height 52
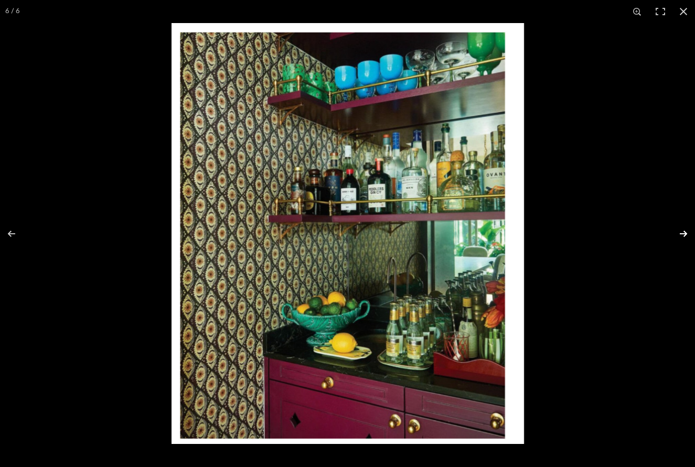
click at [683, 230] on button at bounding box center [676, 234] width 37 height 52
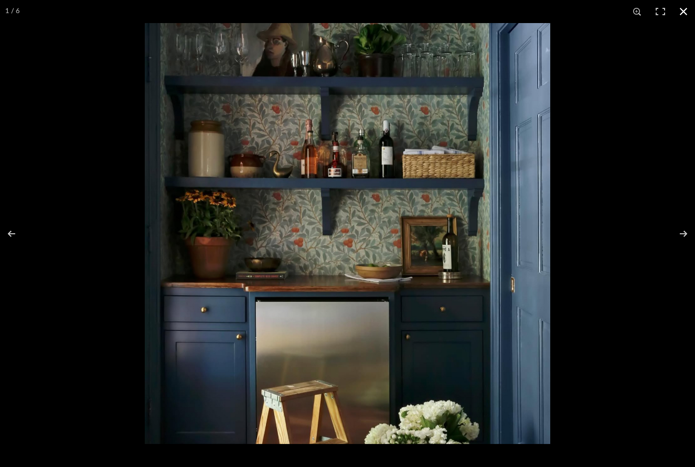
click at [683, 10] on button at bounding box center [683, 11] width 23 height 23
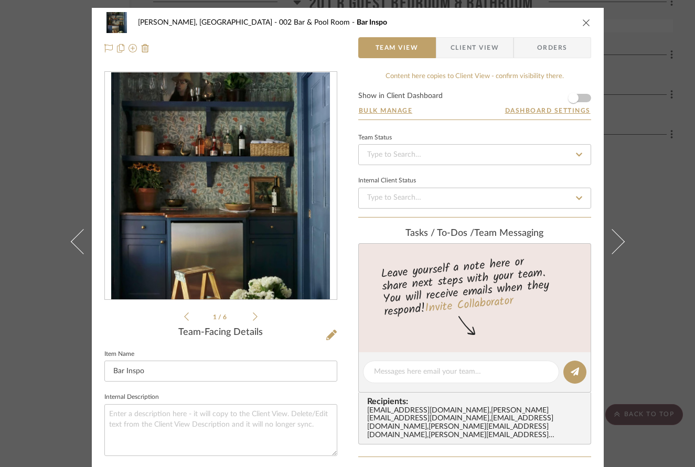
click at [583, 20] on icon "close" at bounding box center [586, 22] width 8 height 8
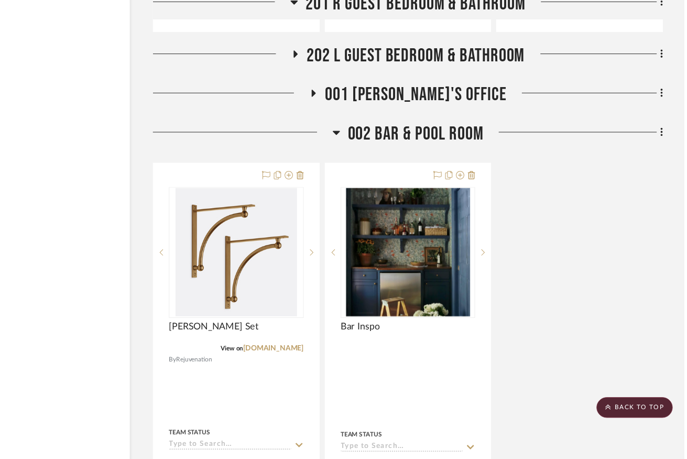
scroll to position [2225, 68]
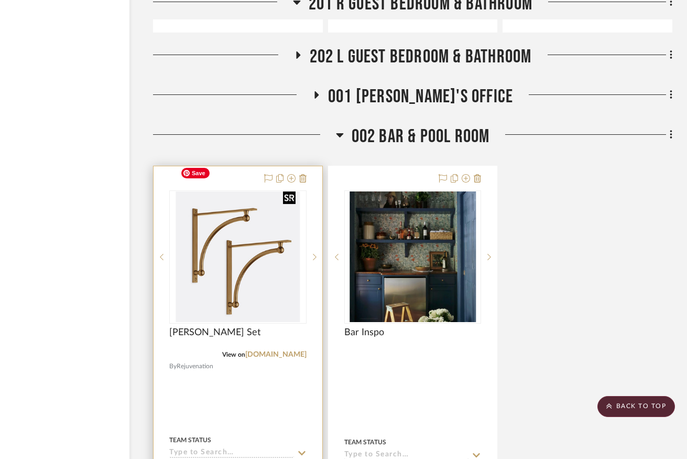
click at [252, 253] on div at bounding box center [237, 256] width 137 height 133
click at [249, 251] on img "0" at bounding box center [238, 256] width 124 height 131
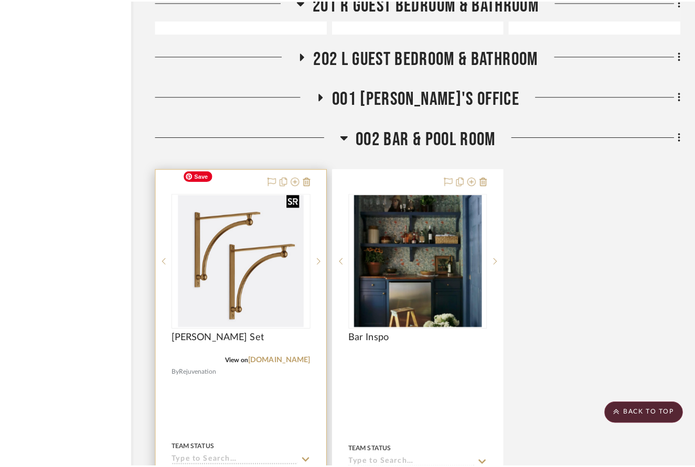
scroll to position [0, 0]
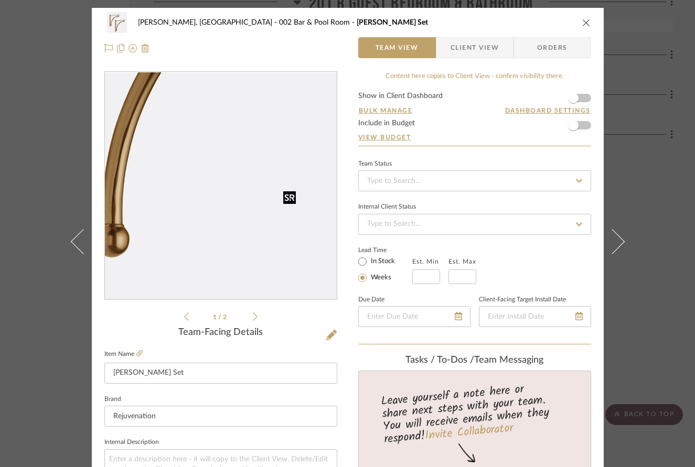
click at [249, 251] on img "0" at bounding box center [221, 186] width 216 height 228
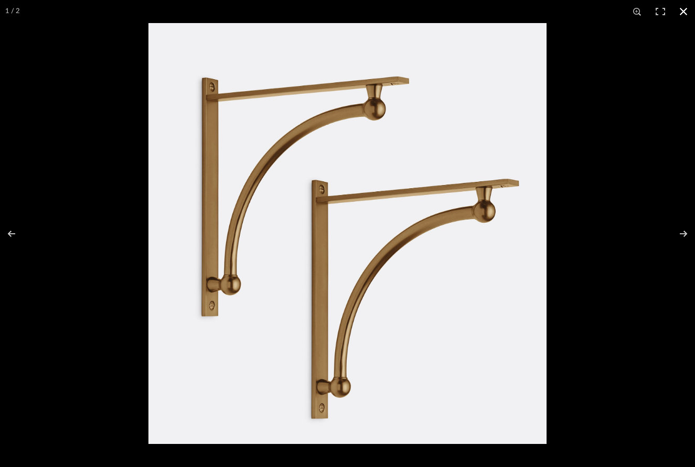
click at [681, 14] on button at bounding box center [683, 11] width 23 height 23
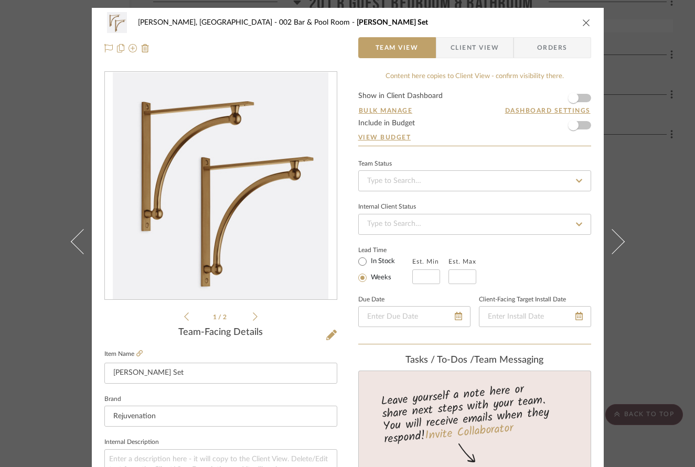
click at [640, 239] on div "[PERSON_NAME], Clarkesville 002 Bar & Pool Room Winona Shelf Bracket Set Team V…" at bounding box center [347, 233] width 695 height 467
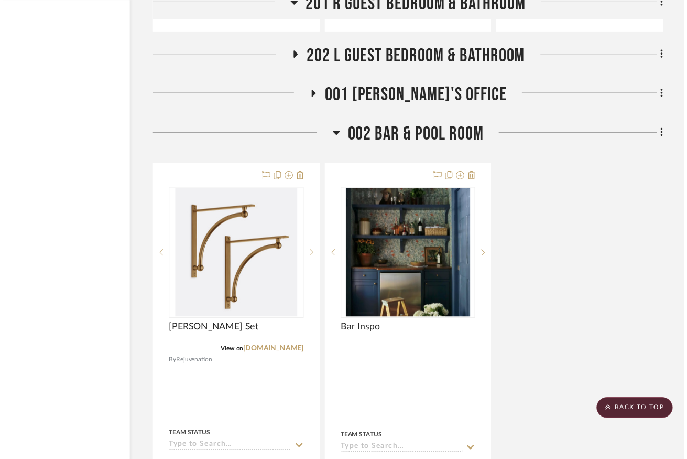
scroll to position [2225, 68]
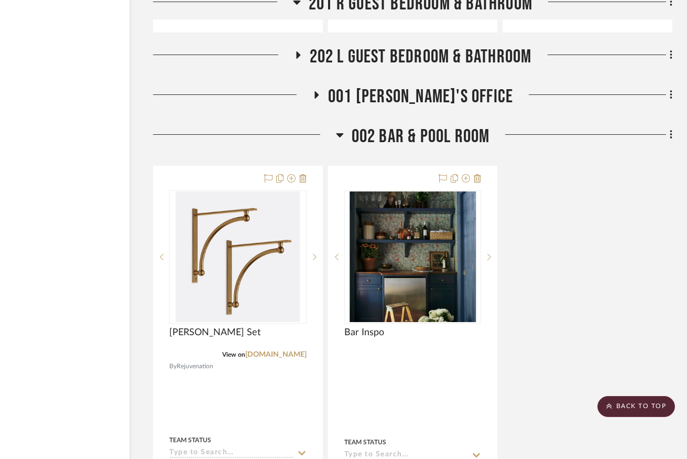
click at [460, 85] on span "001 [PERSON_NAME]'s Office" at bounding box center [420, 96] width 185 height 23
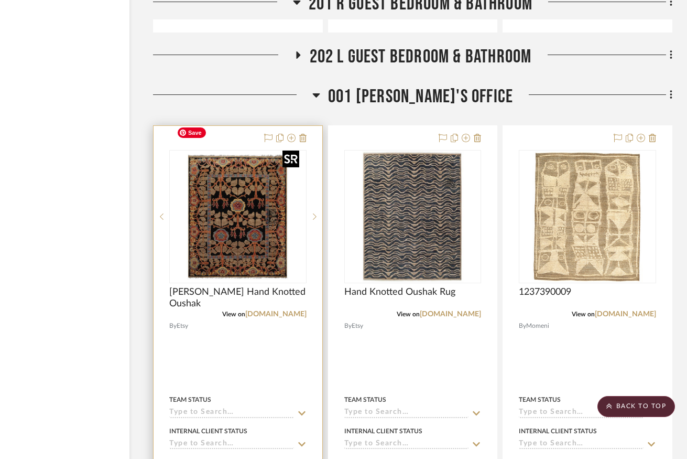
click at [253, 214] on img "0" at bounding box center [238, 216] width 131 height 131
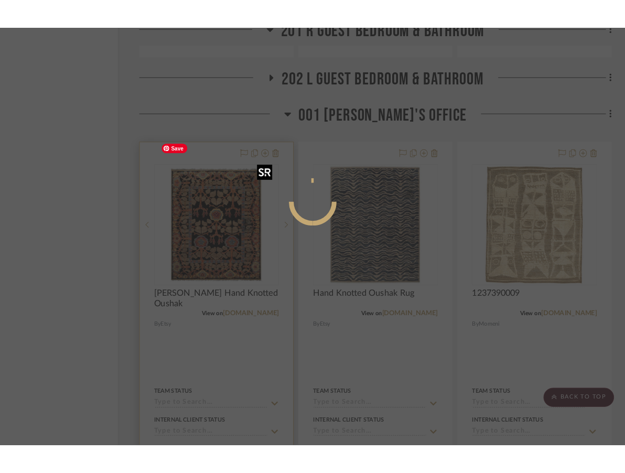
scroll to position [0, 0]
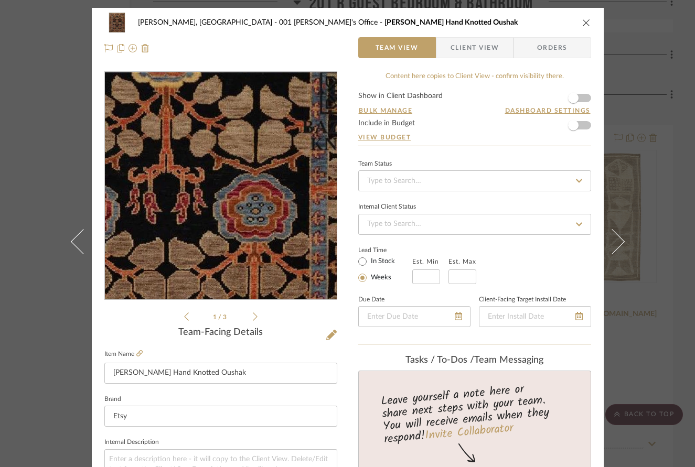
click at [235, 211] on img "0" at bounding box center [221, 186] width 228 height 228
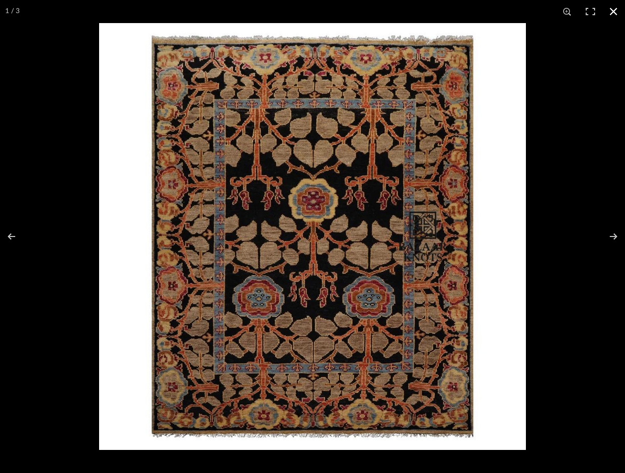
click at [616, 14] on button at bounding box center [613, 11] width 23 height 23
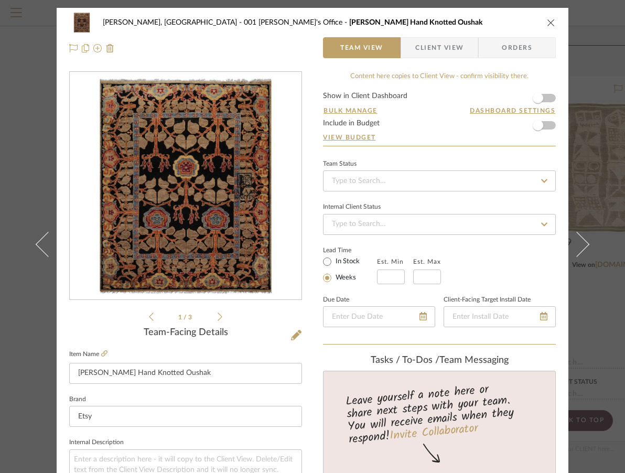
click at [547, 19] on icon "close" at bounding box center [551, 22] width 8 height 8
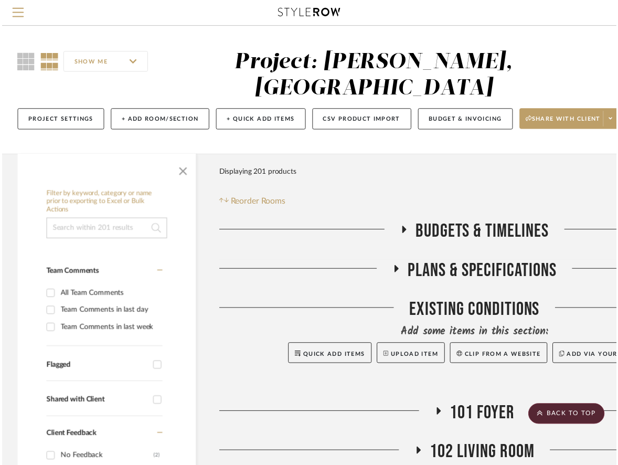
scroll to position [2225, 68]
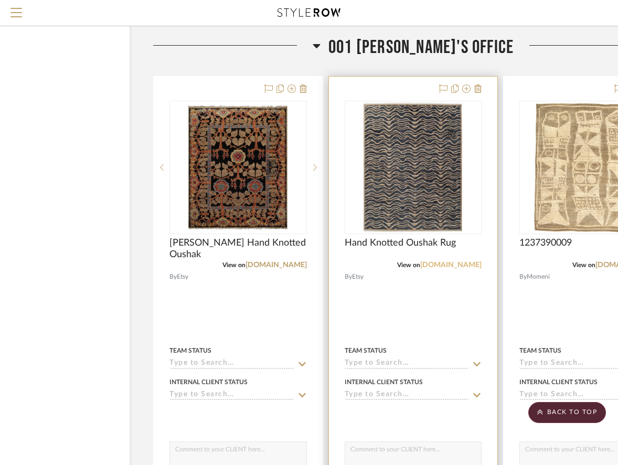
click at [469, 261] on link "[DOMAIN_NAME]" at bounding box center [450, 264] width 61 height 7
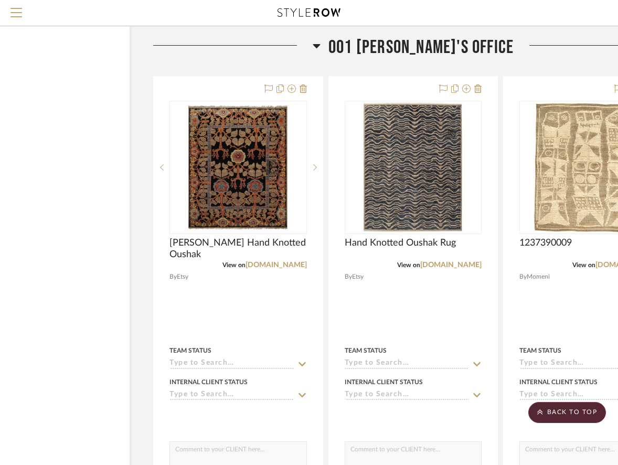
click at [152, 132] on aside "Filter by keyword, category or name prior to exporting to Excel or Bulk Actions…" at bounding box center [50, 41] width 205 height 4221
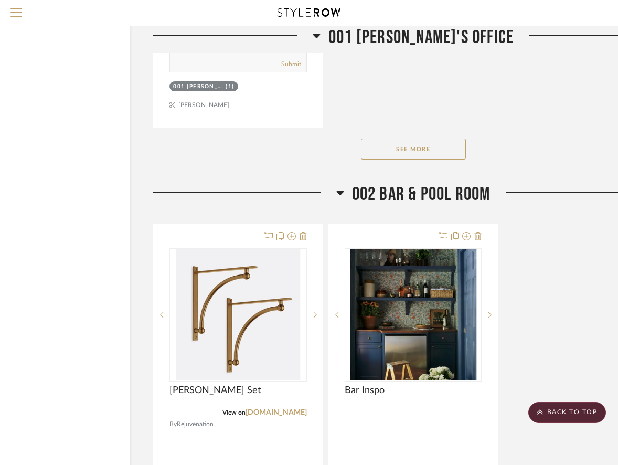
scroll to position [3564, 68]
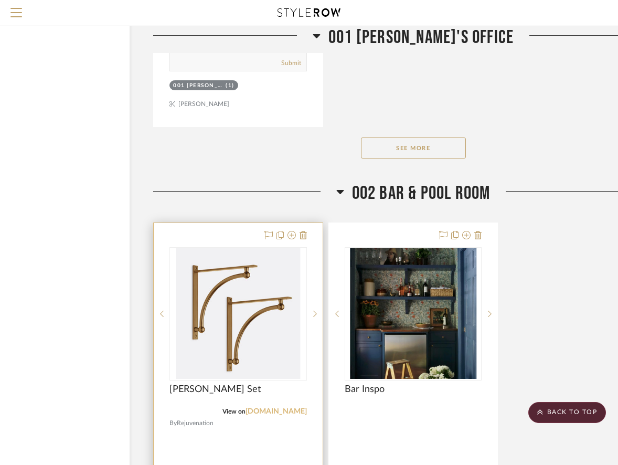
click at [282, 407] on link "[DOMAIN_NAME]" at bounding box center [275, 410] width 61 height 7
